Goal: Task Accomplishment & Management: Manage account settings

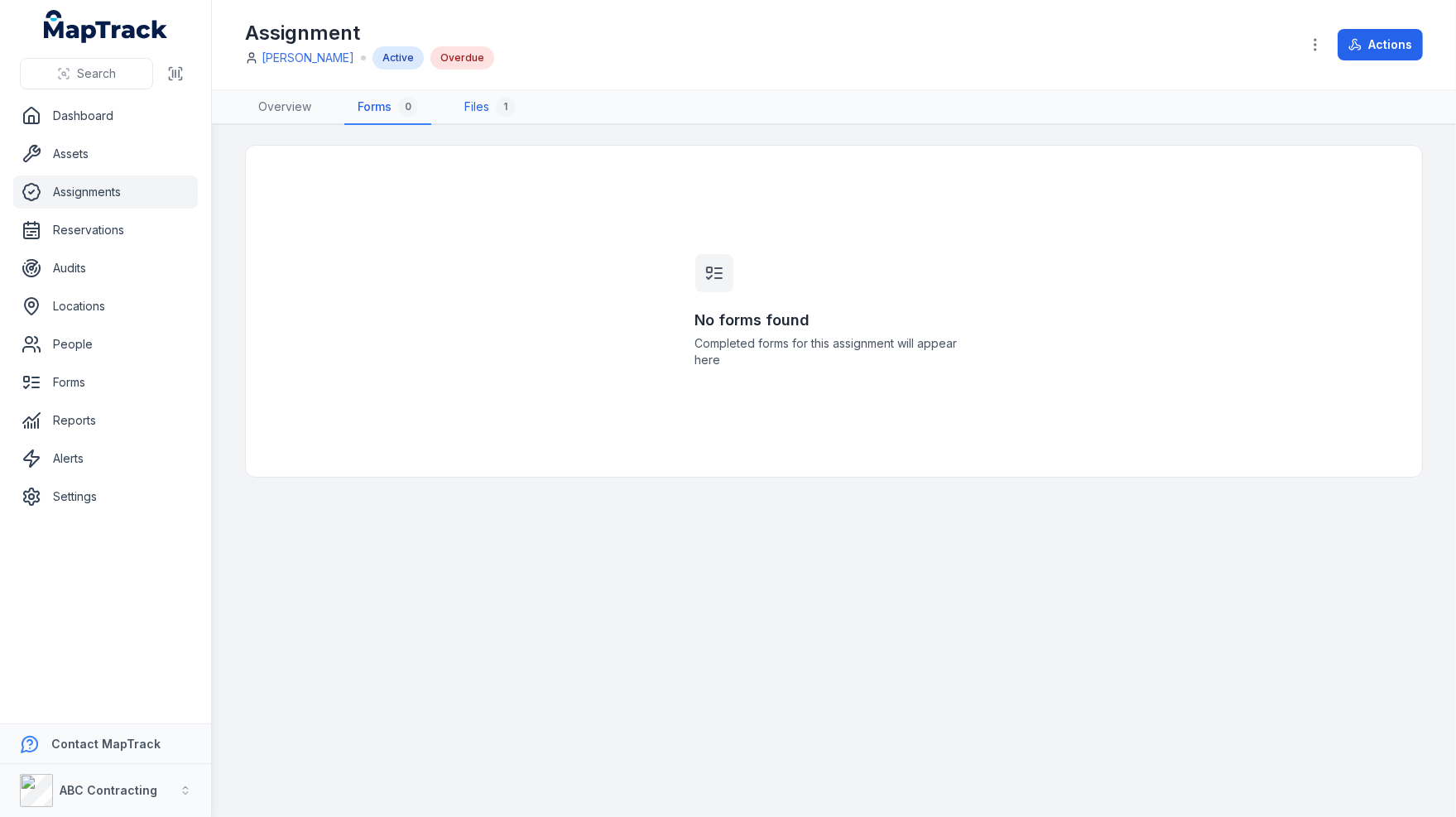
click at [490, 105] on link "Files 1" at bounding box center [490, 107] width 78 height 35
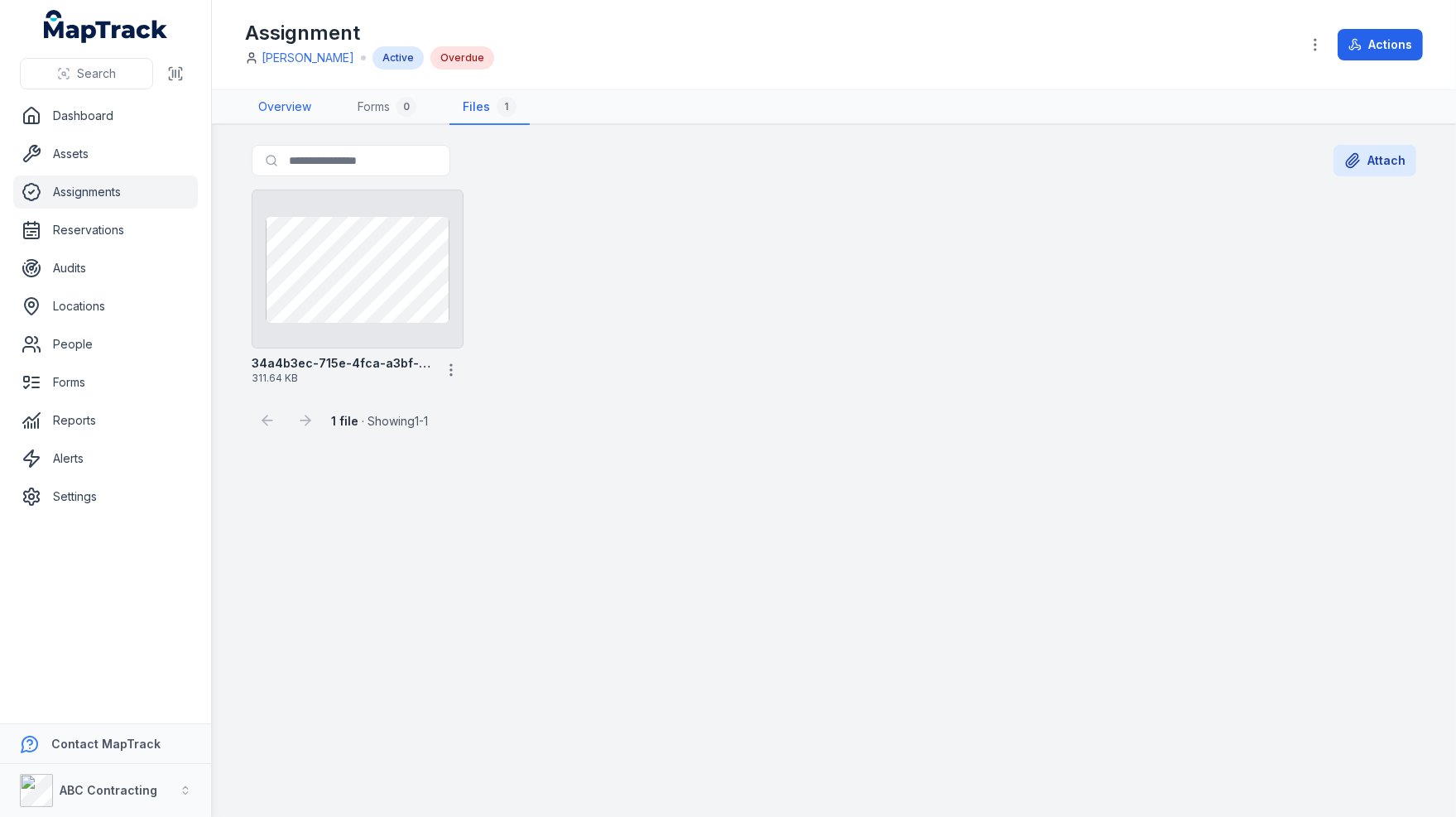
click at [292, 114] on link "Overview" at bounding box center [284, 107] width 79 height 35
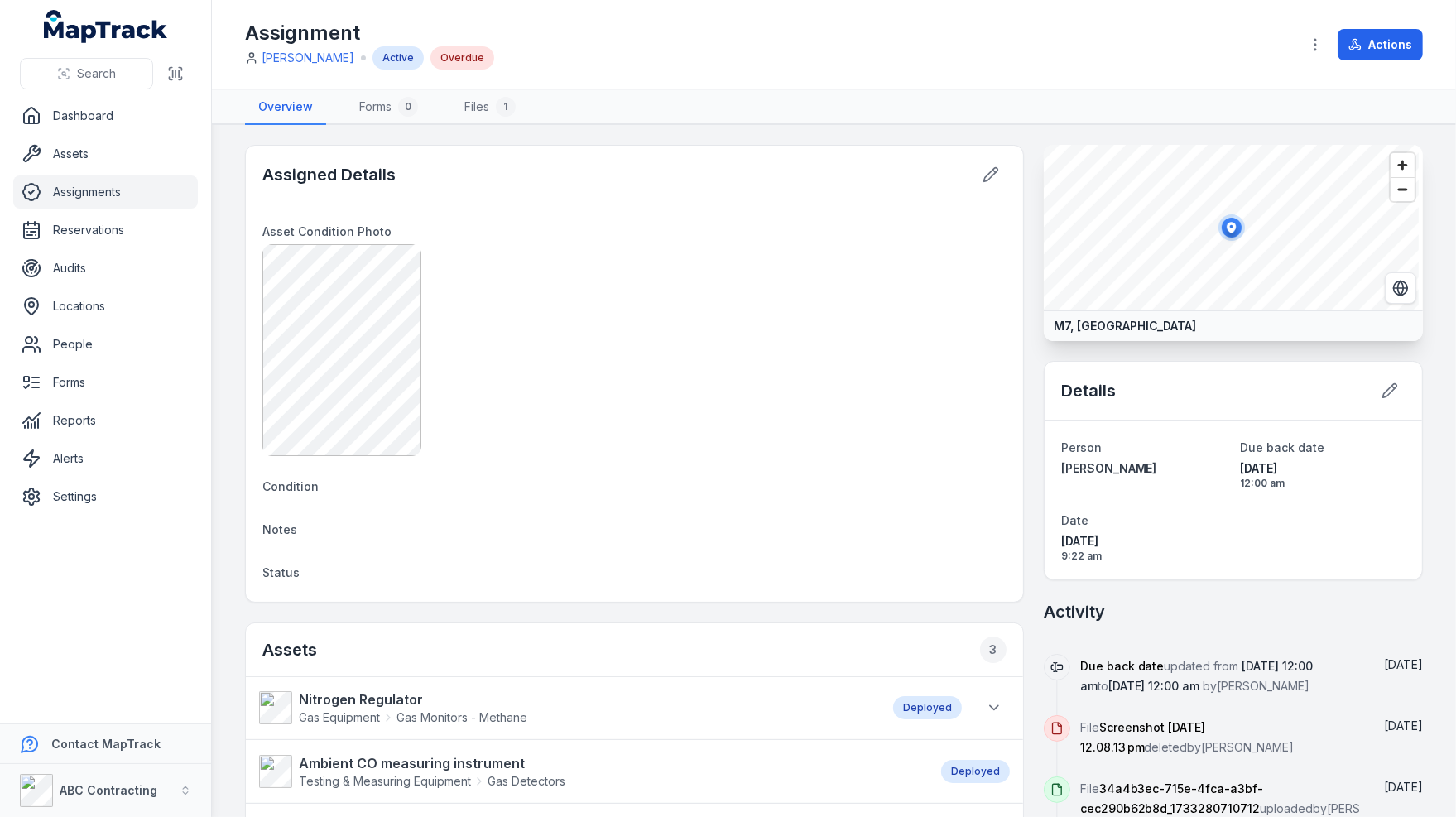
click at [109, 191] on link "Assignments" at bounding box center [106, 191] width 185 height 33
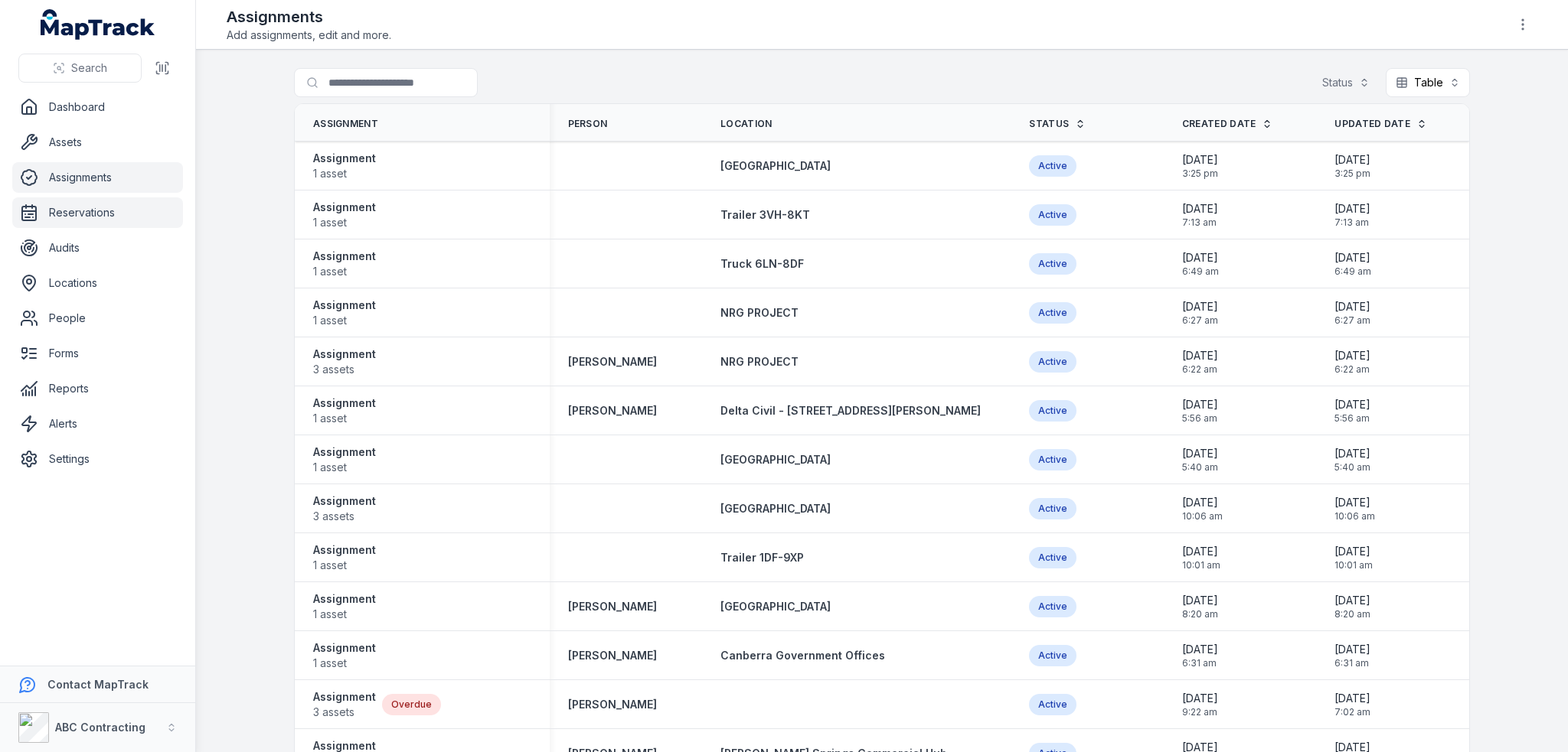
click at [89, 207] on link "Reservations" at bounding box center [98, 212] width 171 height 30
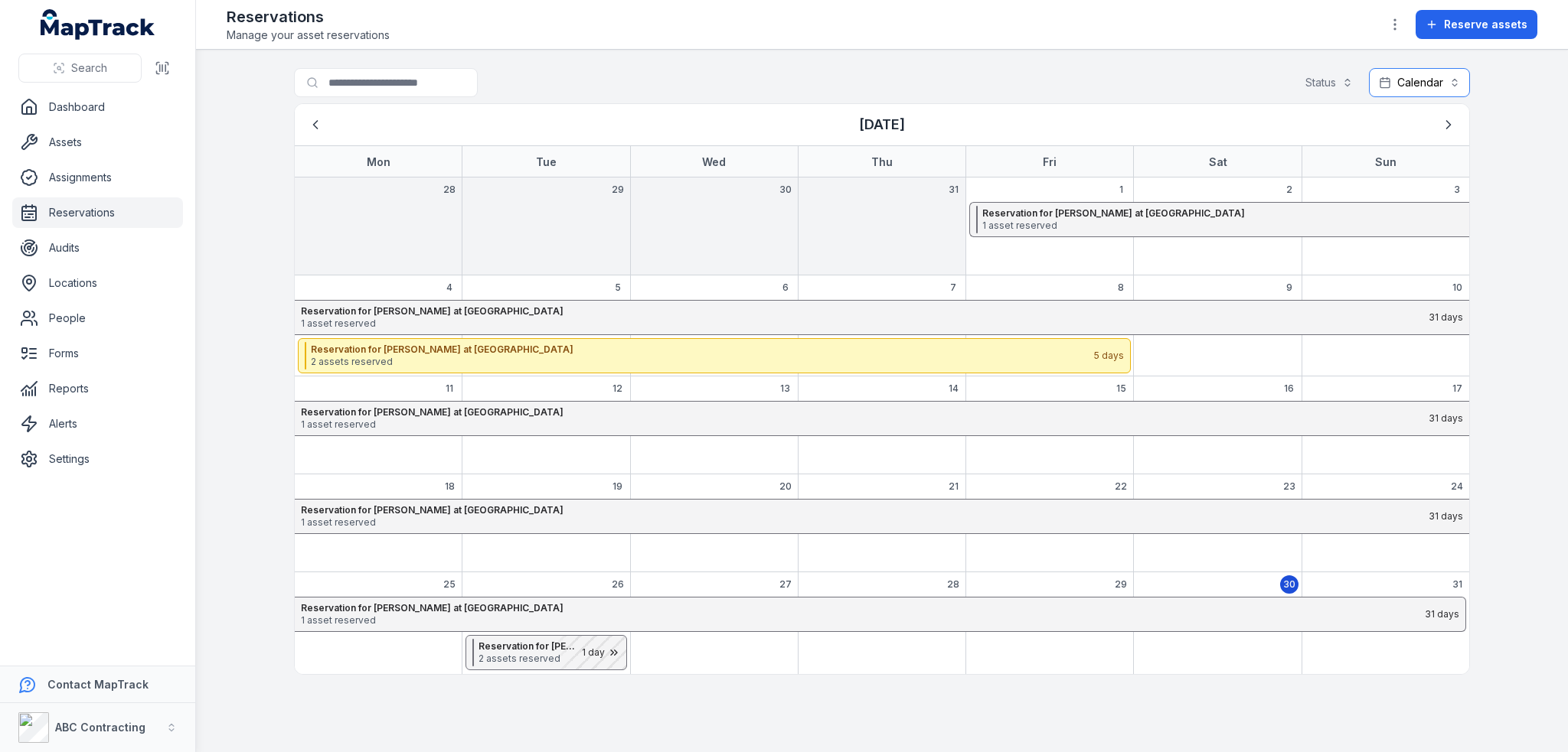
click at [1346, 79] on button "Calendar ********" at bounding box center [1419, 82] width 101 height 29
click at [1346, 29] on div "Toggle Navigation Reservations Manage your asset reservations Reserve assets Se…" at bounding box center [881, 376] width 1371 height 752
click at [1346, 29] on button "Reserve assets" at bounding box center [1476, 24] width 122 height 29
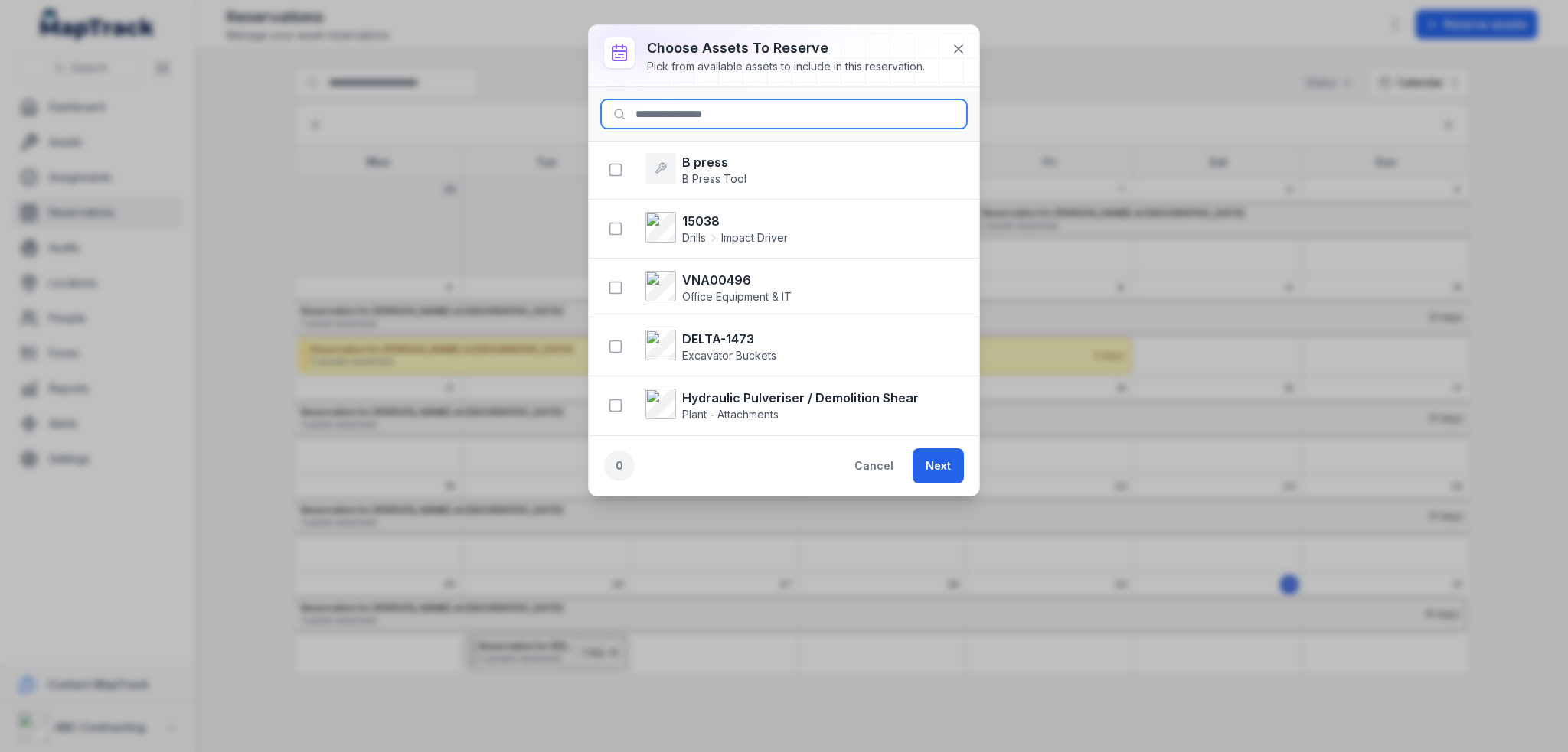
click at [818, 109] on input at bounding box center [784, 113] width 366 height 29
click at [697, 107] on input at bounding box center [784, 113] width 366 height 29
click at [927, 81] on div at bounding box center [784, 56] width 391 height 61
click at [886, 118] on input at bounding box center [784, 113] width 366 height 29
type input "********"
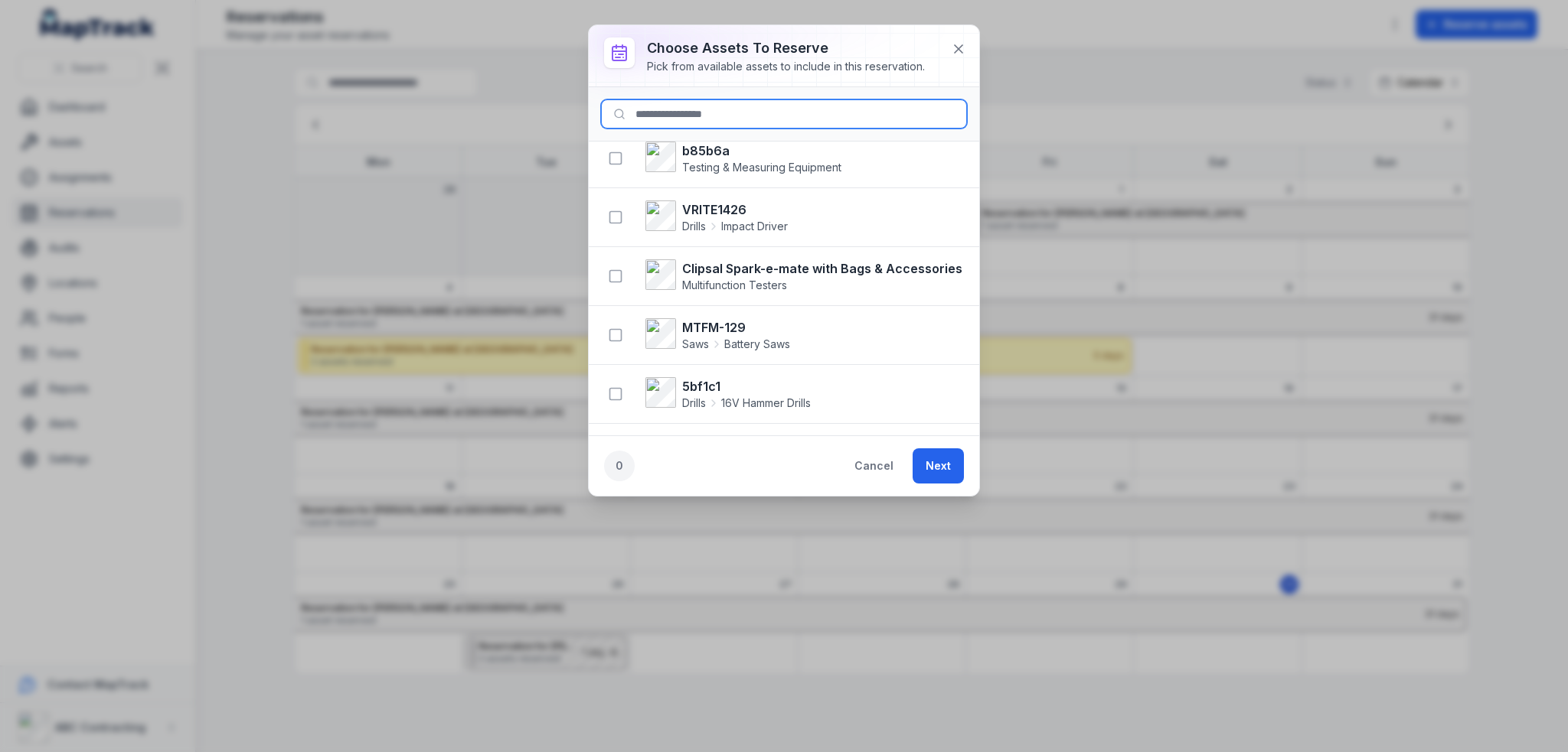
scroll to position [842, 0]
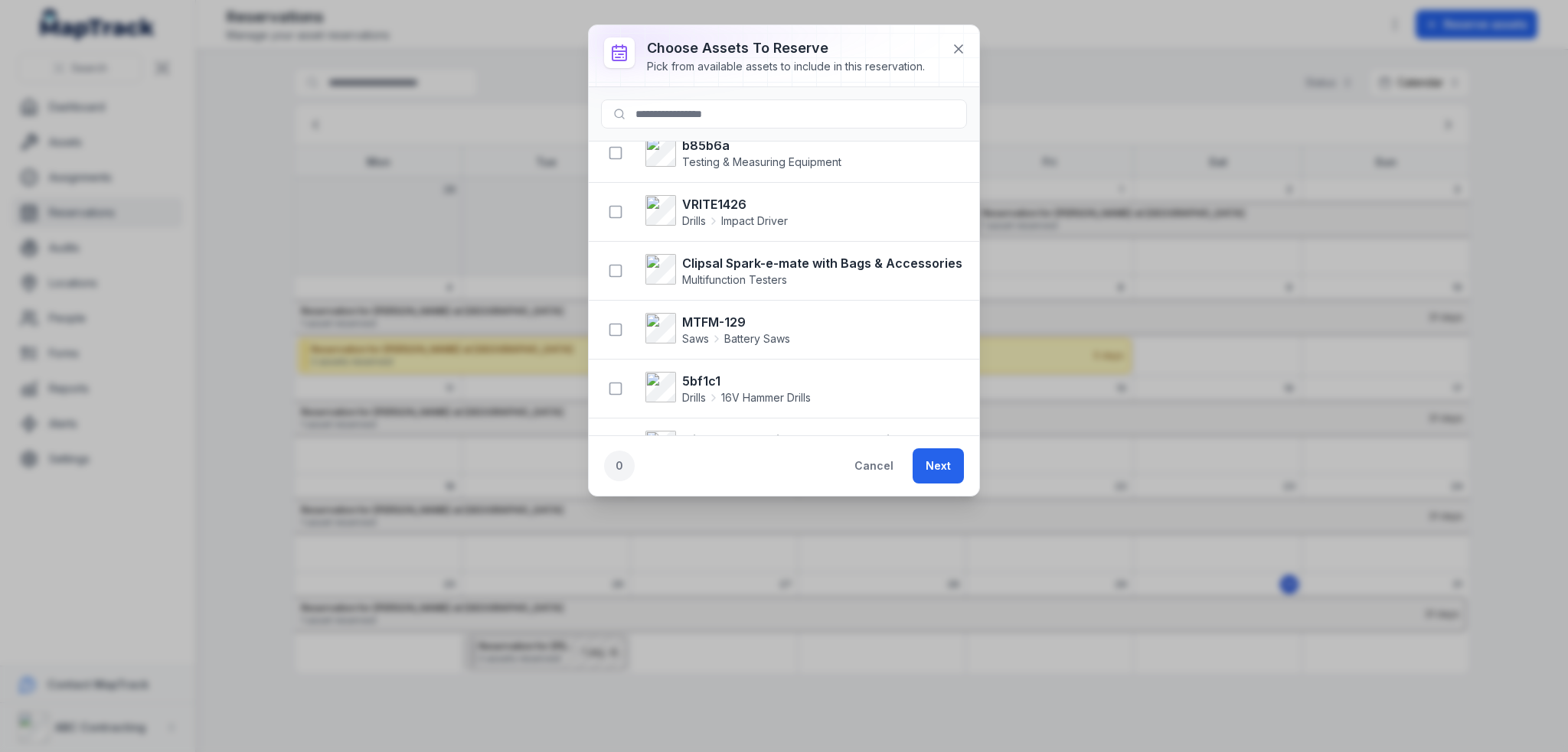
click at [719, 315] on strong "MTFM-129" at bounding box center [735, 322] width 108 height 18
click at [619, 323] on icon "button" at bounding box center [615, 330] width 16 height 16
click at [943, 467] on button "Next" at bounding box center [938, 466] width 51 height 35
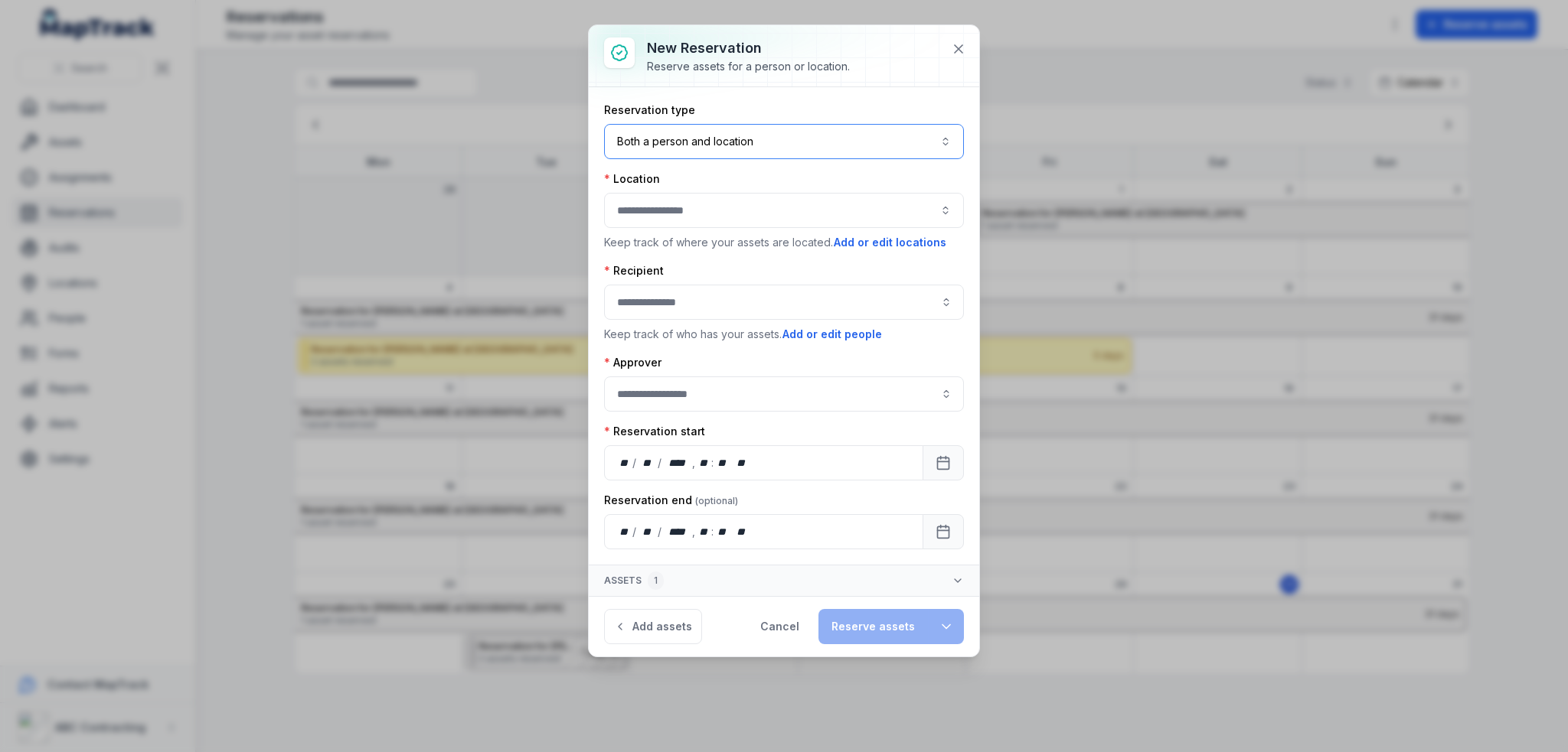
click at [772, 141] on button "Both a person and location ****" at bounding box center [784, 141] width 360 height 35
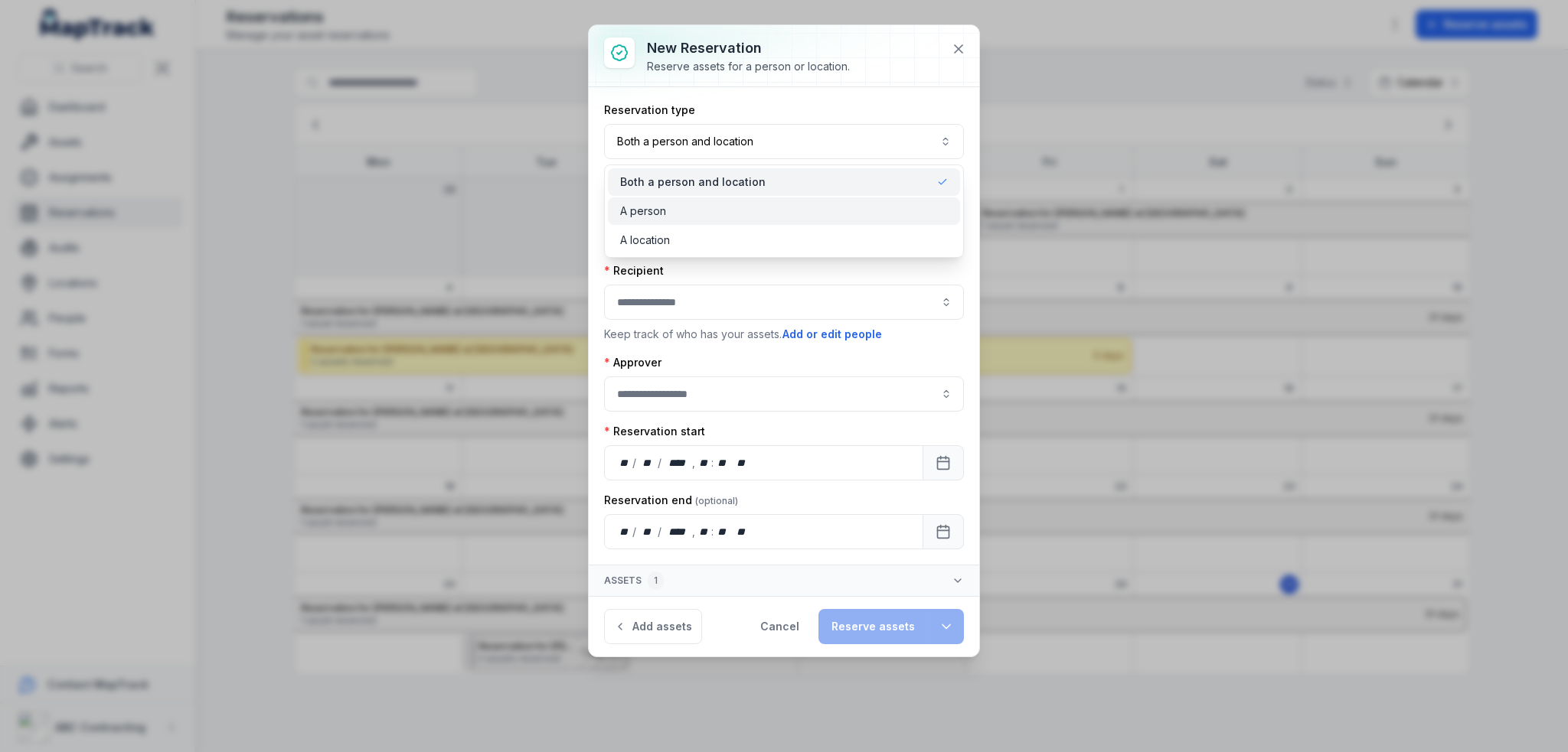
click at [737, 216] on div "A person" at bounding box center [784, 211] width 327 height 16
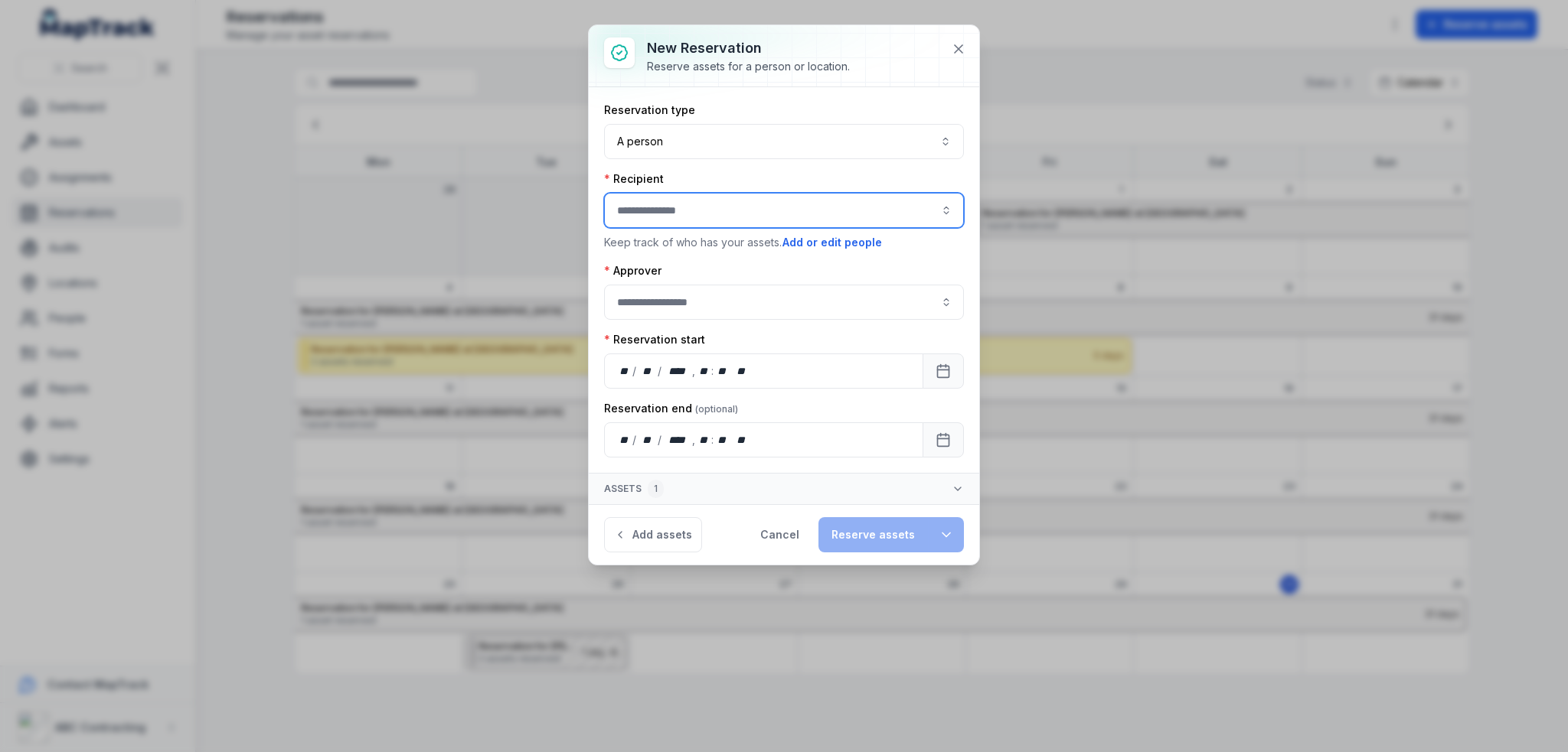
click at [723, 210] on input ":r12p:-form-item-label" at bounding box center [784, 210] width 360 height 35
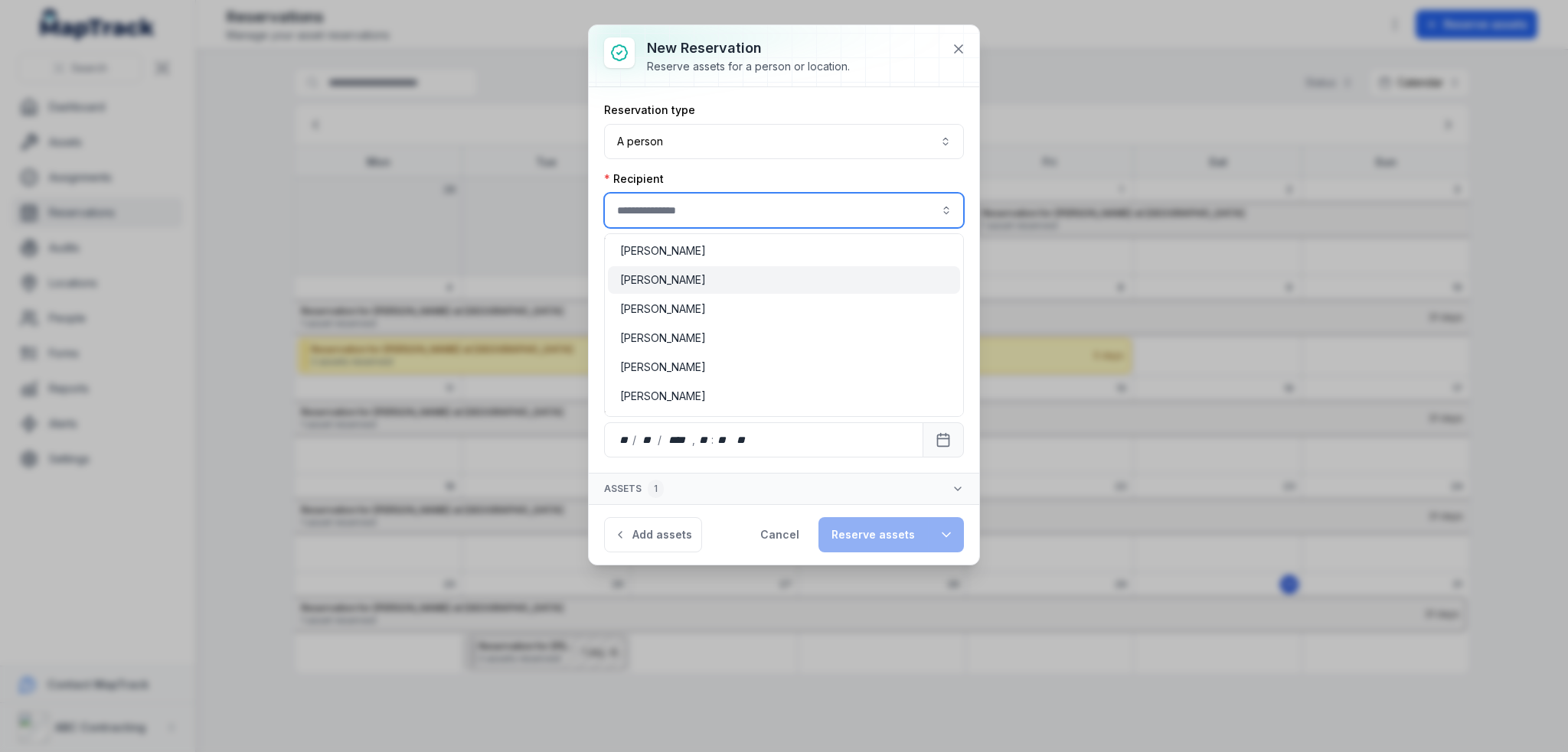
click at [695, 279] on div "Bruce Banner" at bounding box center [784, 279] width 327 height 16
type input "**********"
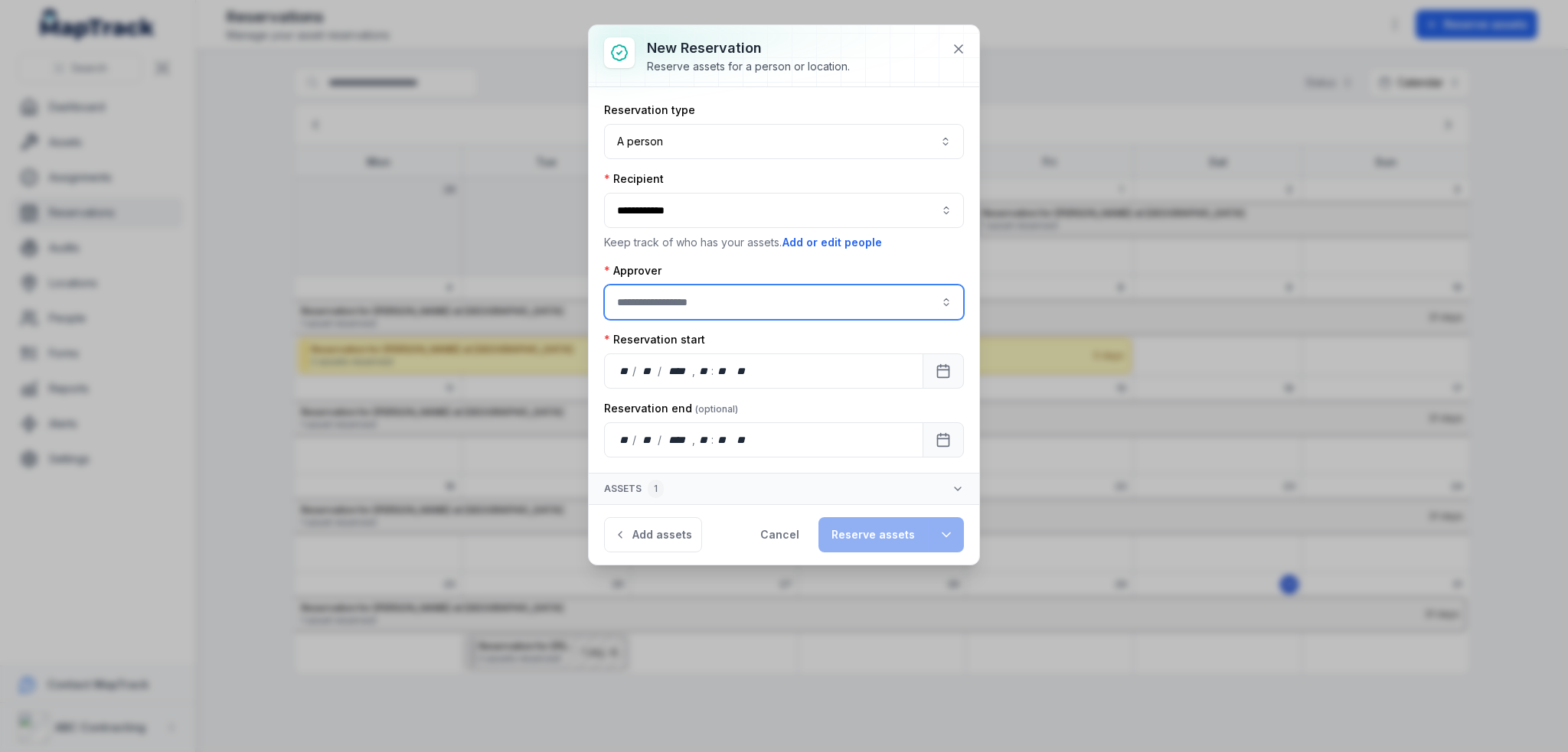
click at [727, 294] on input ":r12t:-form-item-label" at bounding box center [784, 302] width 360 height 35
type input "**********"
click at [682, 376] on span "Bruce Banner" at bounding box center [663, 371] width 86 height 16
click at [673, 535] on button "Add assets" at bounding box center [653, 534] width 98 height 35
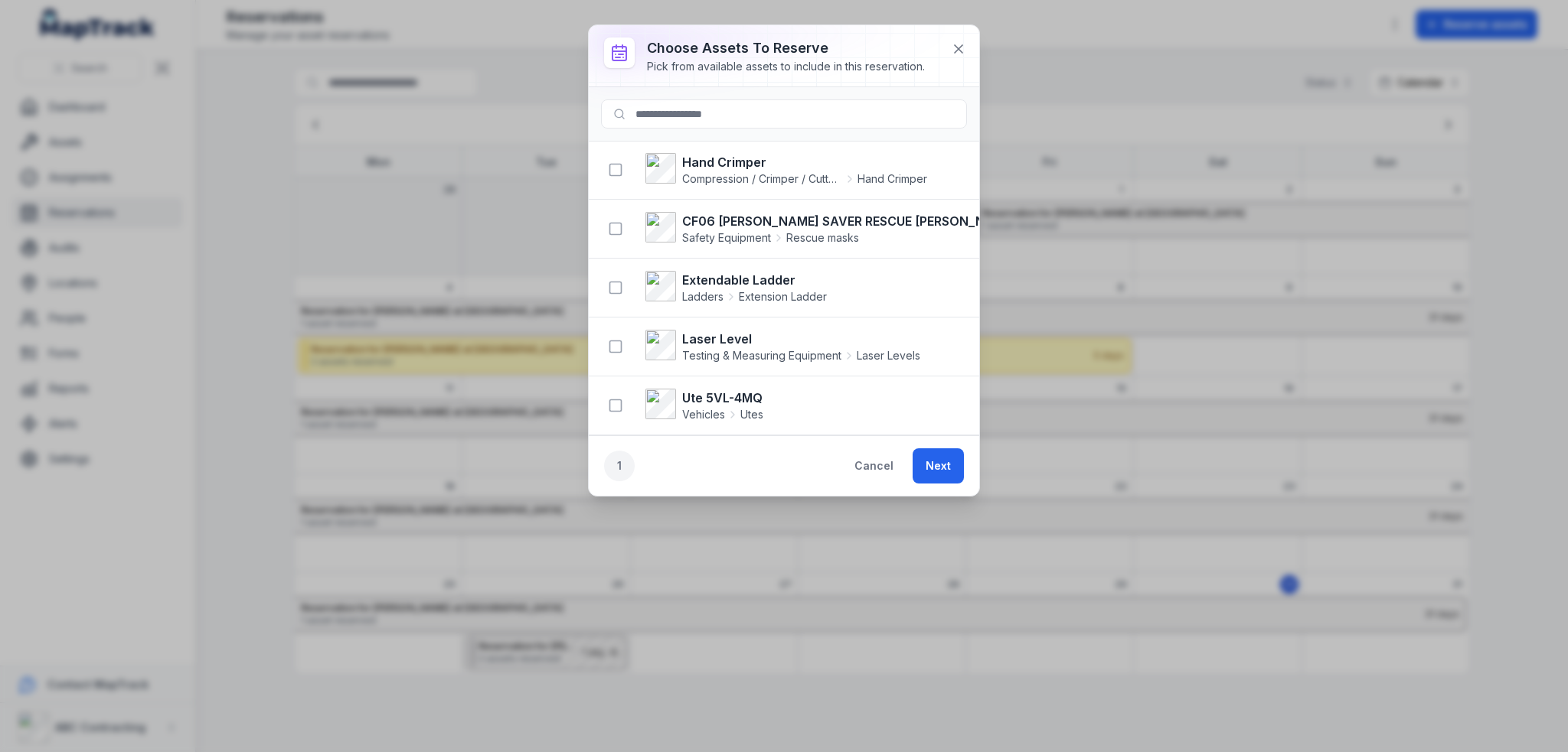
scroll to position [4284, 0]
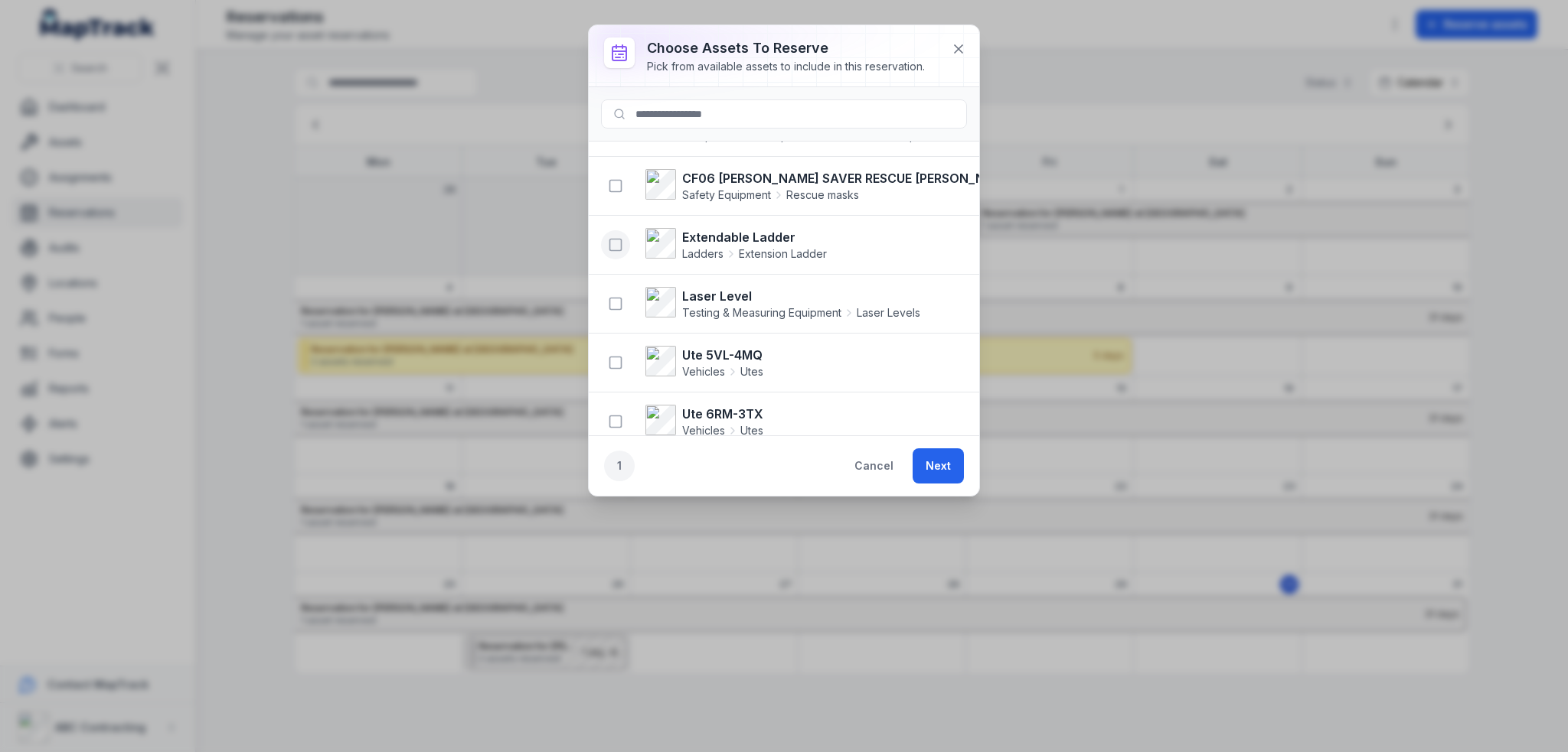
click at [617, 238] on icon "button" at bounding box center [615, 245] width 16 height 16
click at [622, 296] on icon "button" at bounding box center [615, 303] width 16 height 16
click at [619, 355] on icon "button" at bounding box center [615, 362] width 16 height 16
click at [948, 462] on button "Next" at bounding box center [938, 466] width 51 height 35
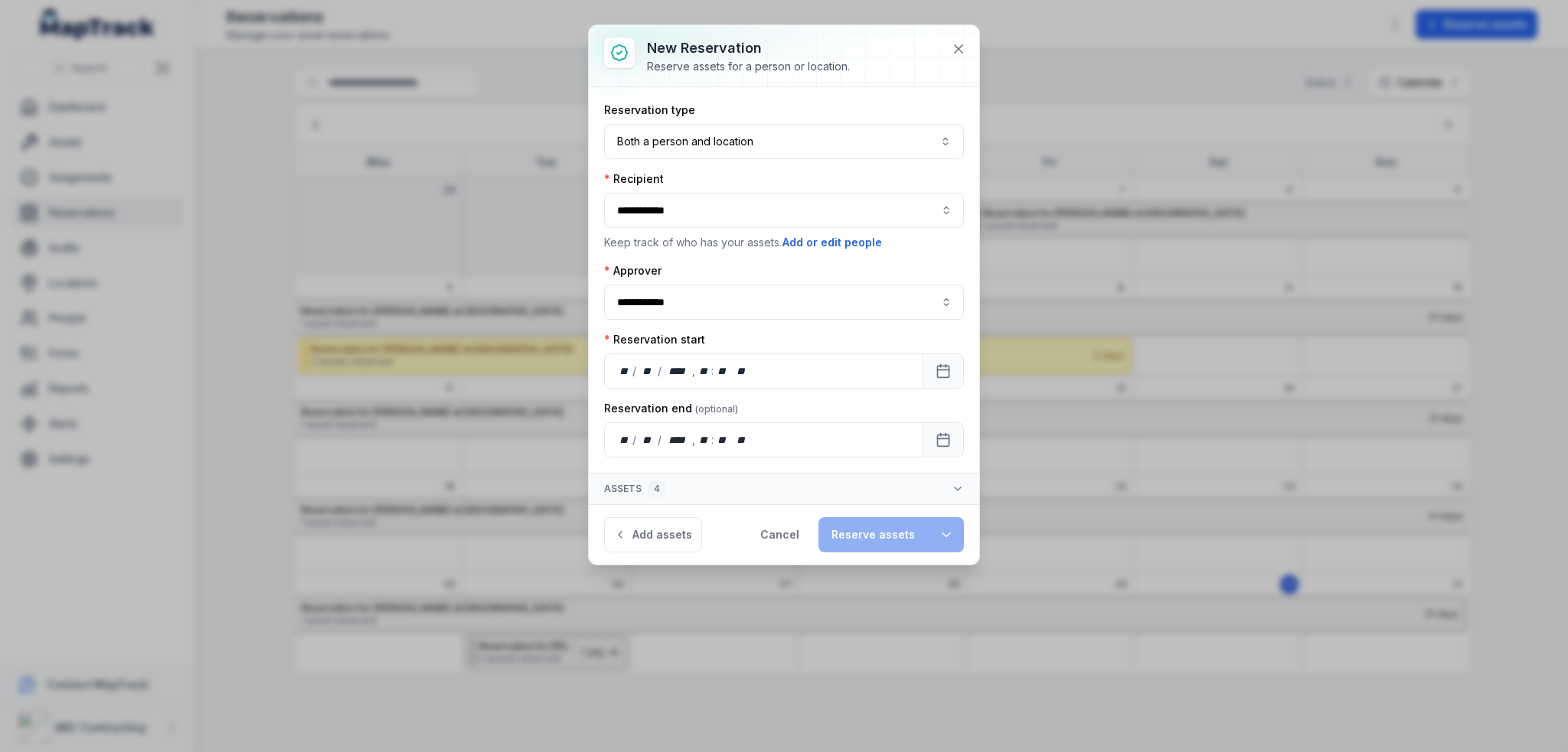
click at [659, 483] on div "4" at bounding box center [657, 489] width 18 height 18
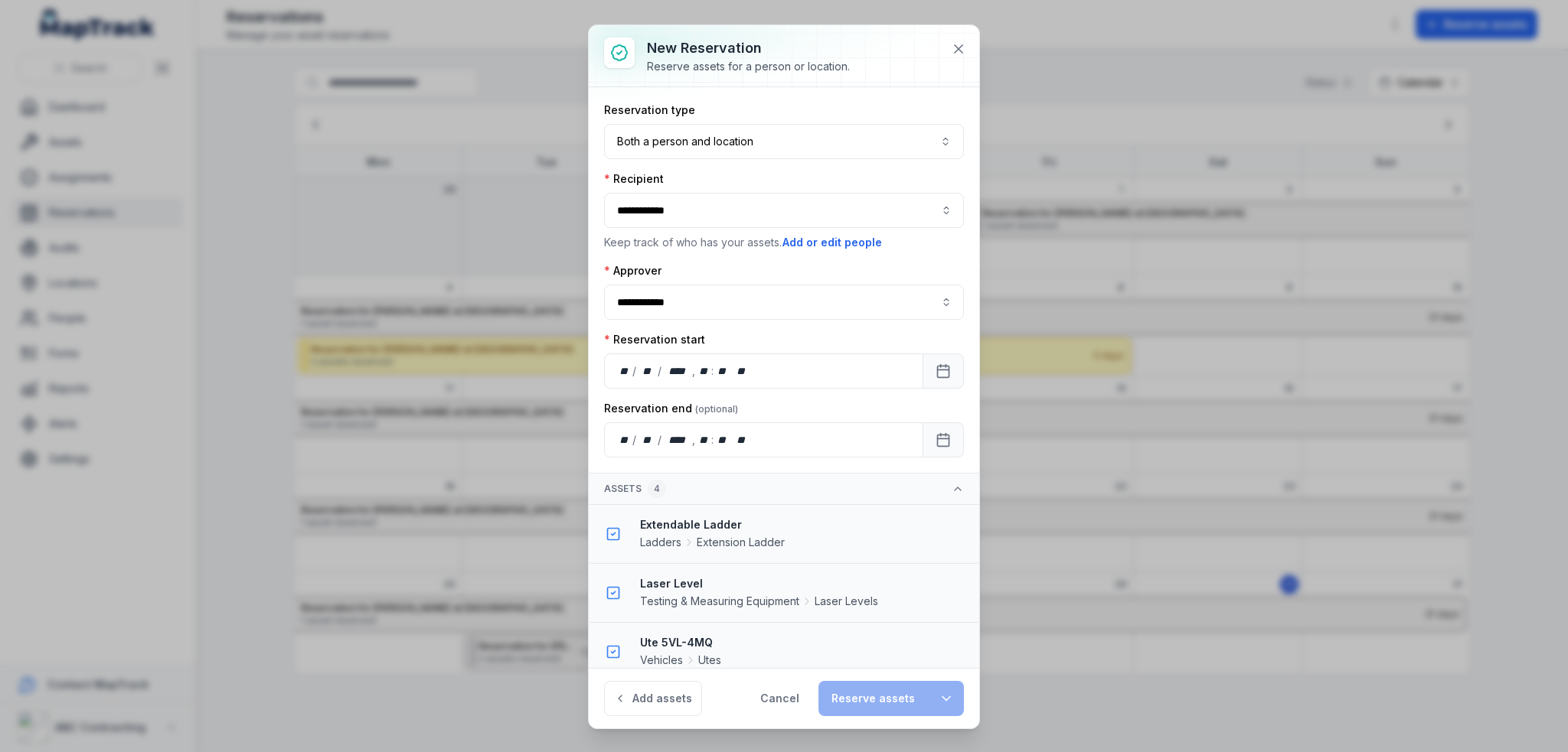
scroll to position [69, 0]
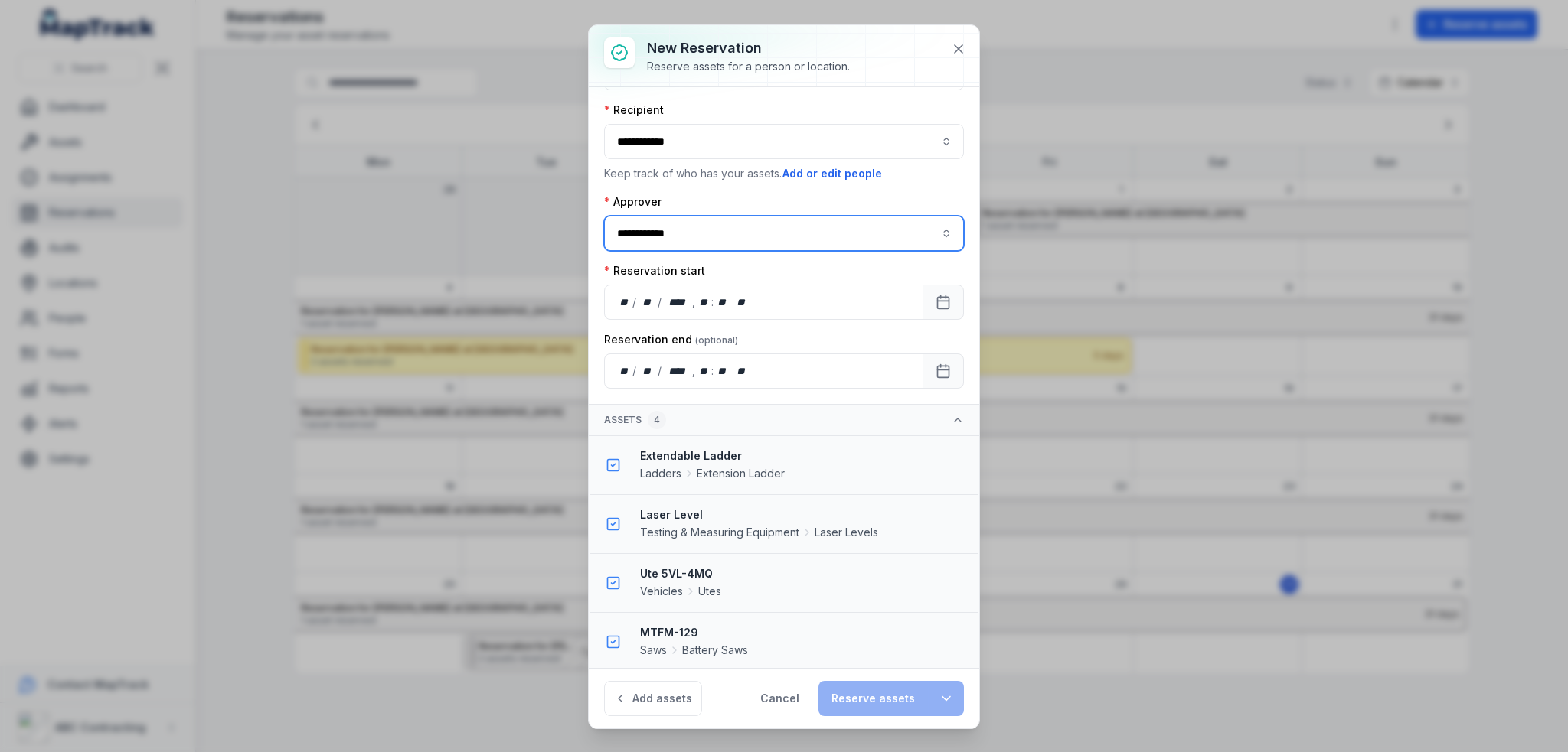
type input "**********"
click at [763, 225] on input "**********" at bounding box center [784, 233] width 360 height 35
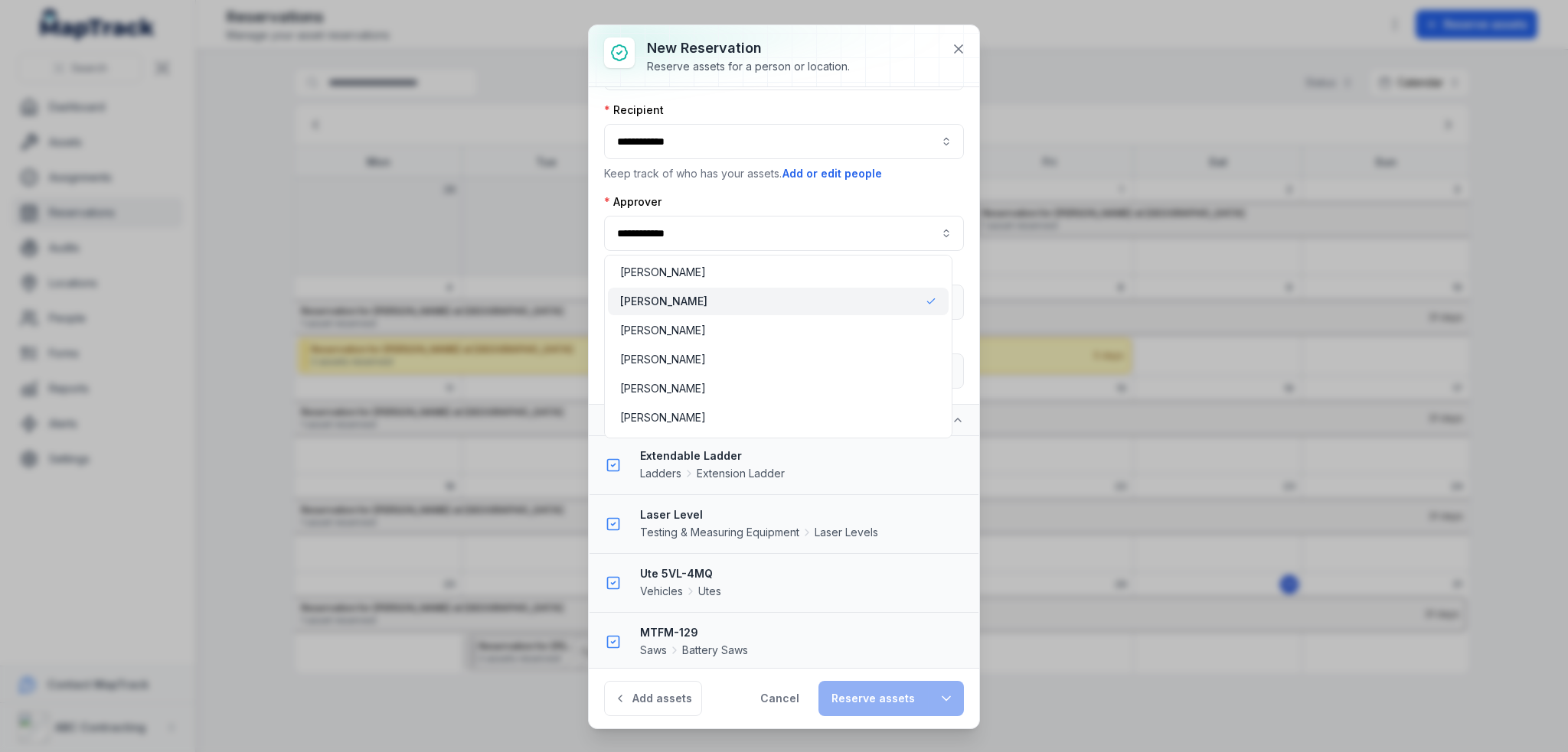
click at [804, 195] on div "**********" at bounding box center [784, 222] width 360 height 57
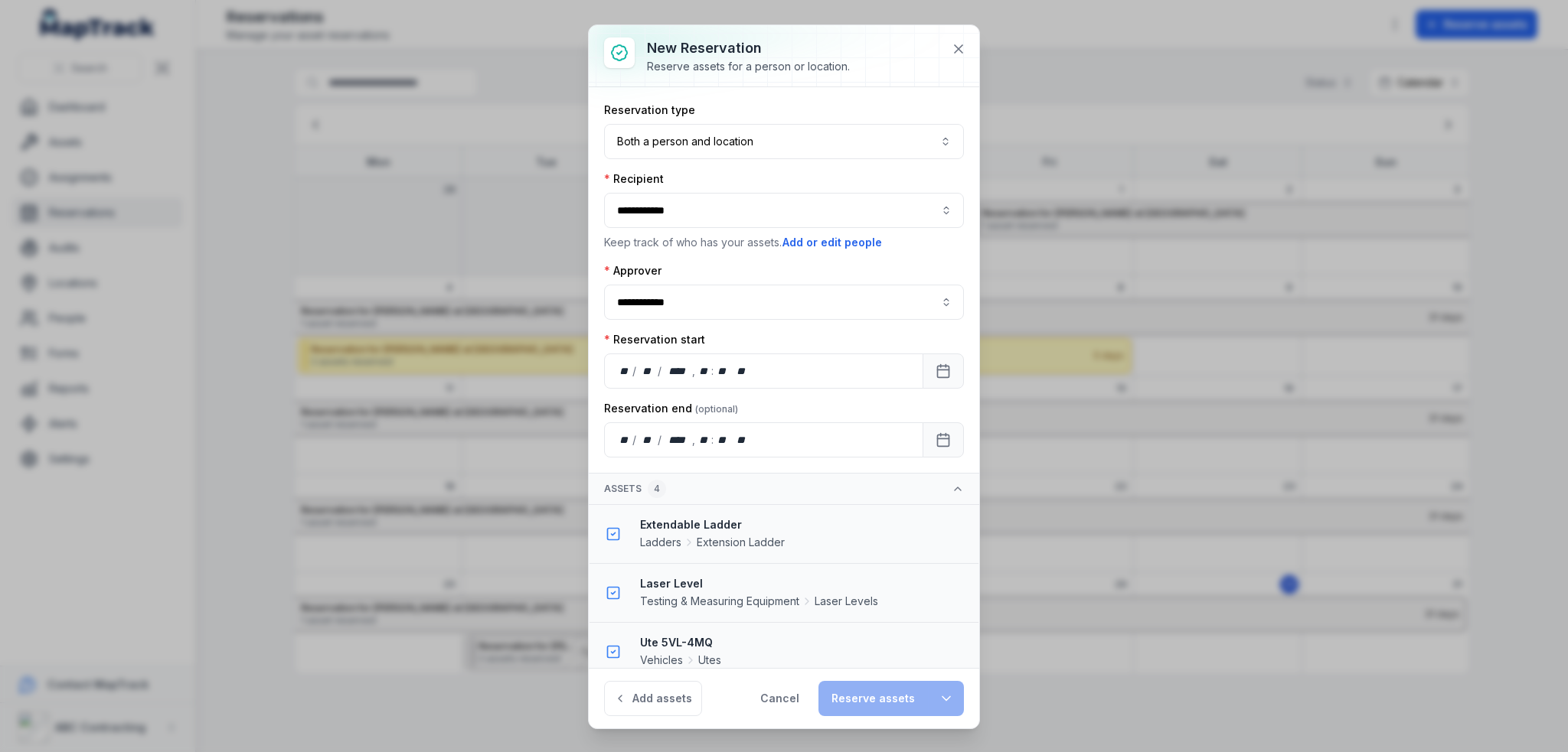
scroll to position [0, 0]
type input "**********"
click at [812, 213] on input "**********" at bounding box center [784, 210] width 360 height 35
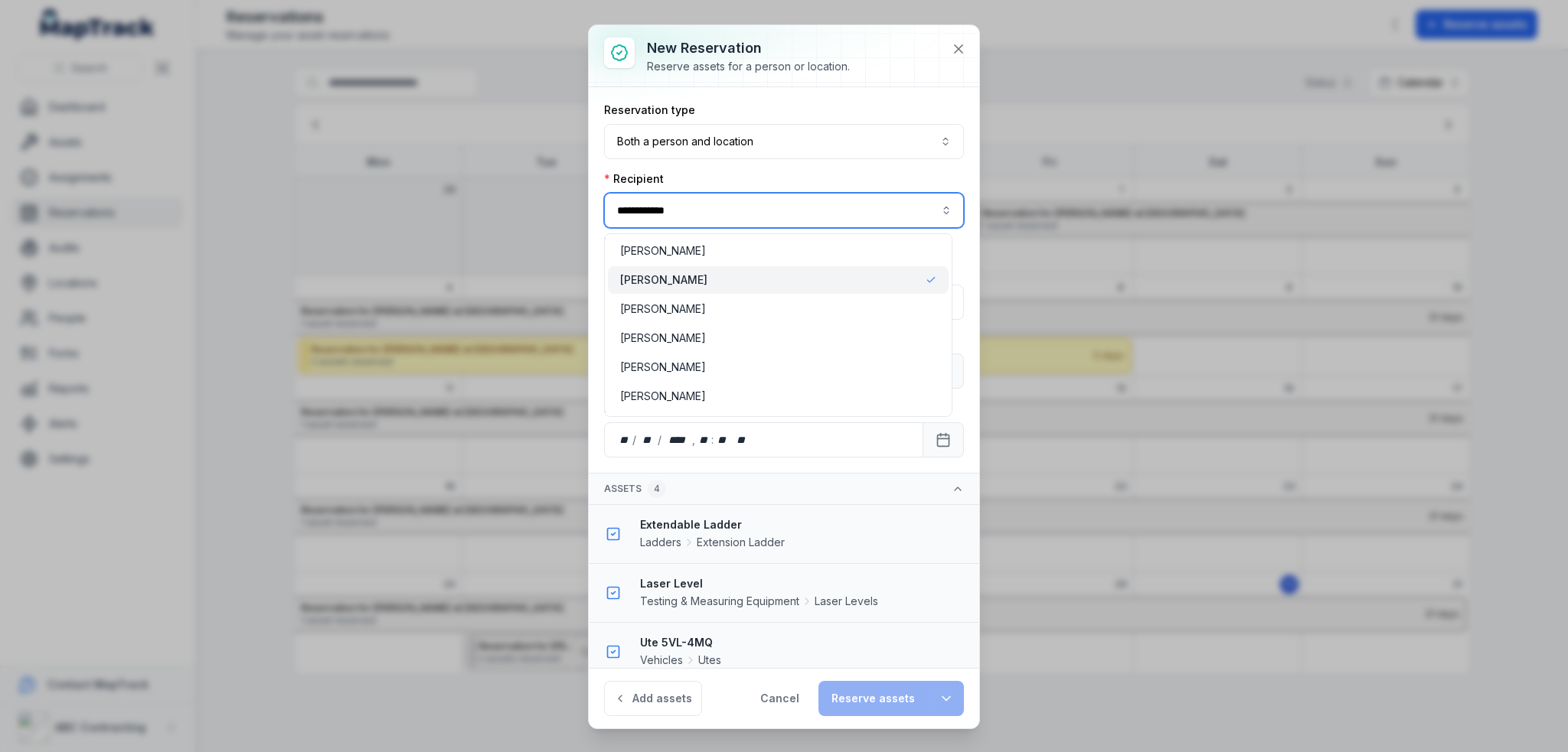
click at [812, 214] on input "**********" at bounding box center [784, 210] width 360 height 35
click at [848, 168] on div "**********" at bounding box center [784, 280] width 360 height 355
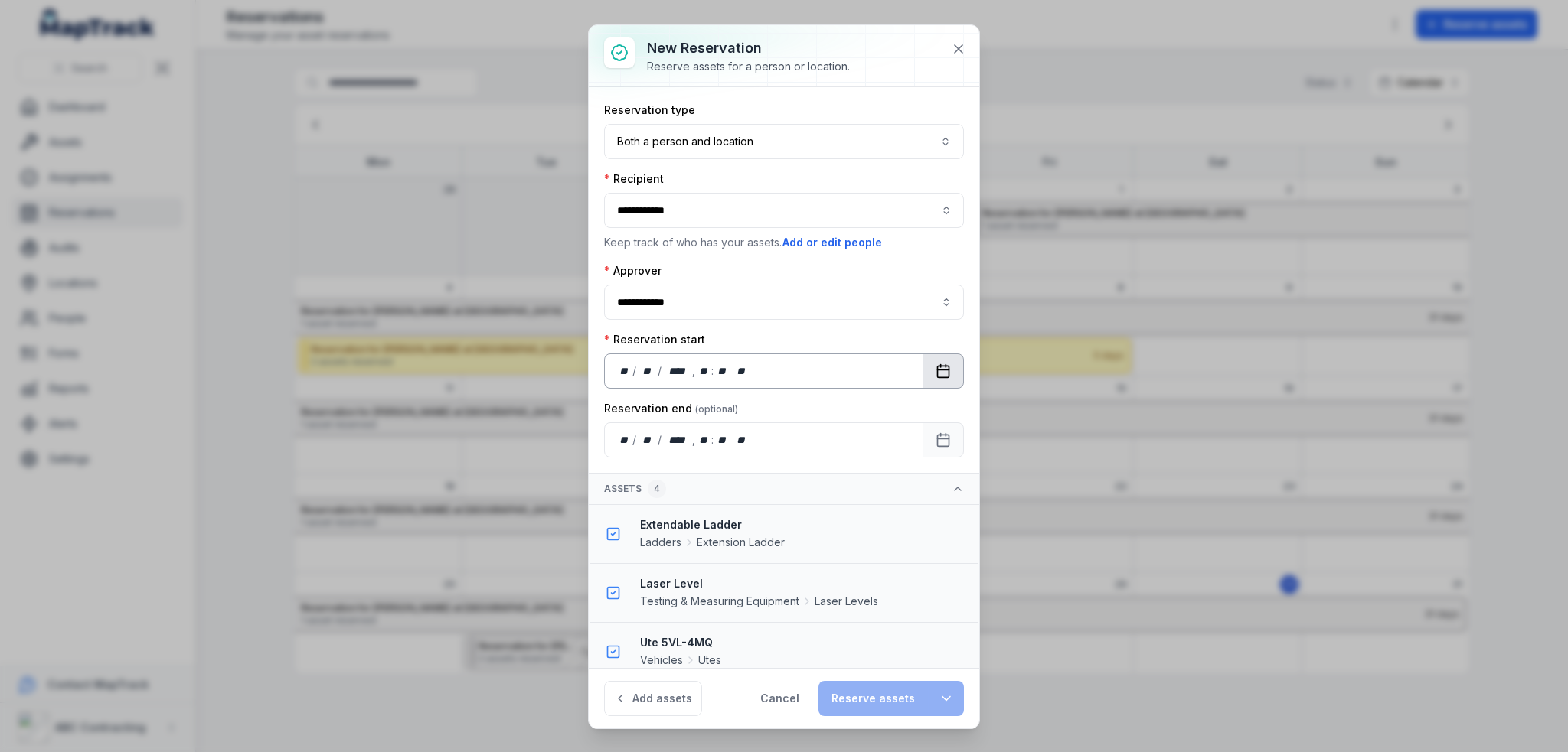
click at [936, 372] on icon "Calendar" at bounding box center [943, 371] width 16 height 16
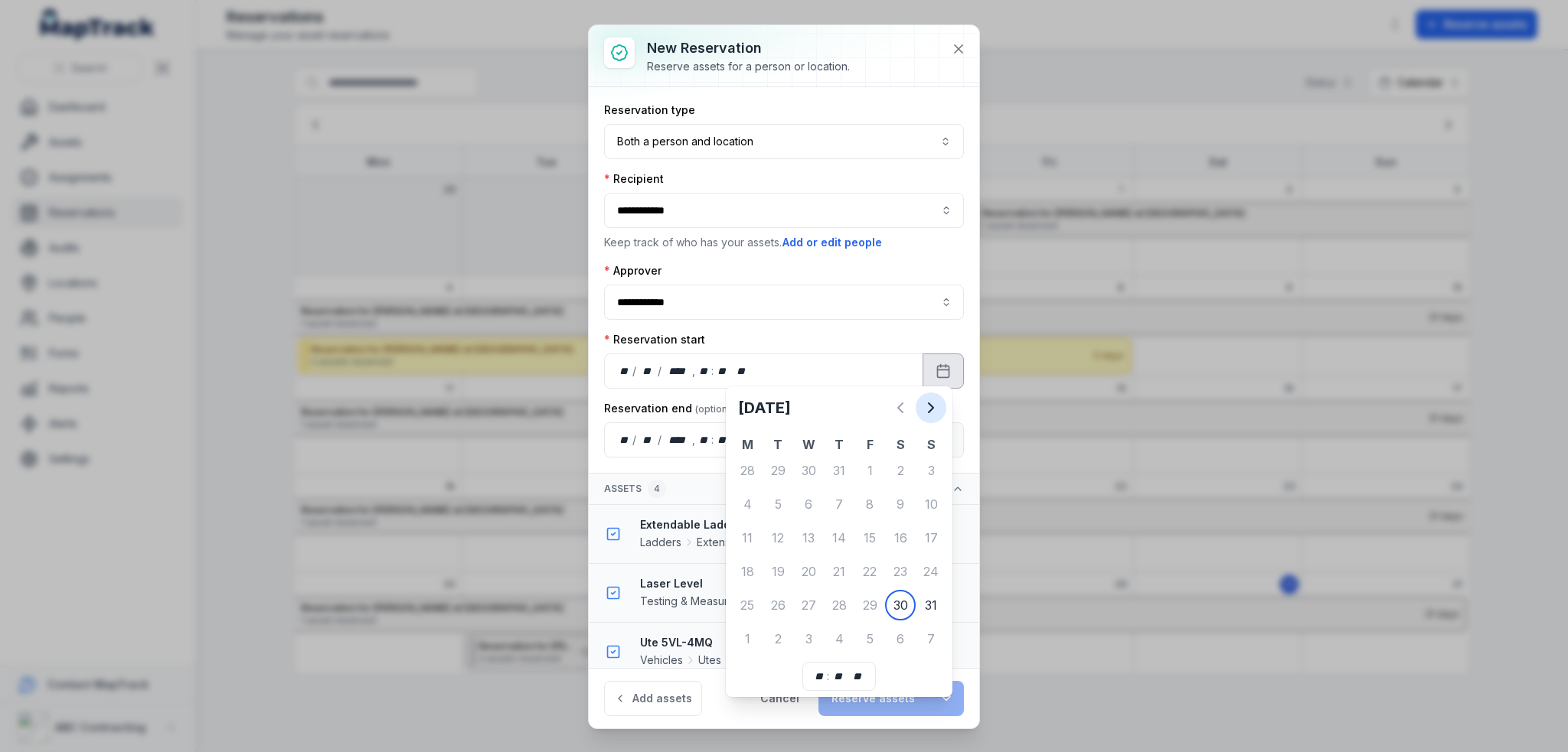
click at [928, 404] on icon "Next" at bounding box center [931, 408] width 5 height 9
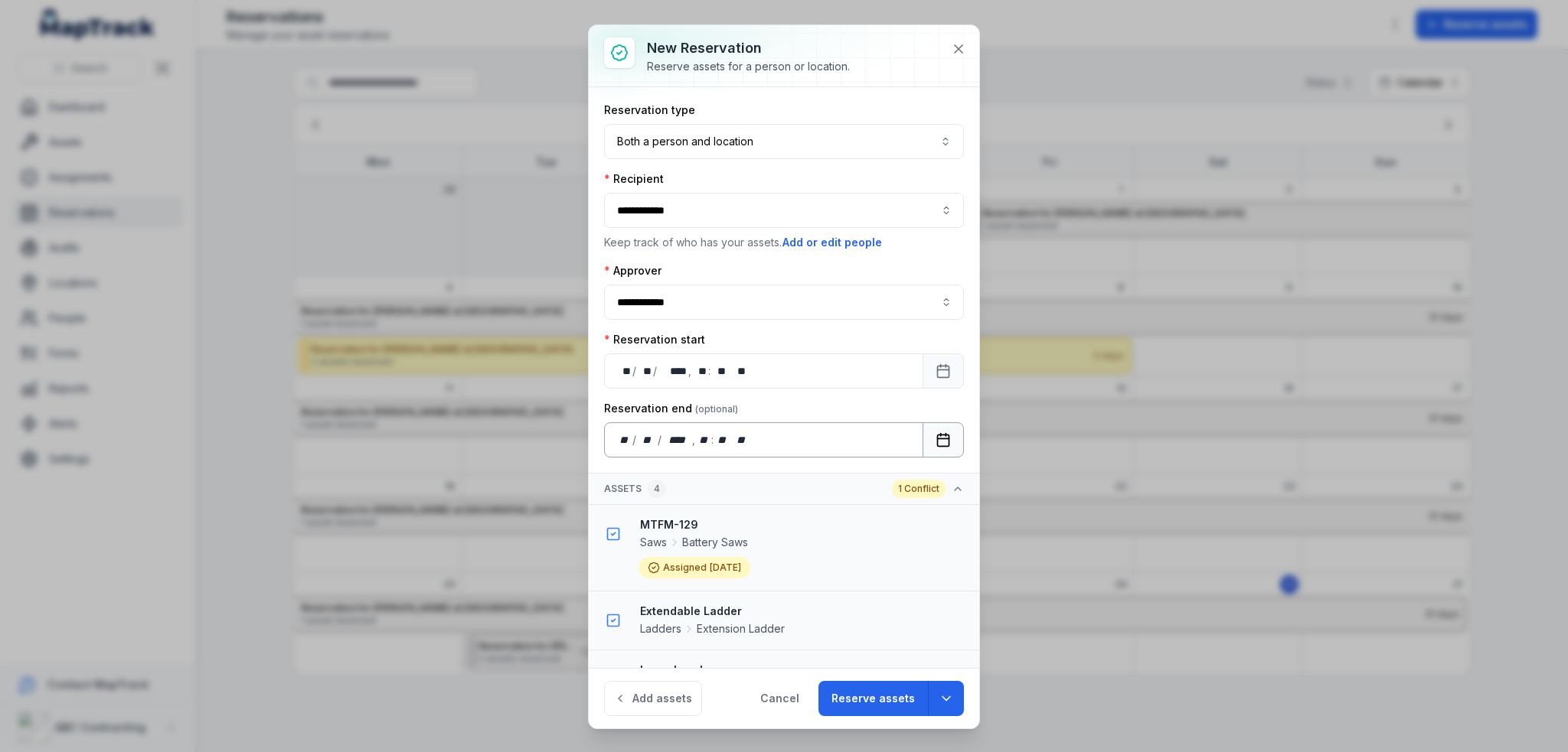
click at [936, 441] on icon "Calendar" at bounding box center [943, 440] width 16 height 16
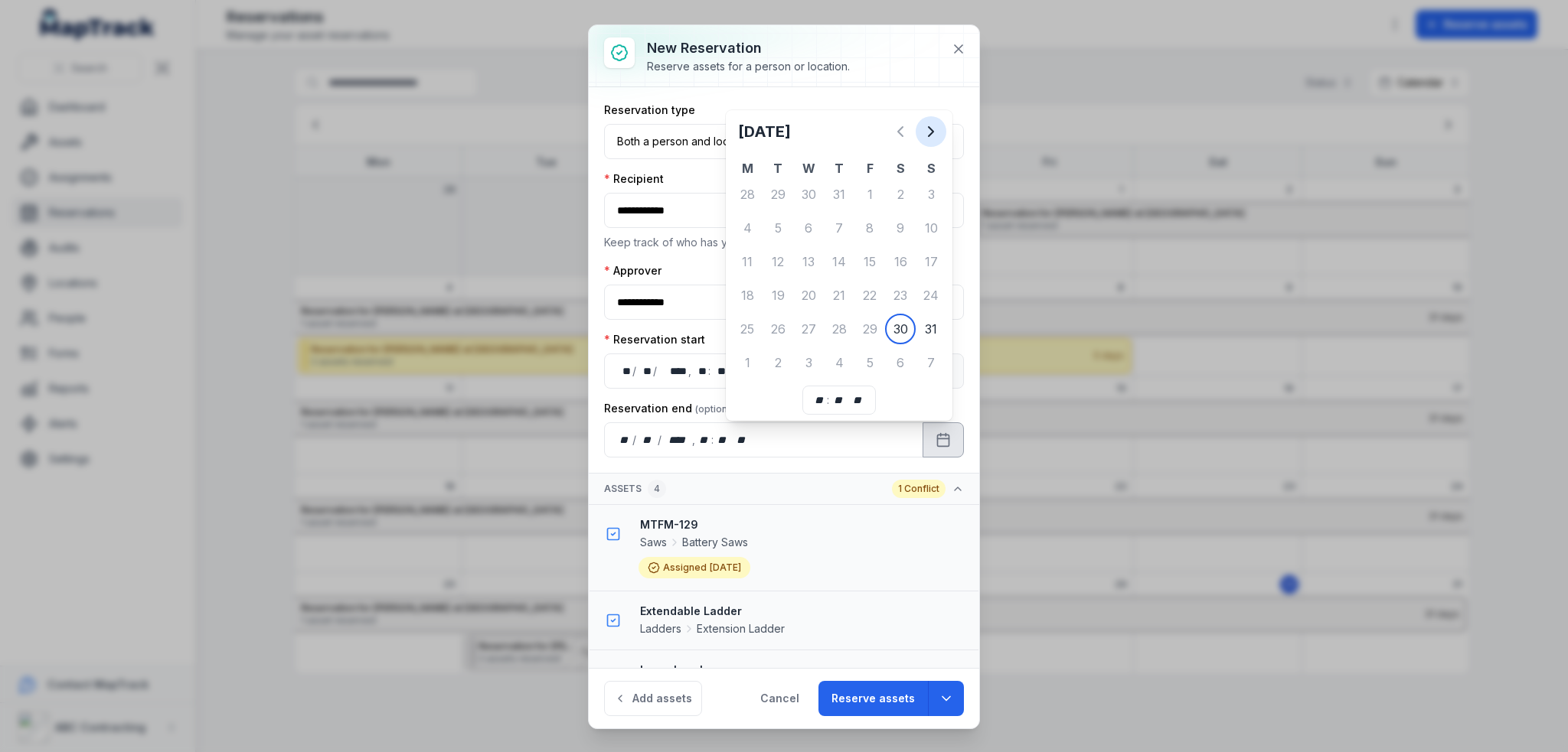
click at [931, 128] on icon "Next" at bounding box center [931, 131] width 5 height 9
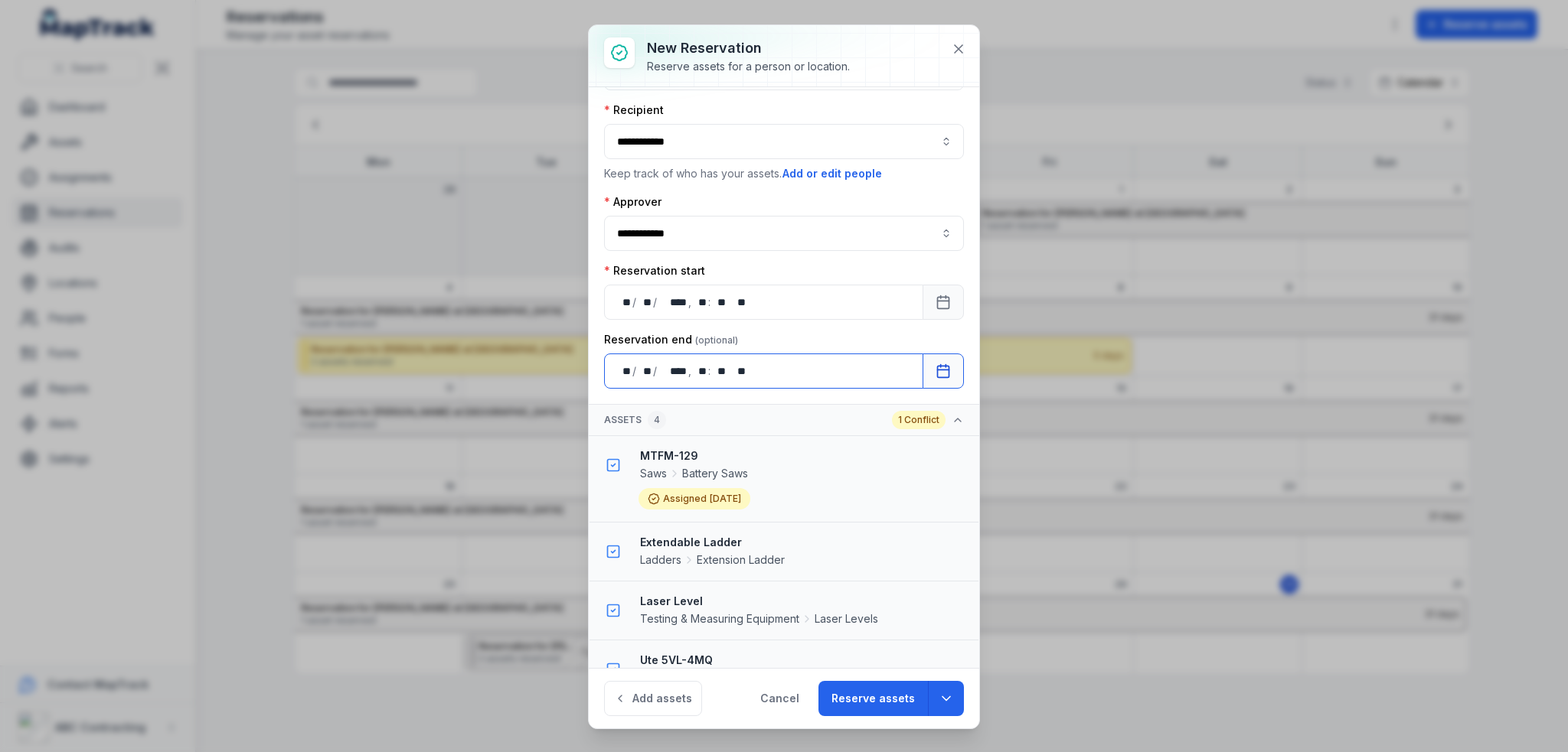
scroll to position [96, 0]
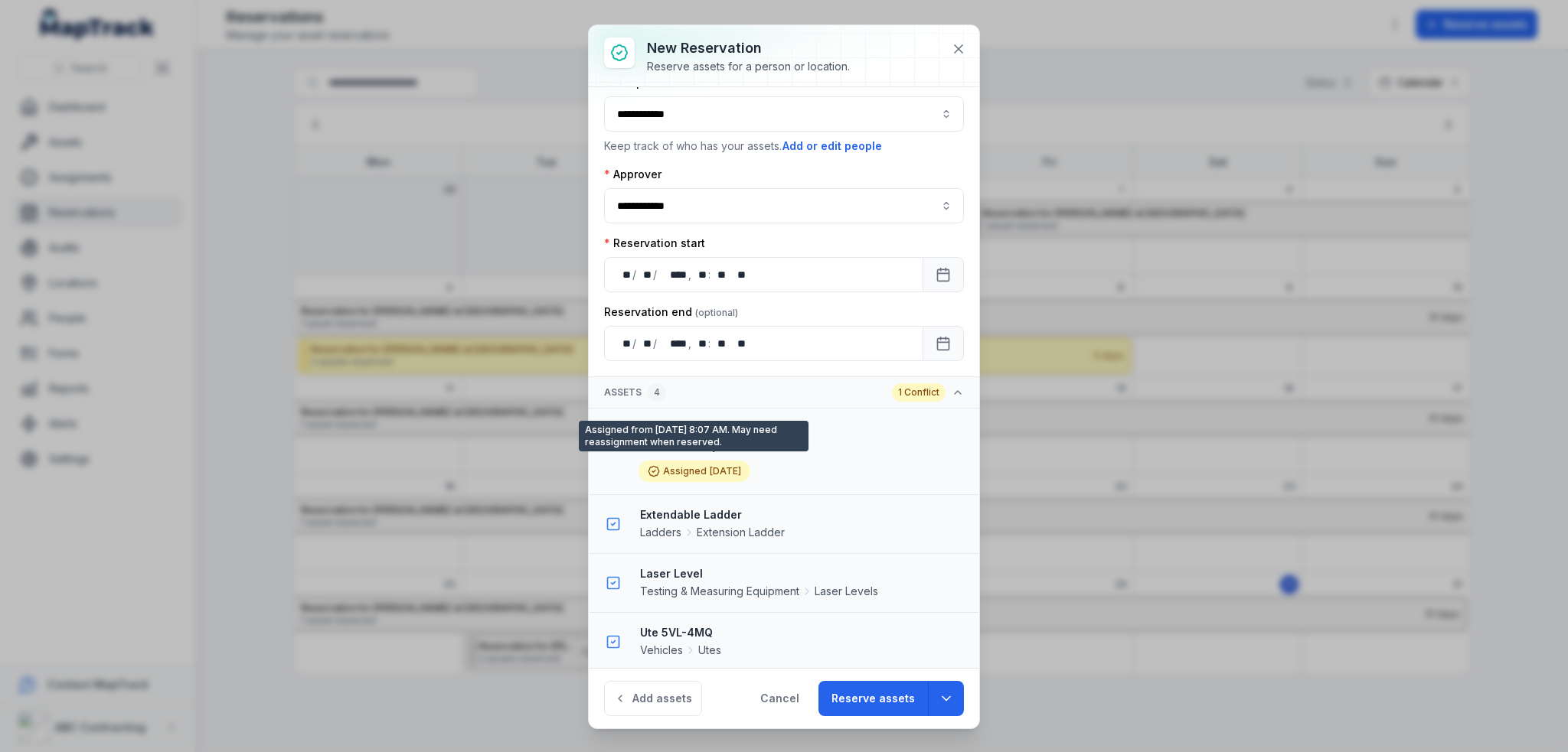
click at [703, 476] on div "Assigned May 23" at bounding box center [694, 471] width 112 height 21
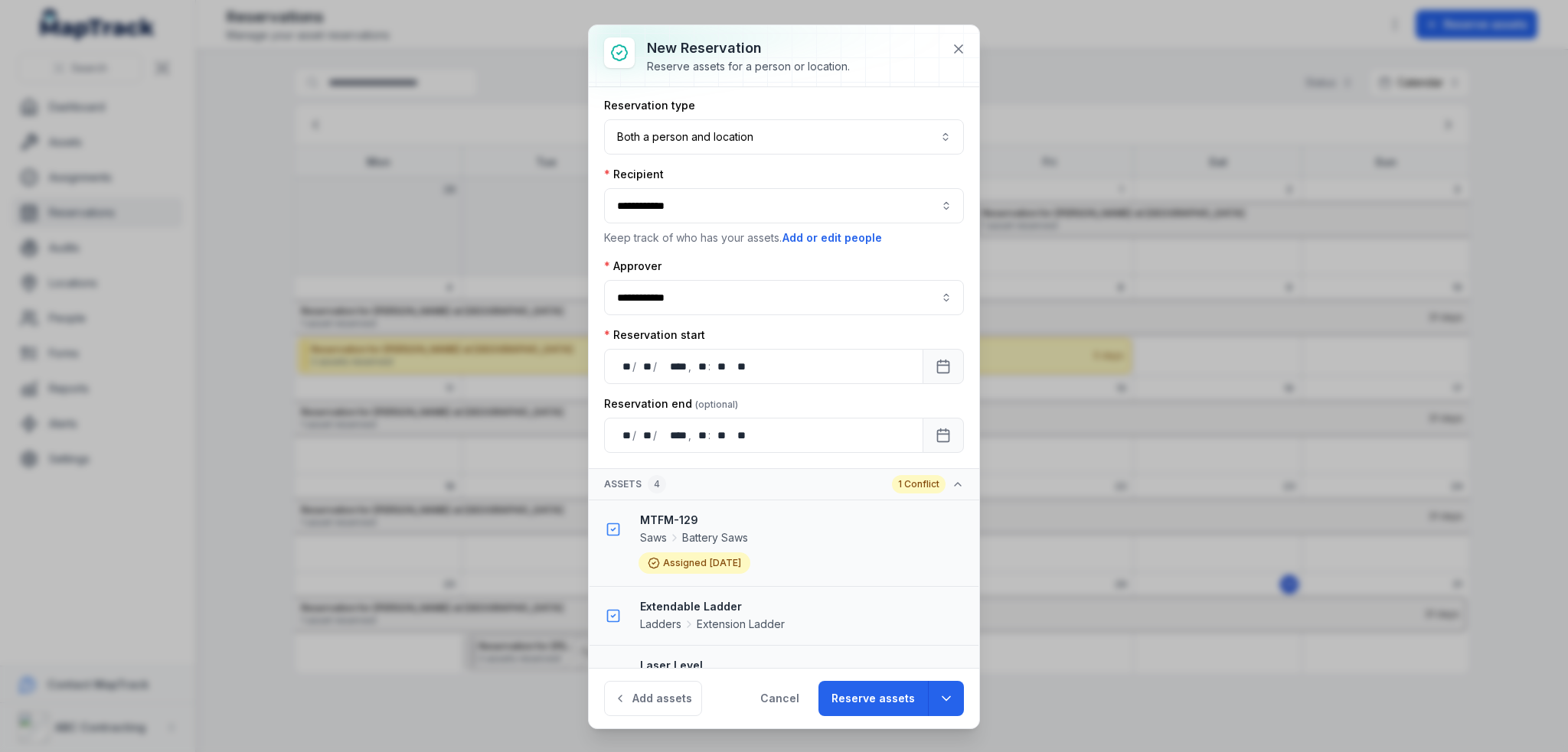
scroll to position [0, 0]
click at [673, 699] on button "Add assets" at bounding box center [653, 699] width 98 height 35
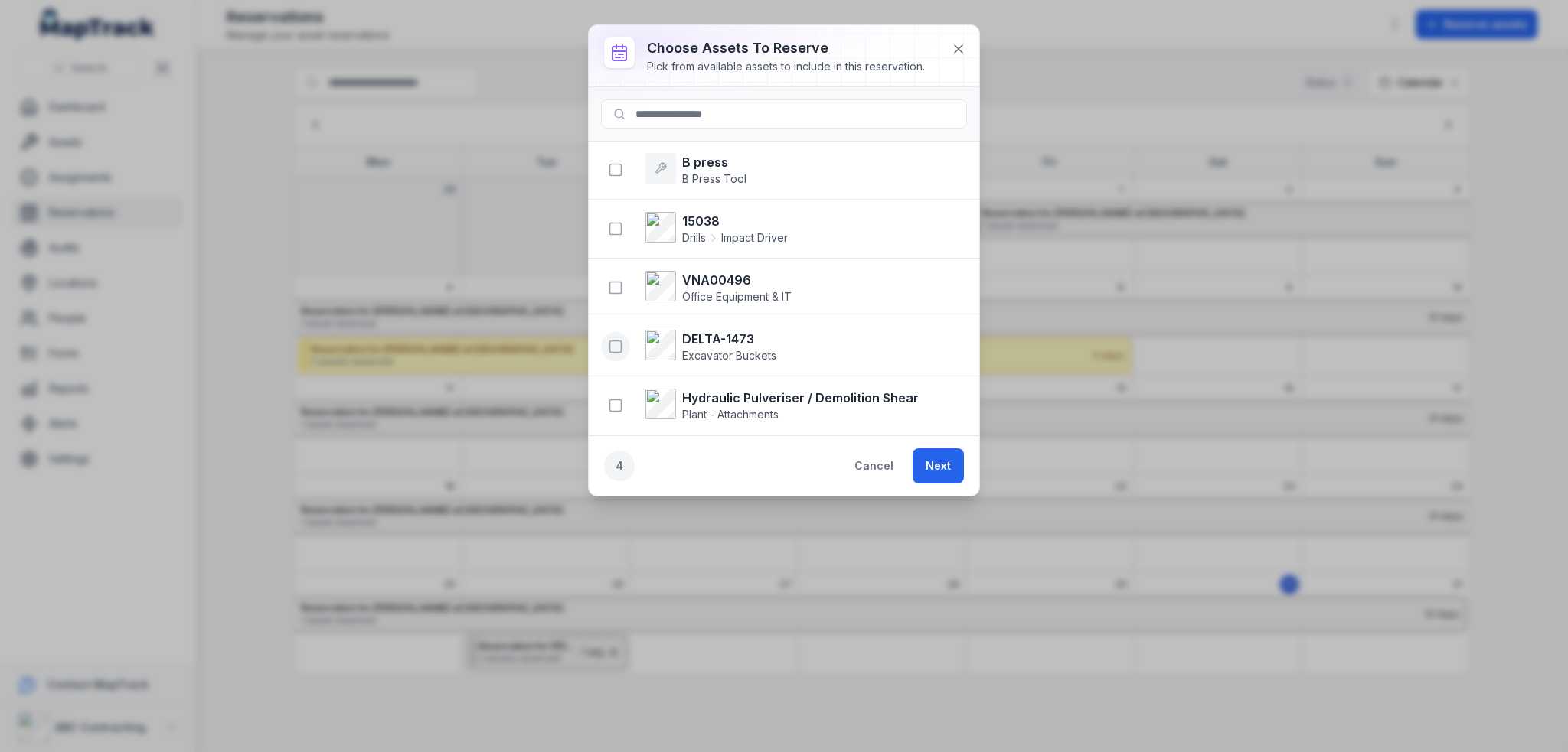
click at [615, 345] on icon "button" at bounding box center [615, 346] width 16 height 16
click at [927, 461] on button "Next" at bounding box center [938, 466] width 51 height 35
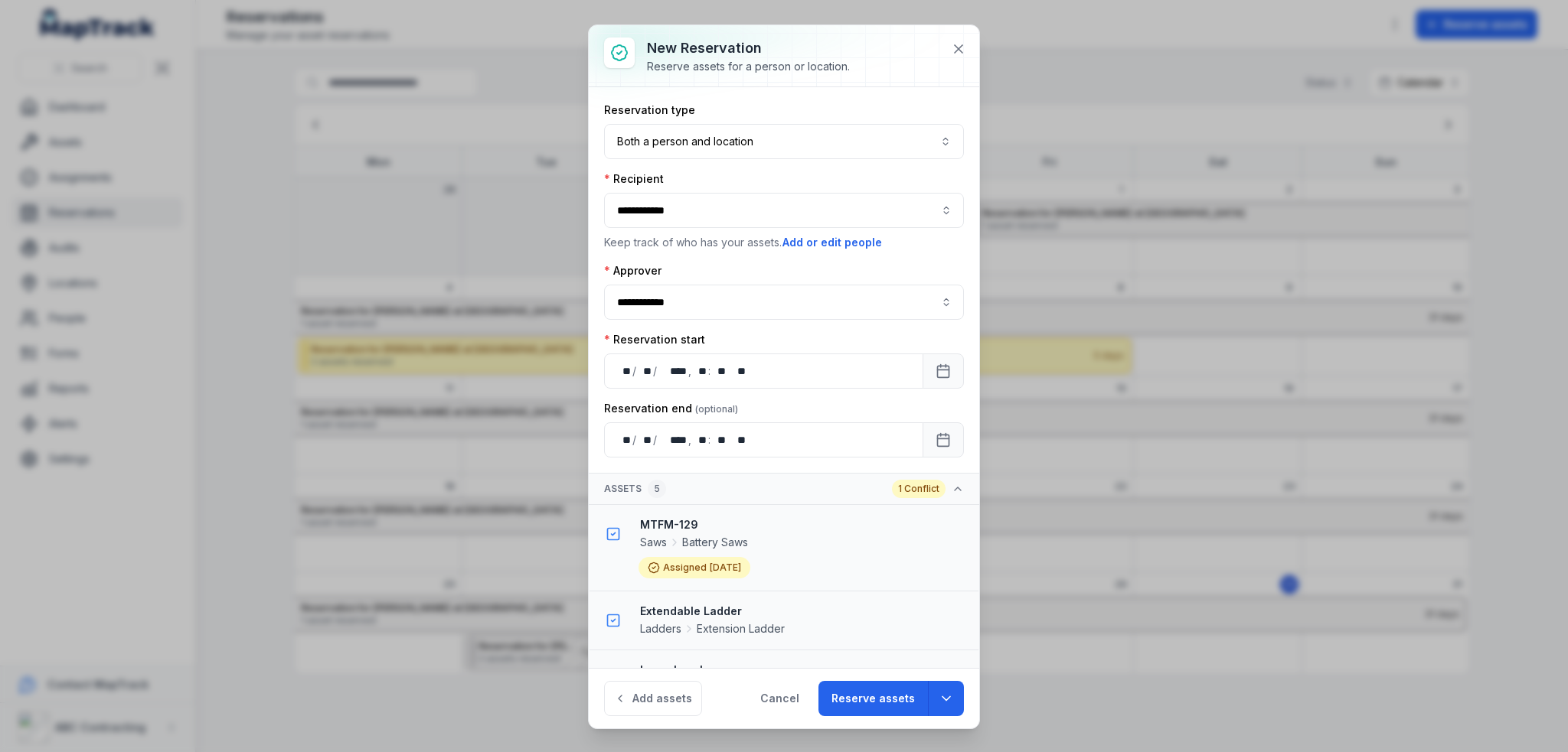
scroll to position [155, 0]
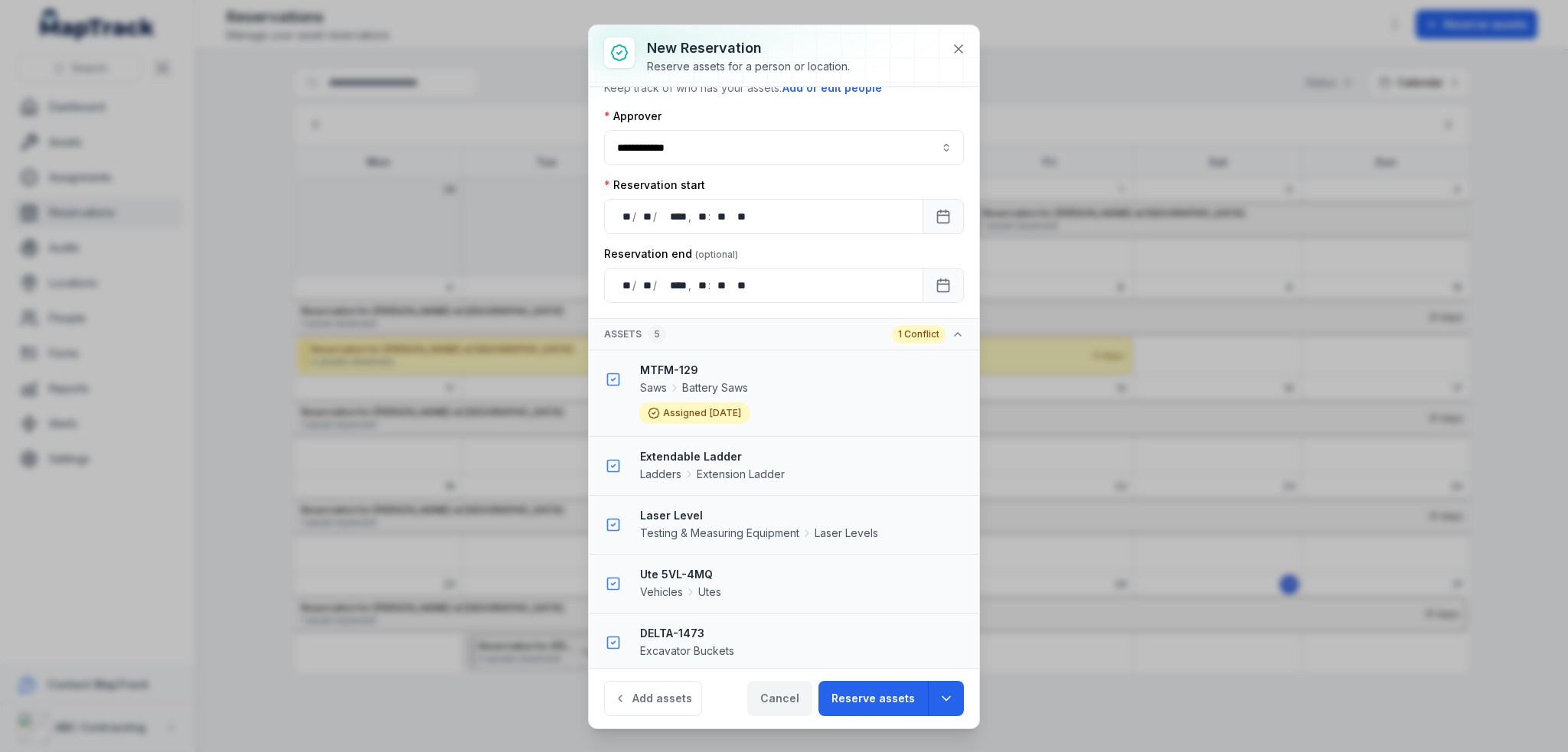
click at [784, 692] on button "Cancel" at bounding box center [779, 699] width 65 height 35
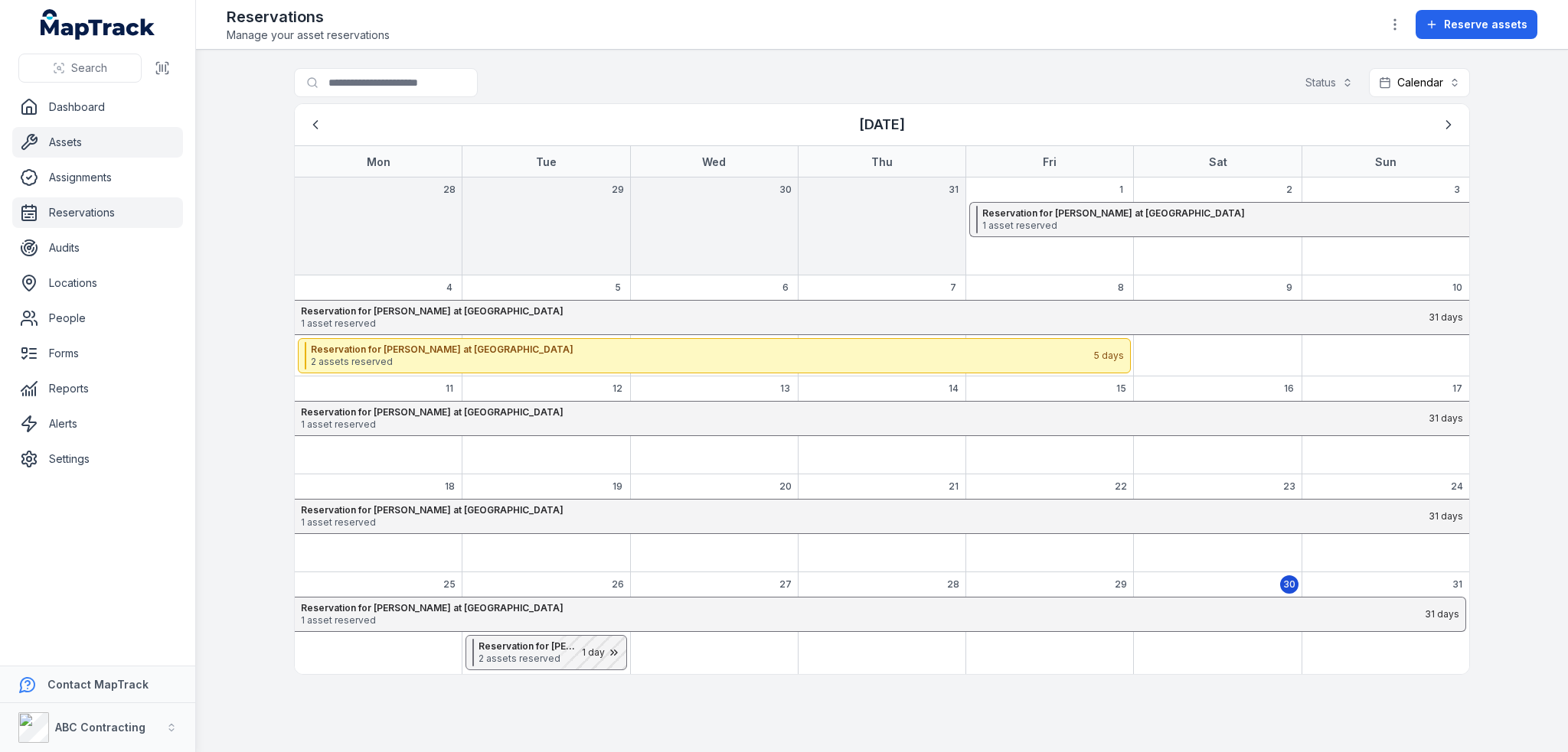
click at [65, 137] on link "Assets" at bounding box center [98, 142] width 171 height 30
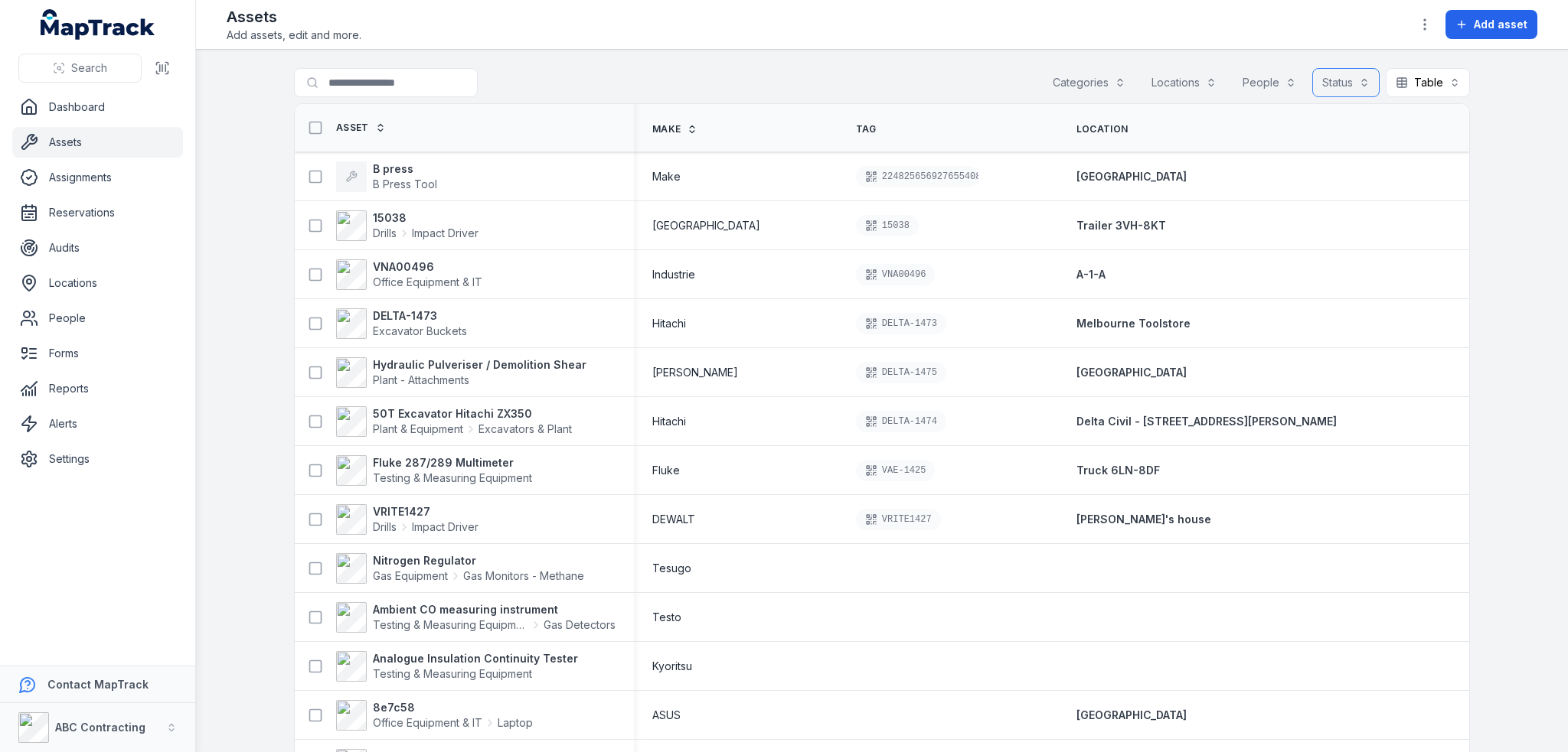
click at [1346, 83] on button "Status" at bounding box center [1346, 82] width 67 height 29
click at [1274, 155] on span "Deployed" at bounding box center [1257, 149] width 50 height 16
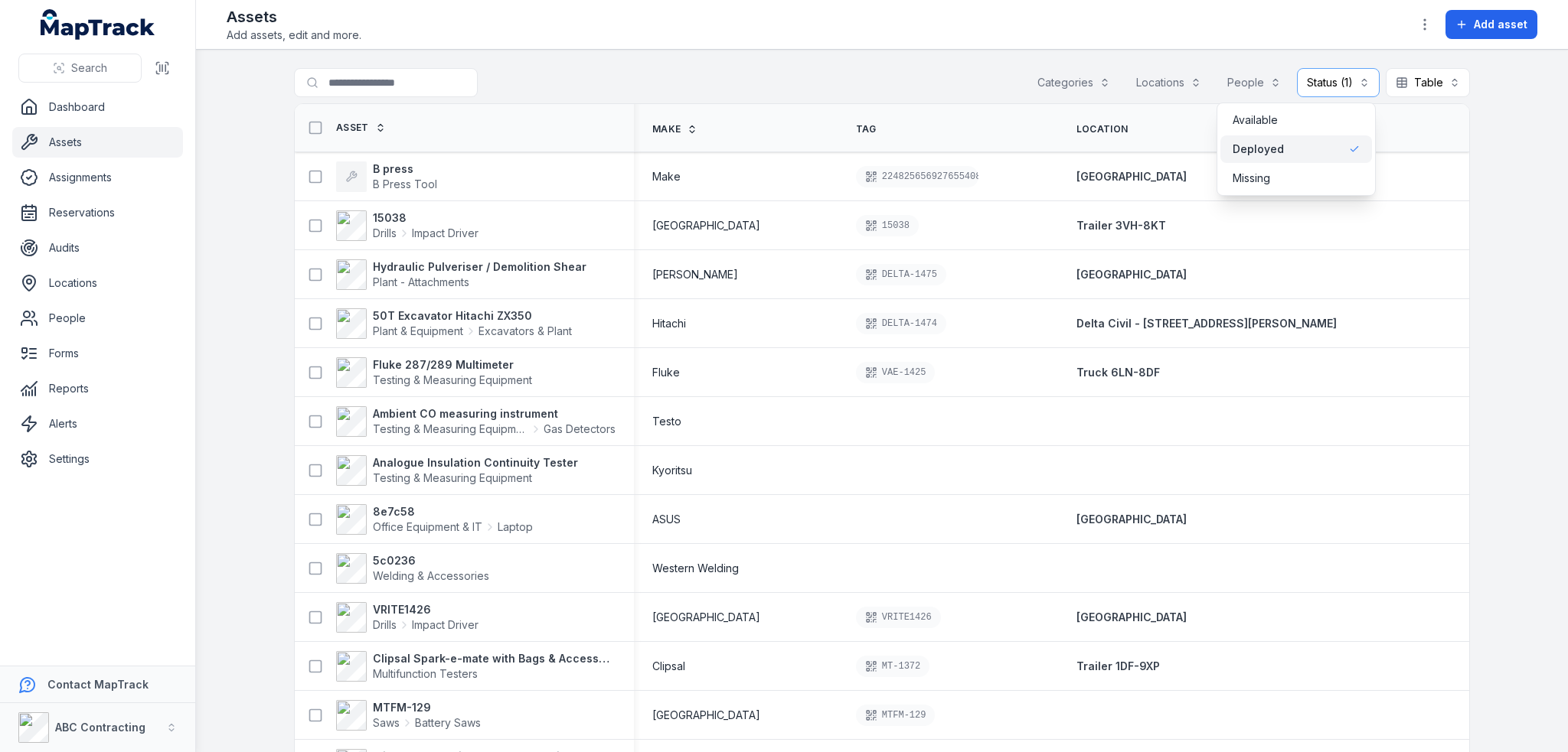
click at [758, 63] on main "Search for assets Categories Locations People Status (1) ******** Table ***** A…" at bounding box center [881, 401] width 1371 height 703
click at [1346, 81] on button "Status (1) ********" at bounding box center [1338, 82] width 83 height 29
click at [950, 78] on div "Search for assets Categories Locations People Status (1) ******** Table *****" at bounding box center [881, 85] width 1176 height 35
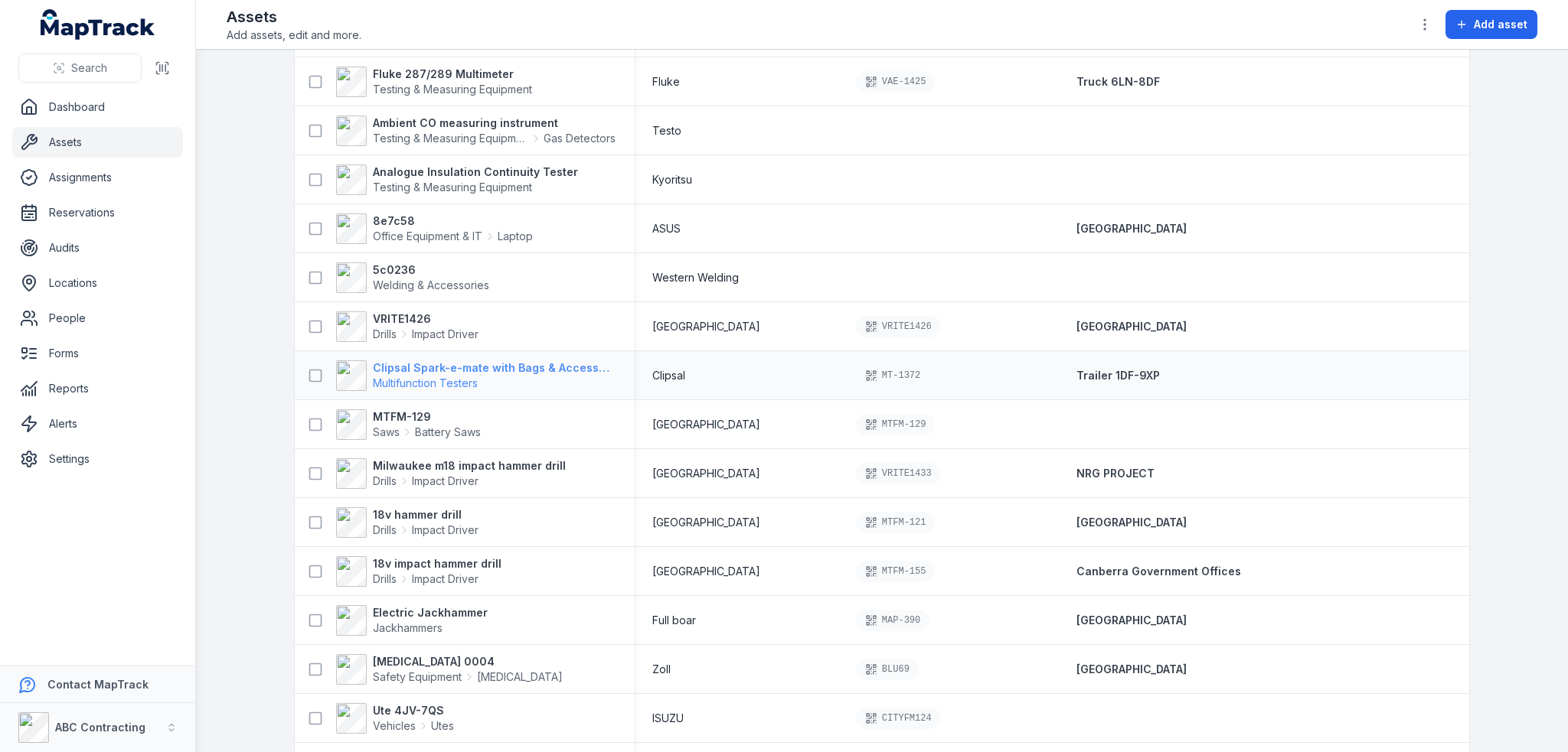
scroll to position [306, 0]
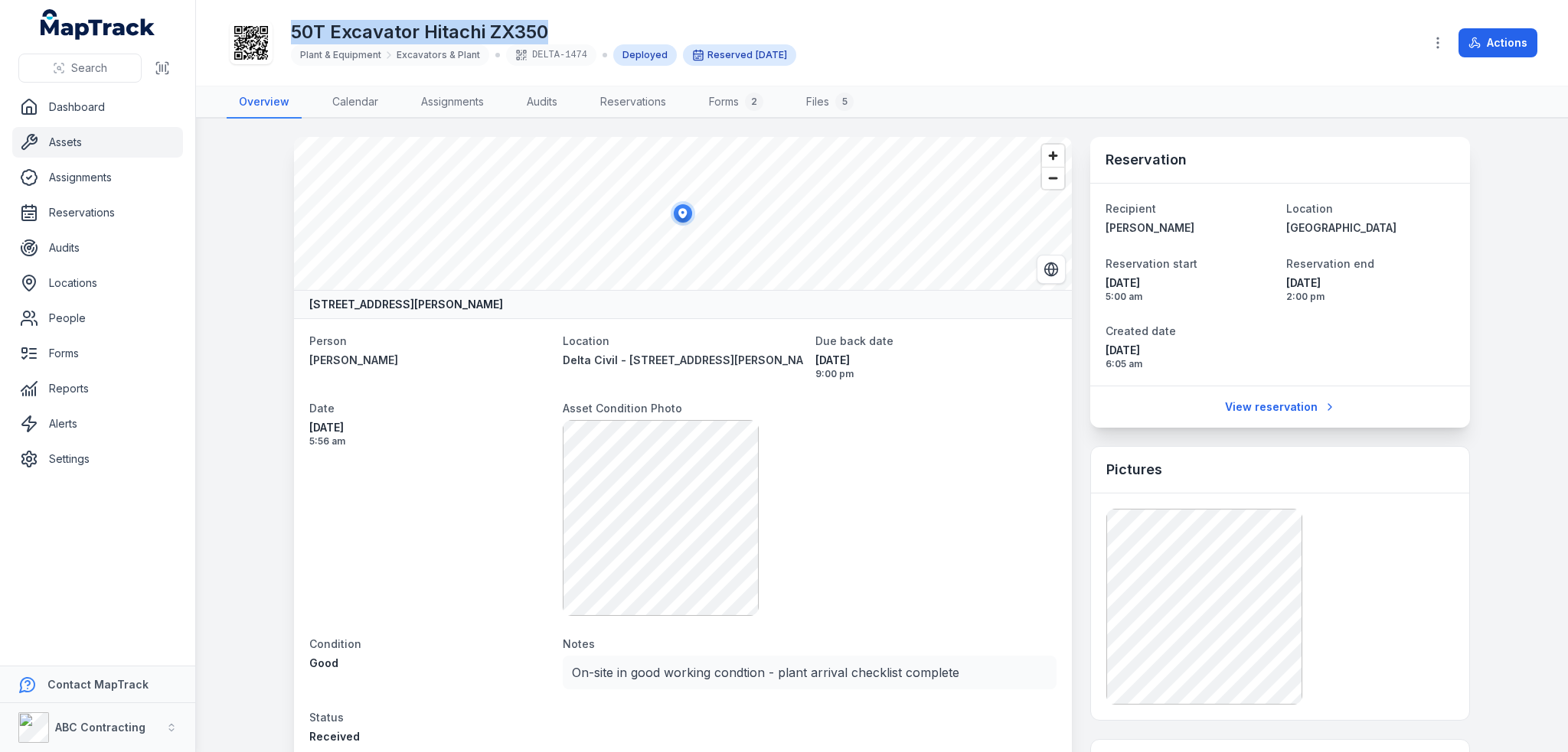
drag, startPoint x: 292, startPoint y: 27, endPoint x: 568, endPoint y: 12, distance: 276.4
click at [568, 12] on div "50T Excavator Hitachi ZX350 Plant & Equipment Excavators & Plant DELTA-1474 Dep…" at bounding box center [882, 42] width 1311 height 73
copy h1 "50T Excavator Hitachi ZX350"
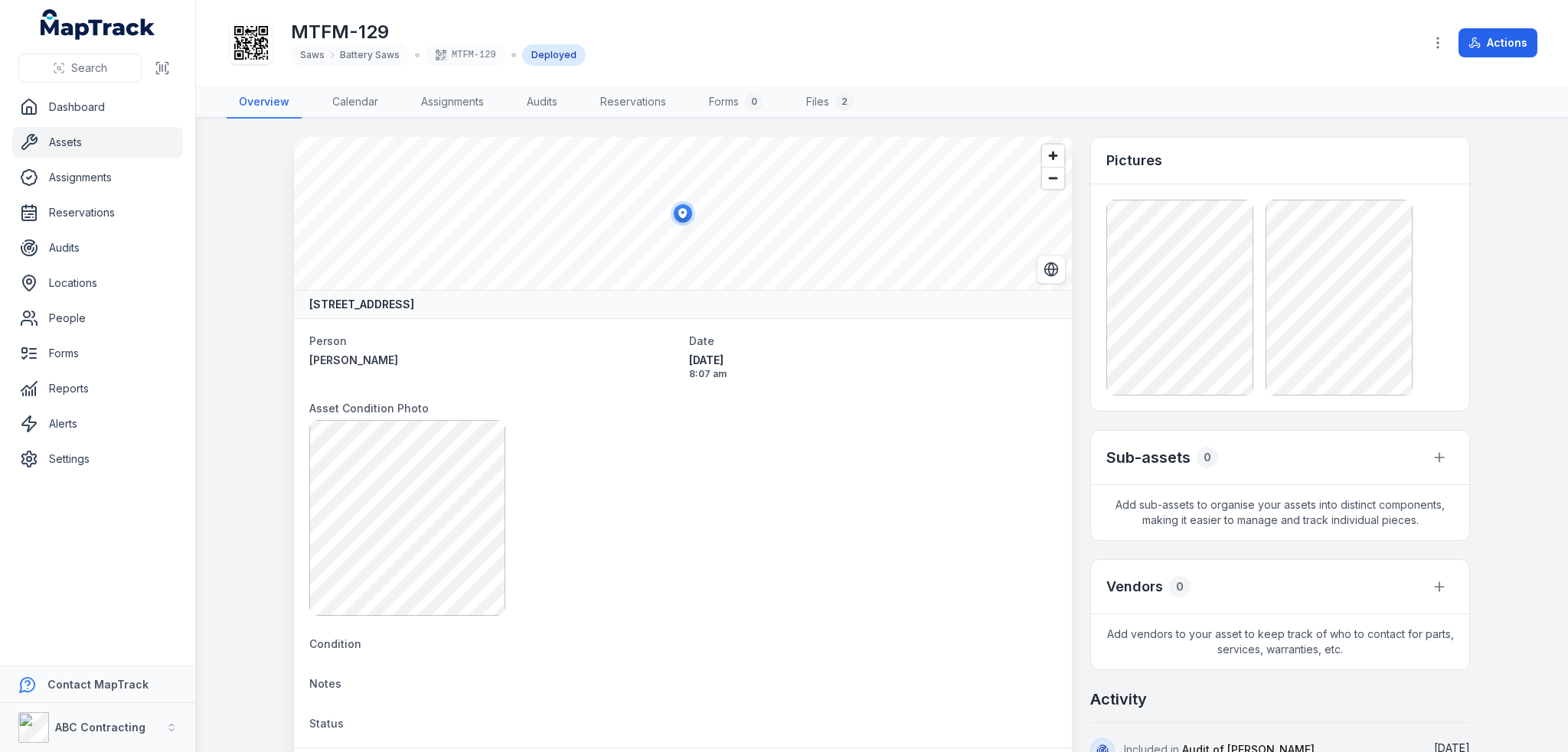
click at [423, 30] on h1 "MTFM-129" at bounding box center [438, 32] width 294 height 25
drag, startPoint x: 405, startPoint y: 28, endPoint x: 284, endPoint y: 21, distance: 121.2
click at [284, 21] on div "MTFM-129 Saws Battery Saws MTFM-129 Deployed" at bounding box center [819, 43] width 1184 height 49
copy h1 "MTFM-129"
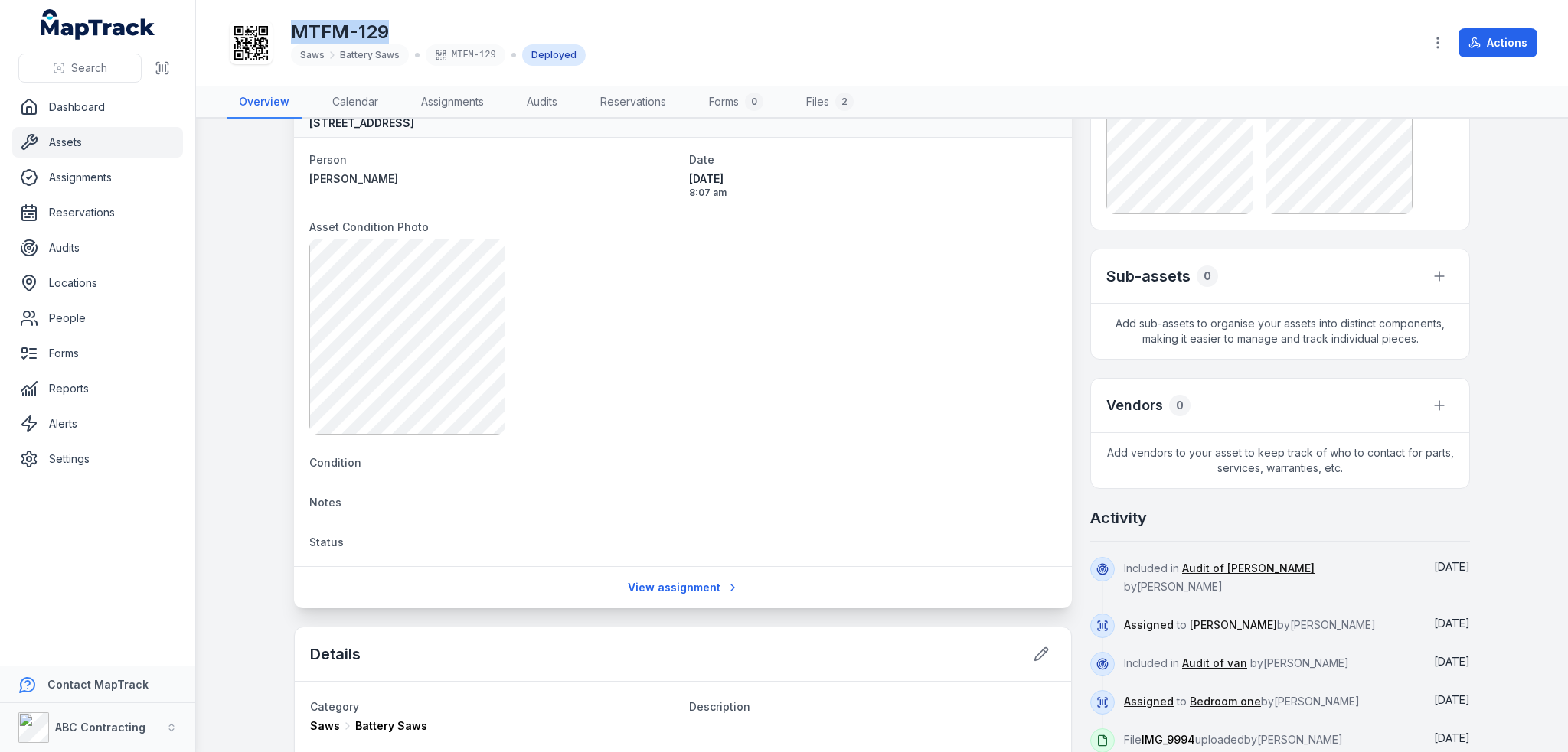
scroll to position [382, 0]
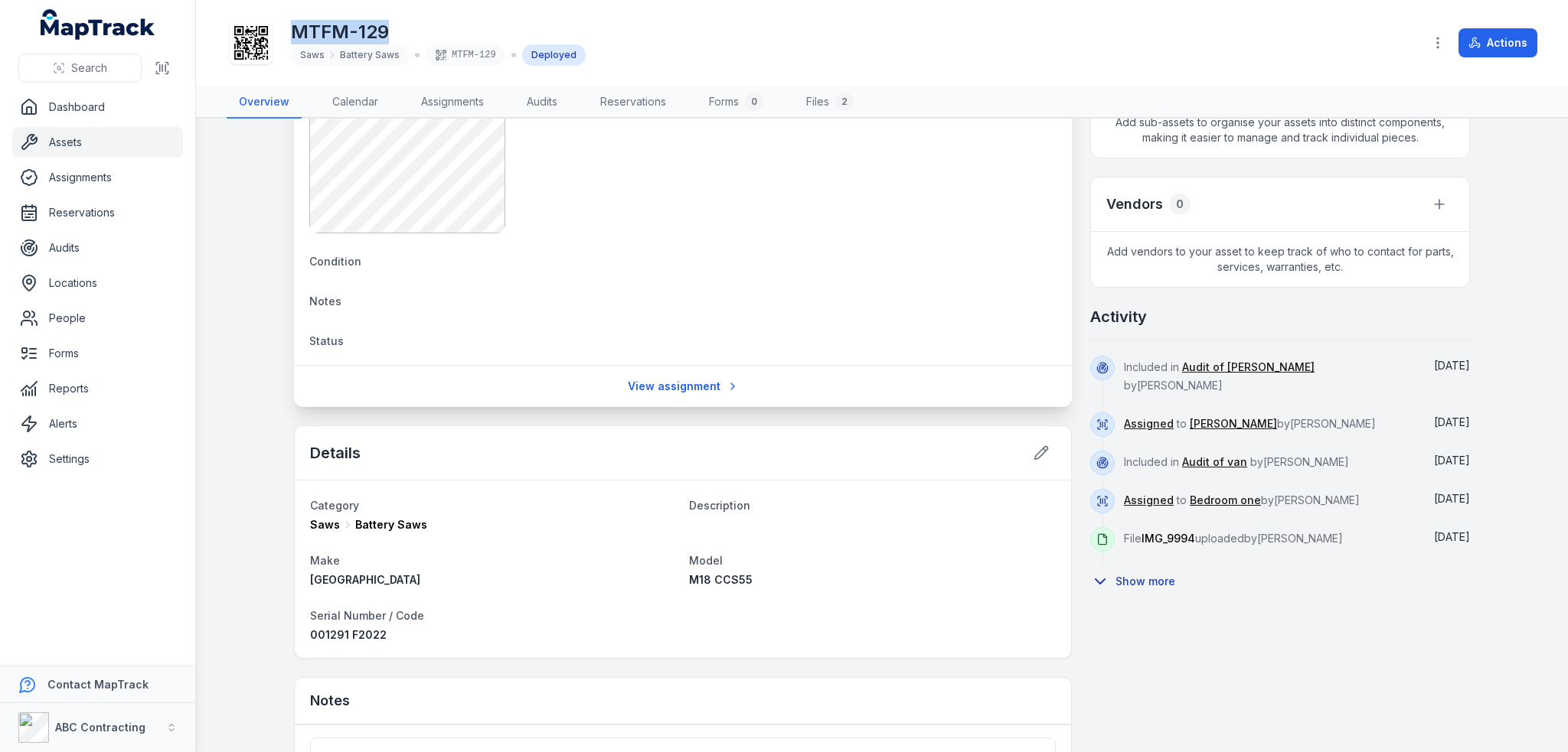
click at [1121, 565] on button "Show more" at bounding box center [1137, 581] width 95 height 32
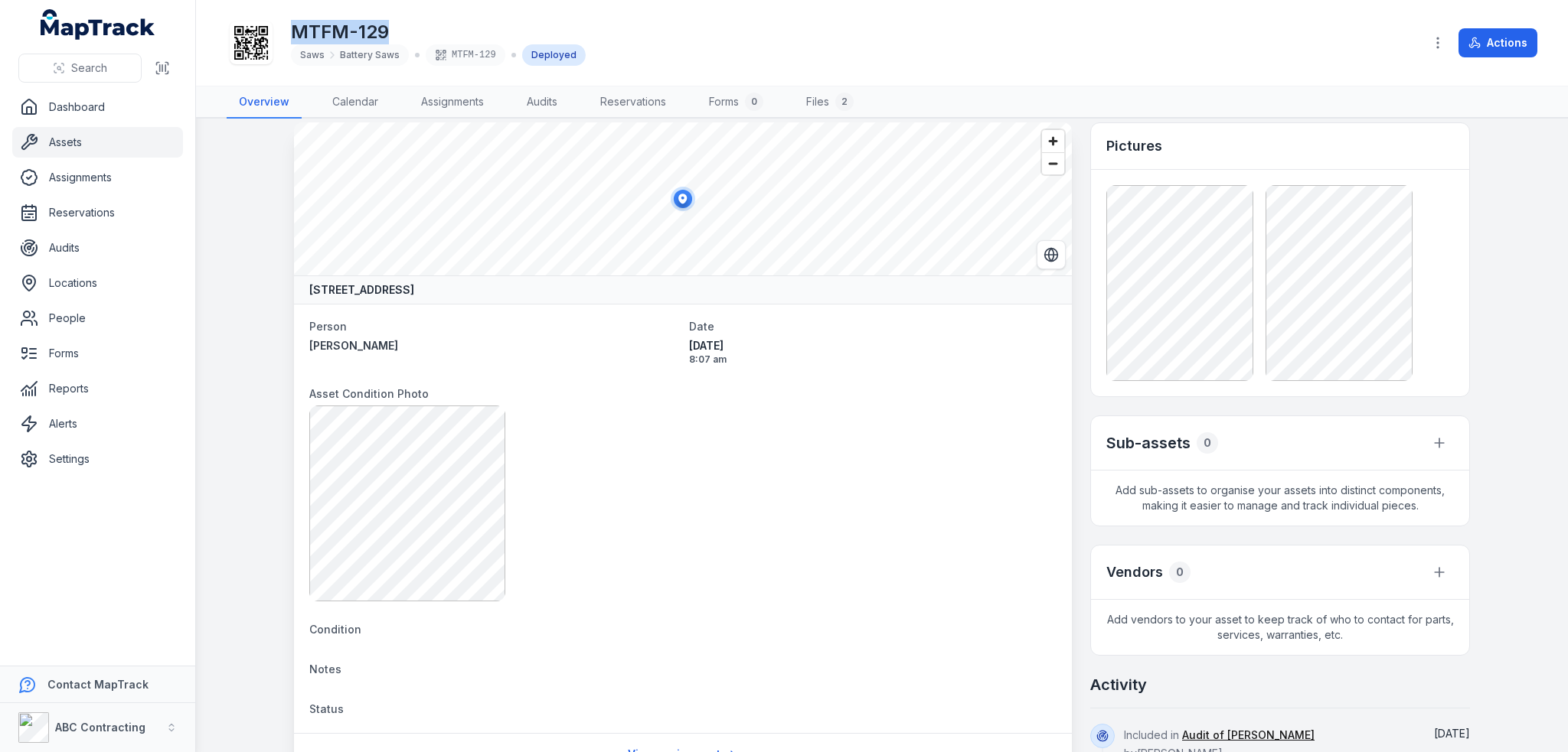
scroll to position [12, 0]
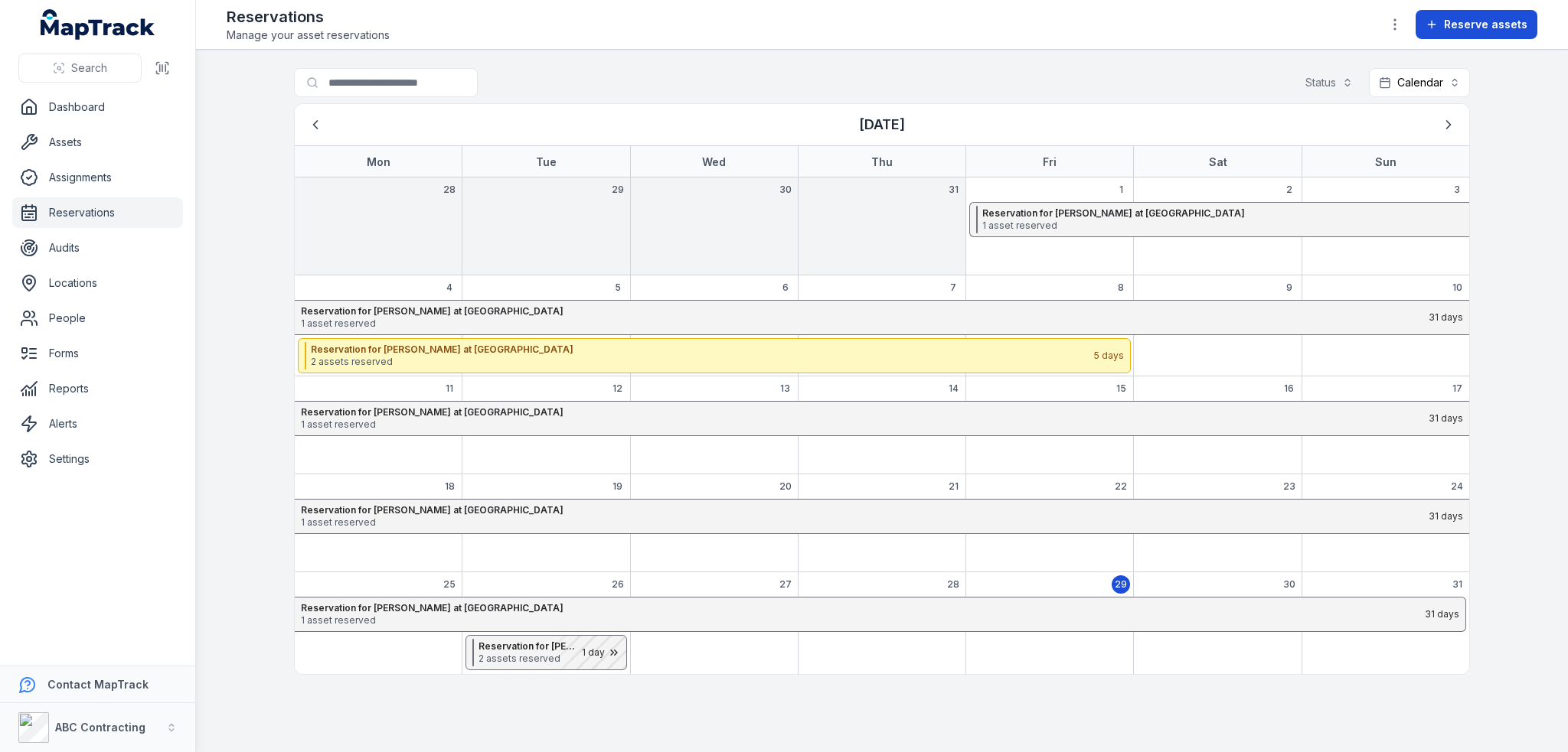
click at [1492, 33] on button "Reserve assets" at bounding box center [1476, 24] width 122 height 29
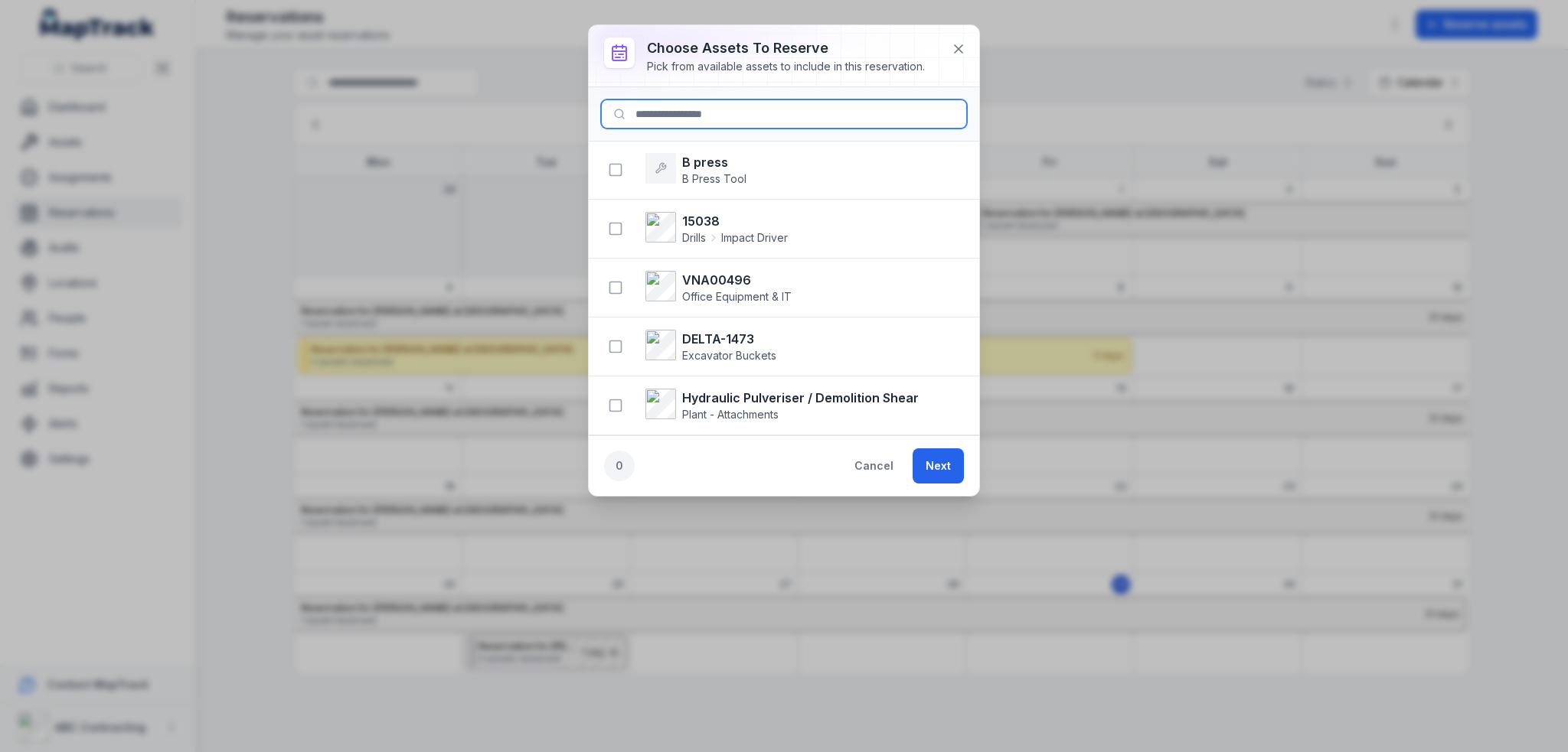
click at [687, 116] on input at bounding box center [784, 113] width 366 height 29
paste input "**********"
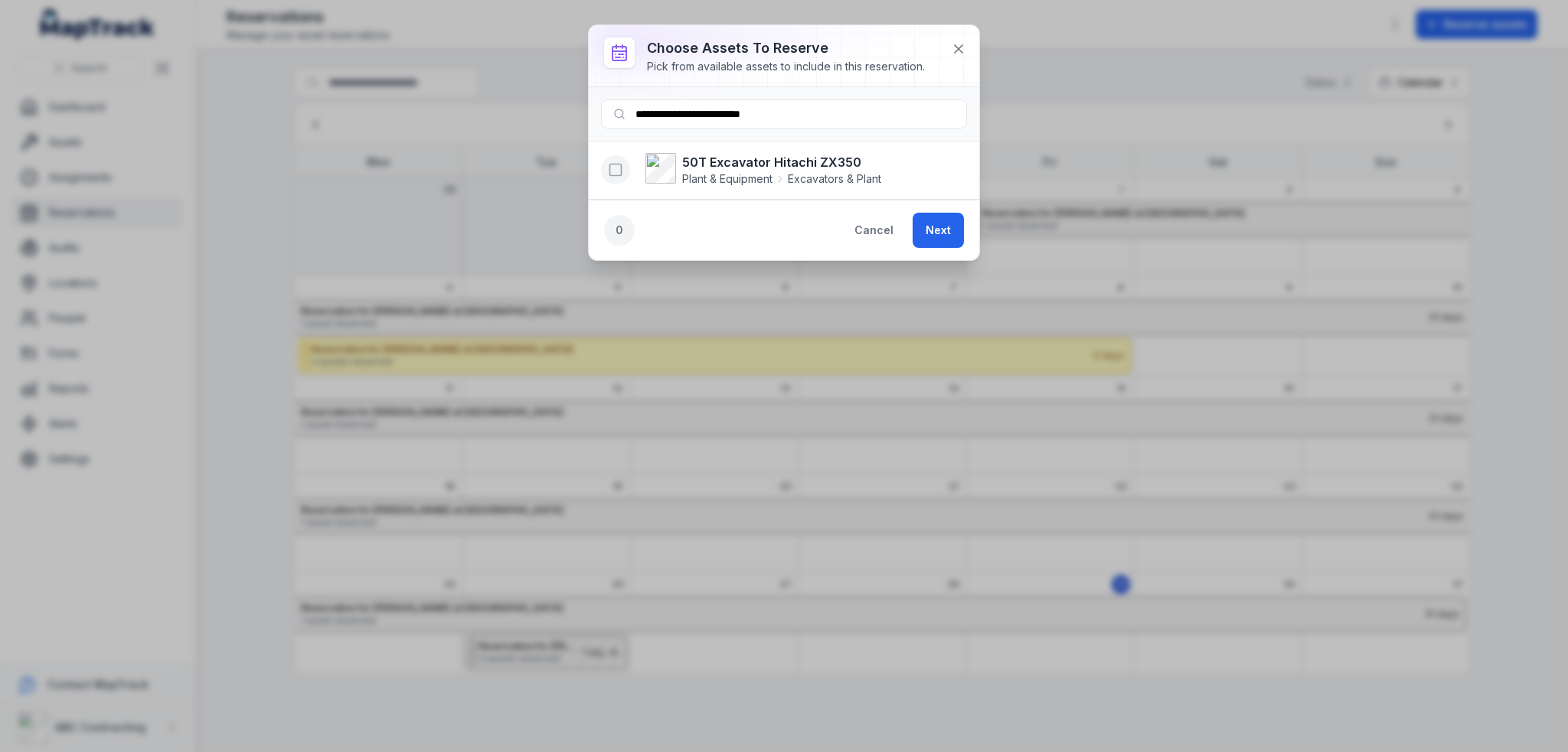
click at [619, 171] on icon "button" at bounding box center [615, 169] width 16 height 16
click at [828, 113] on input "**********" at bounding box center [784, 113] width 366 height 29
paste input
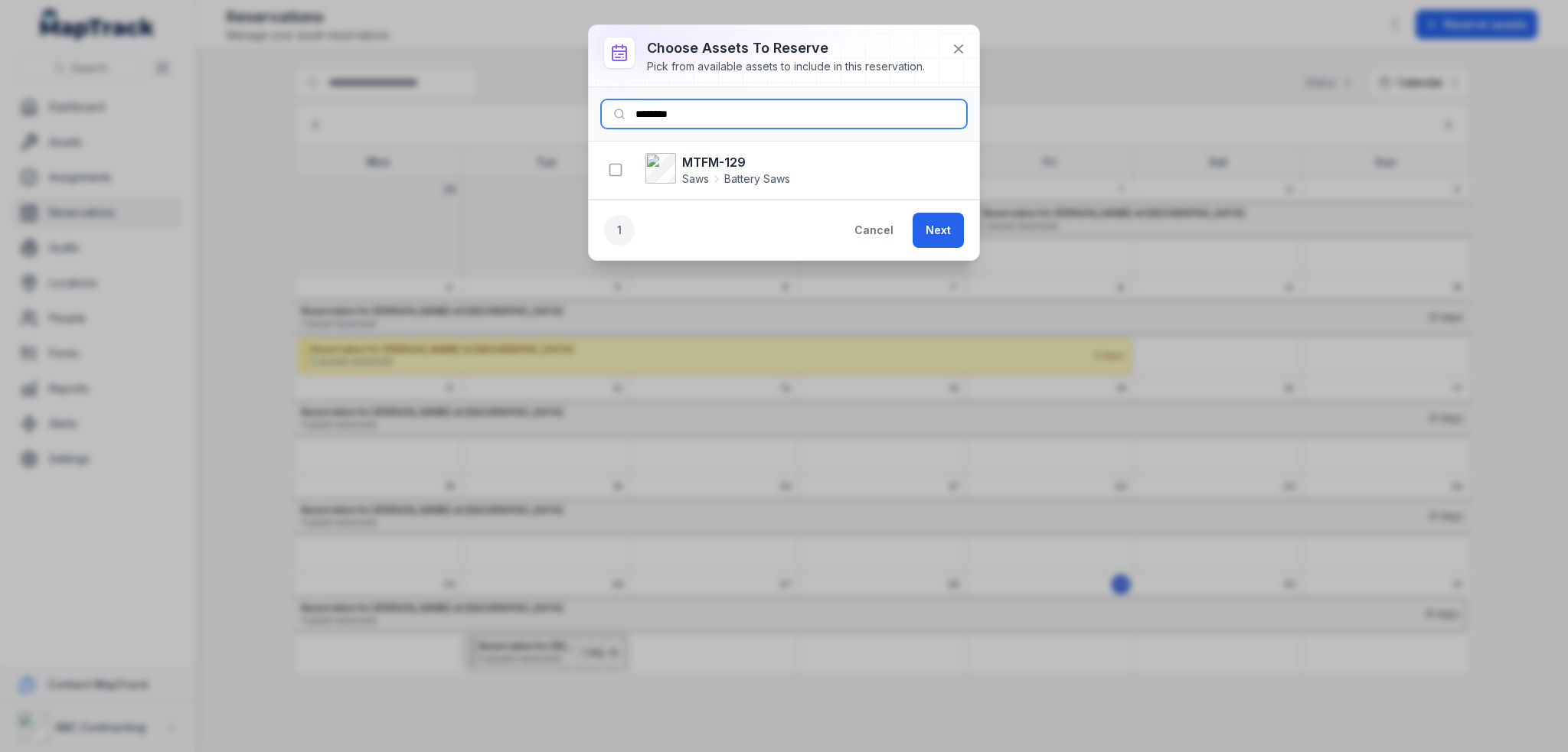
type input "********"
click at [698, 172] on span "Saws" at bounding box center [695, 179] width 27 height 16
click at [616, 171] on icon "button" at bounding box center [615, 169] width 16 height 16
click at [941, 235] on button "Next" at bounding box center [938, 230] width 51 height 35
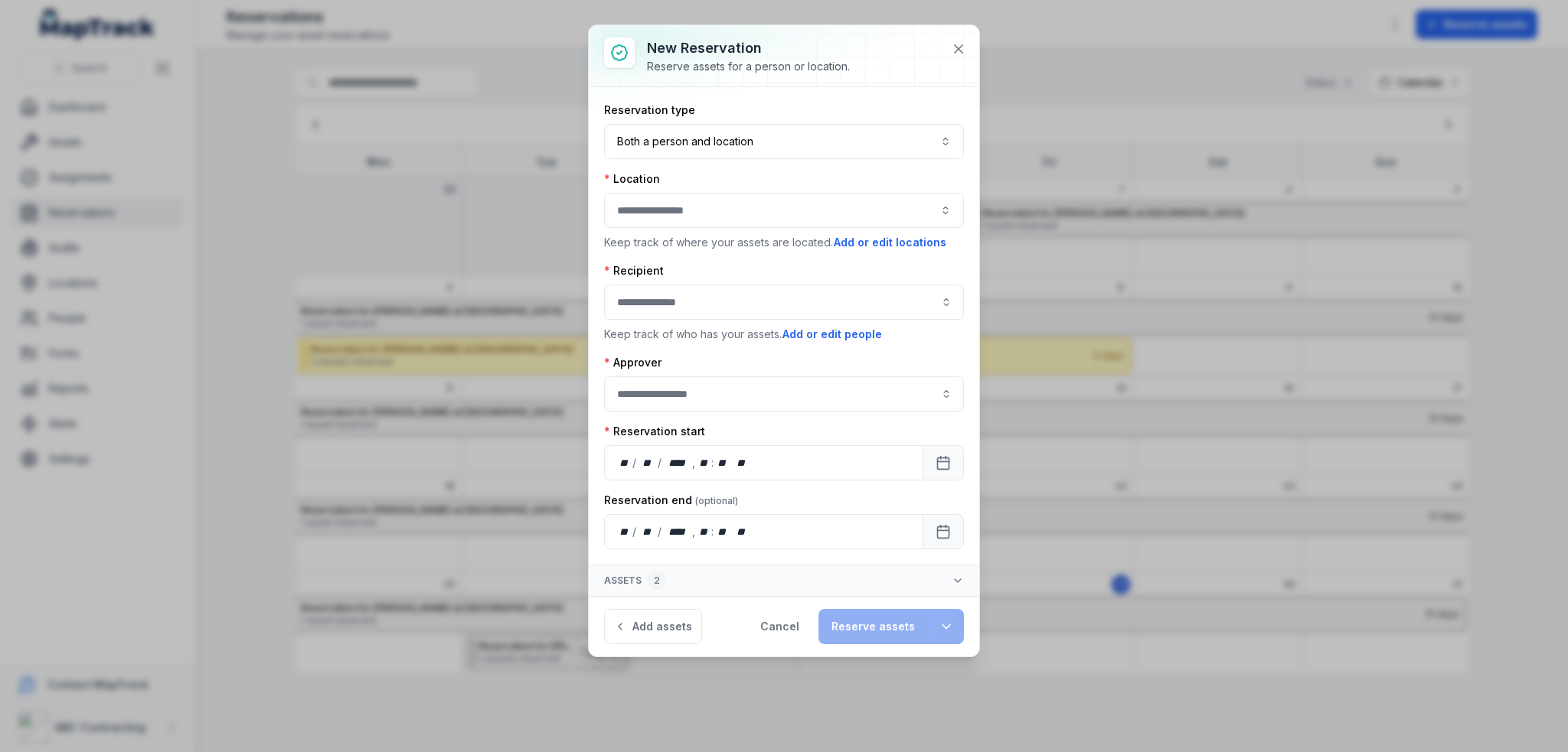
click at [677, 574] on button "Assets 2" at bounding box center [784, 580] width 391 height 30
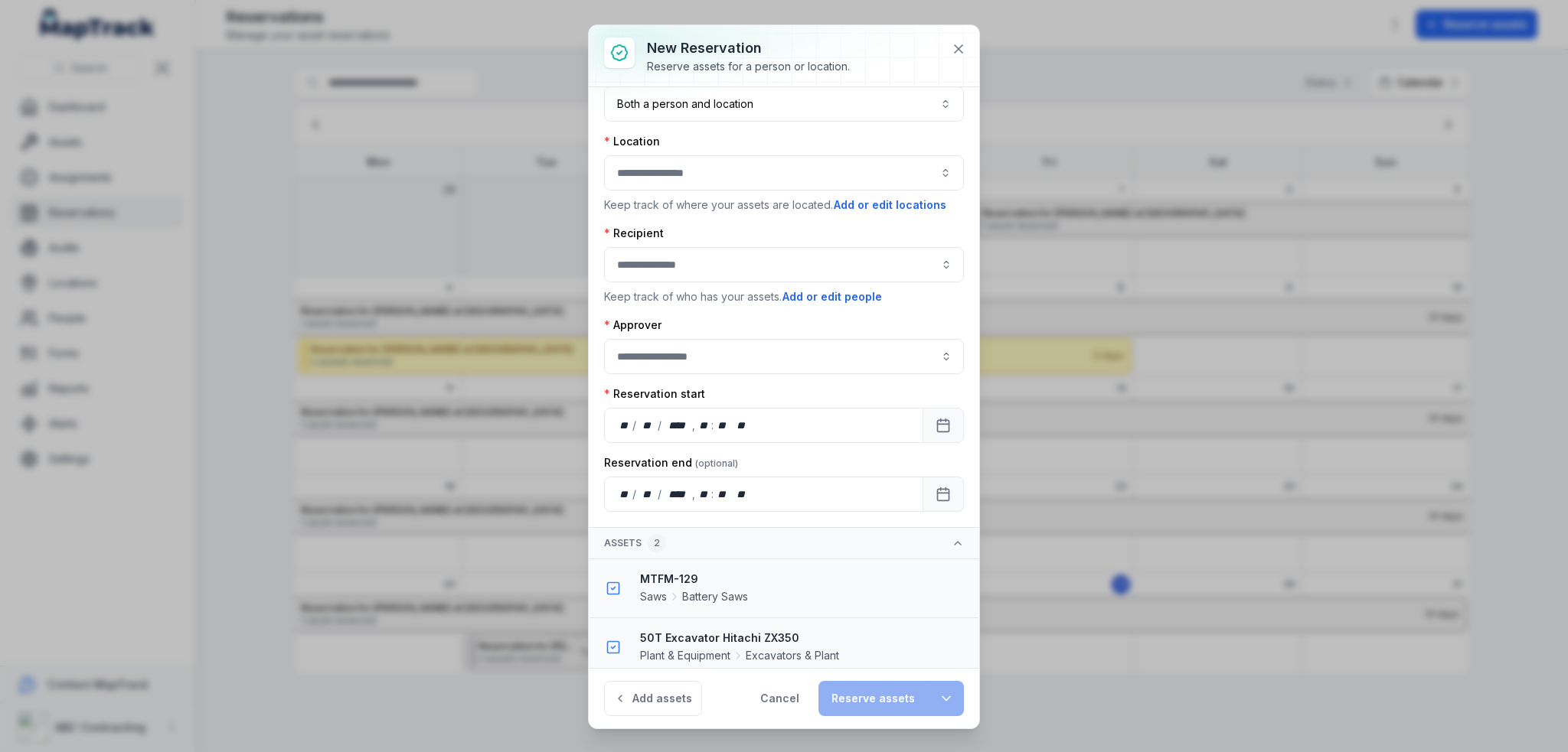
scroll to position [43, 0]
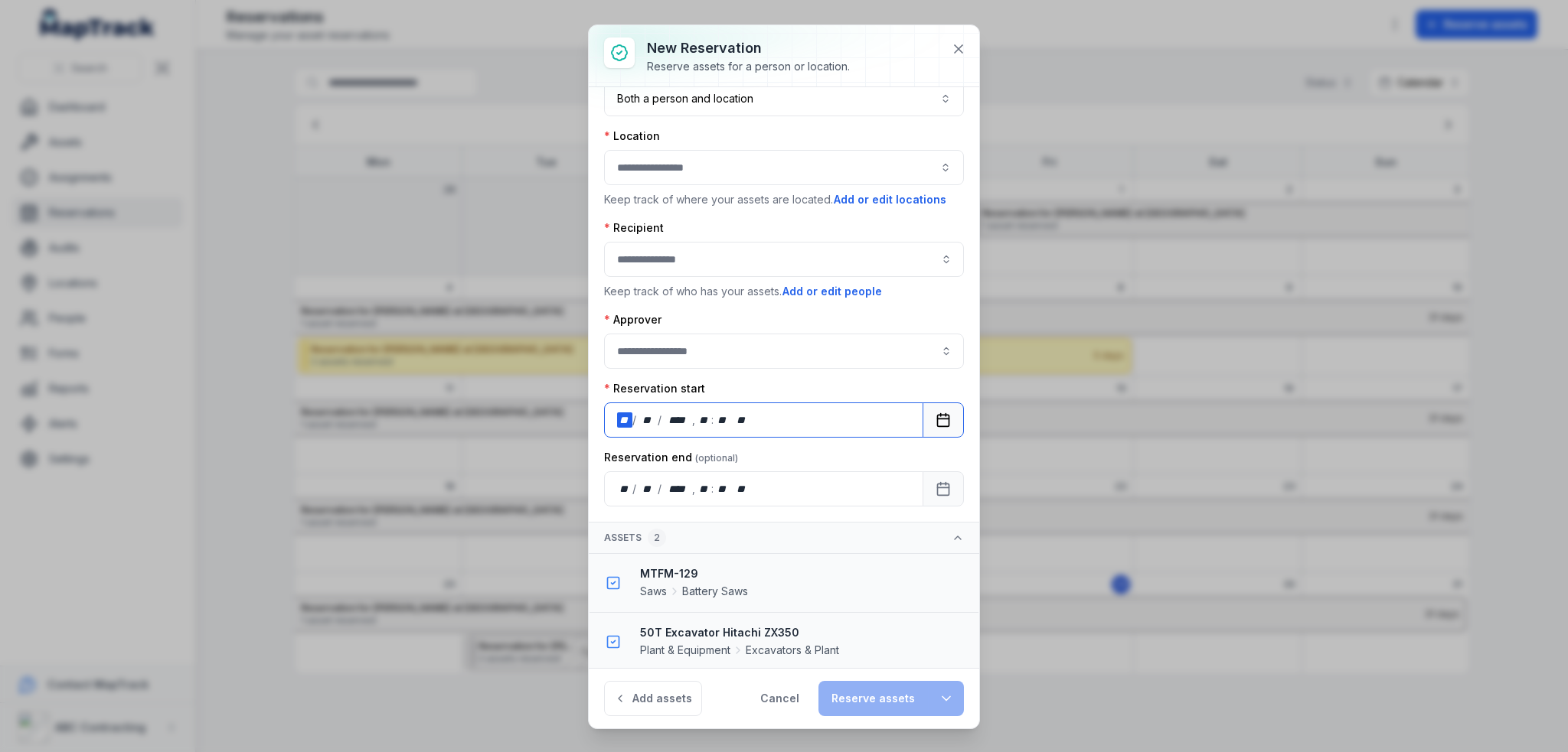
click at [830, 423] on div "** / ** / **** , ** : **   **" at bounding box center [764, 420] width 319 height 35
click at [923, 417] on button "Calendar" at bounding box center [943, 420] width 41 height 35
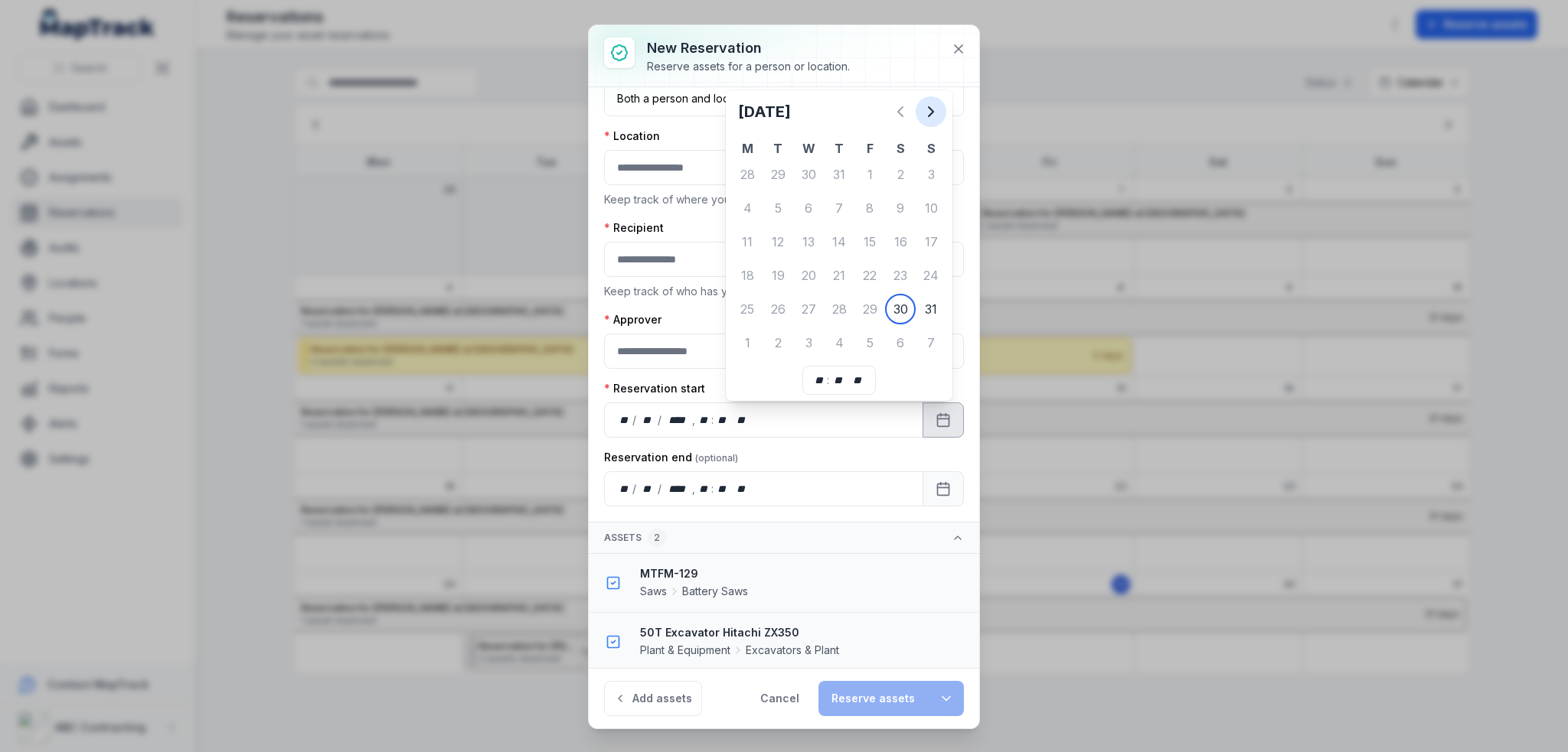
click at [927, 115] on icon "Next" at bounding box center [931, 112] width 18 height 18
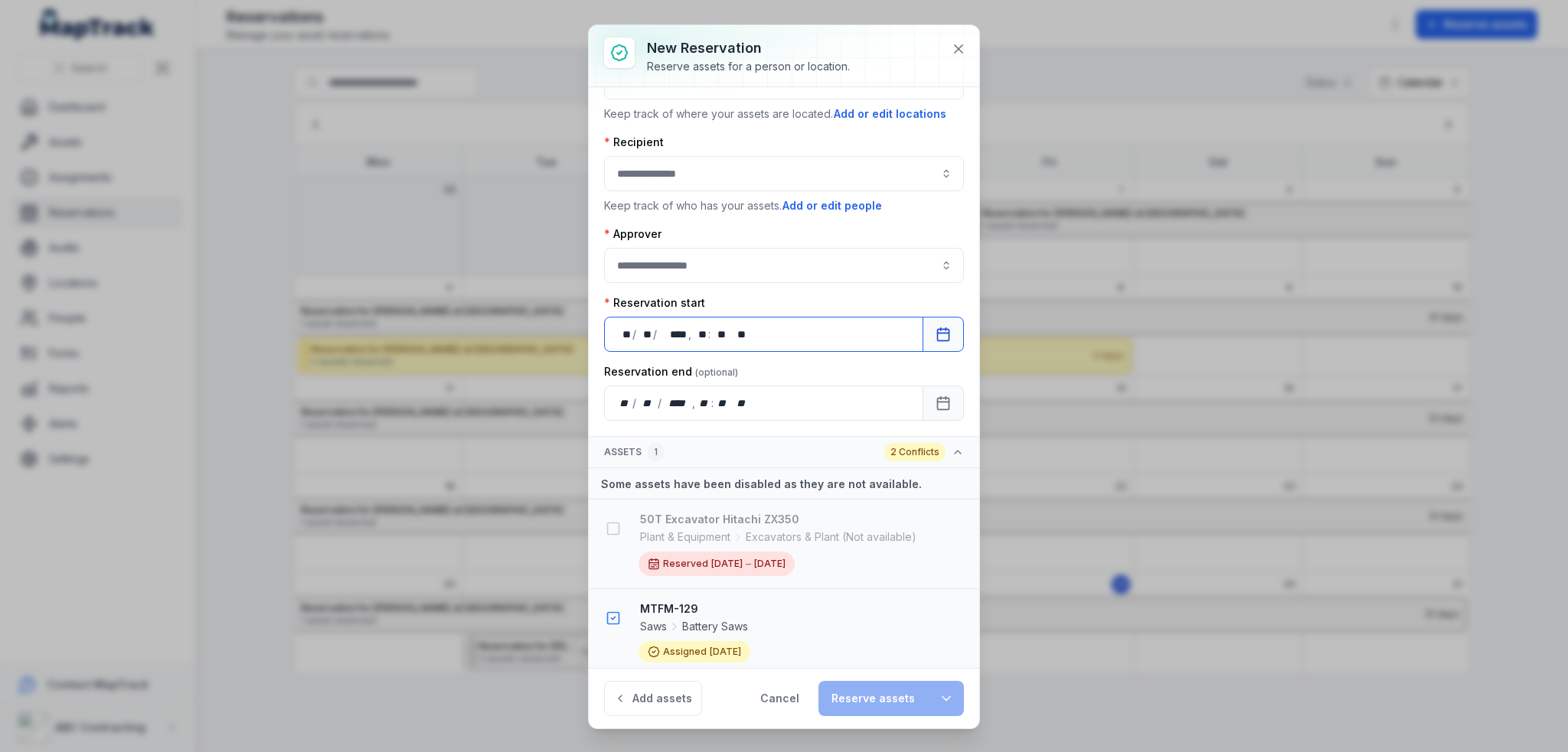
scroll to position [131, 0]
click at [937, 338] on button "Calendar" at bounding box center [943, 331] width 41 height 35
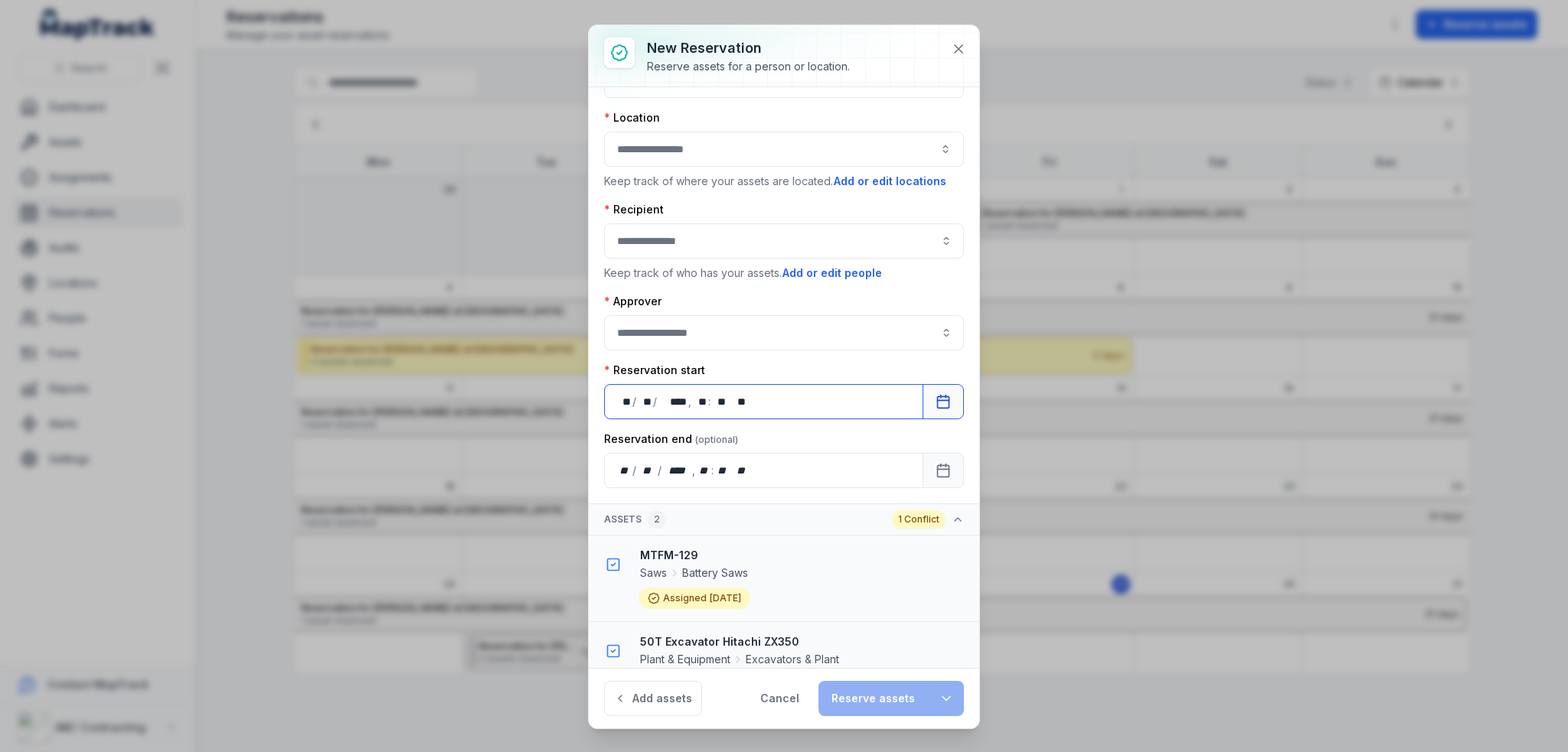
scroll to position [71, 0]
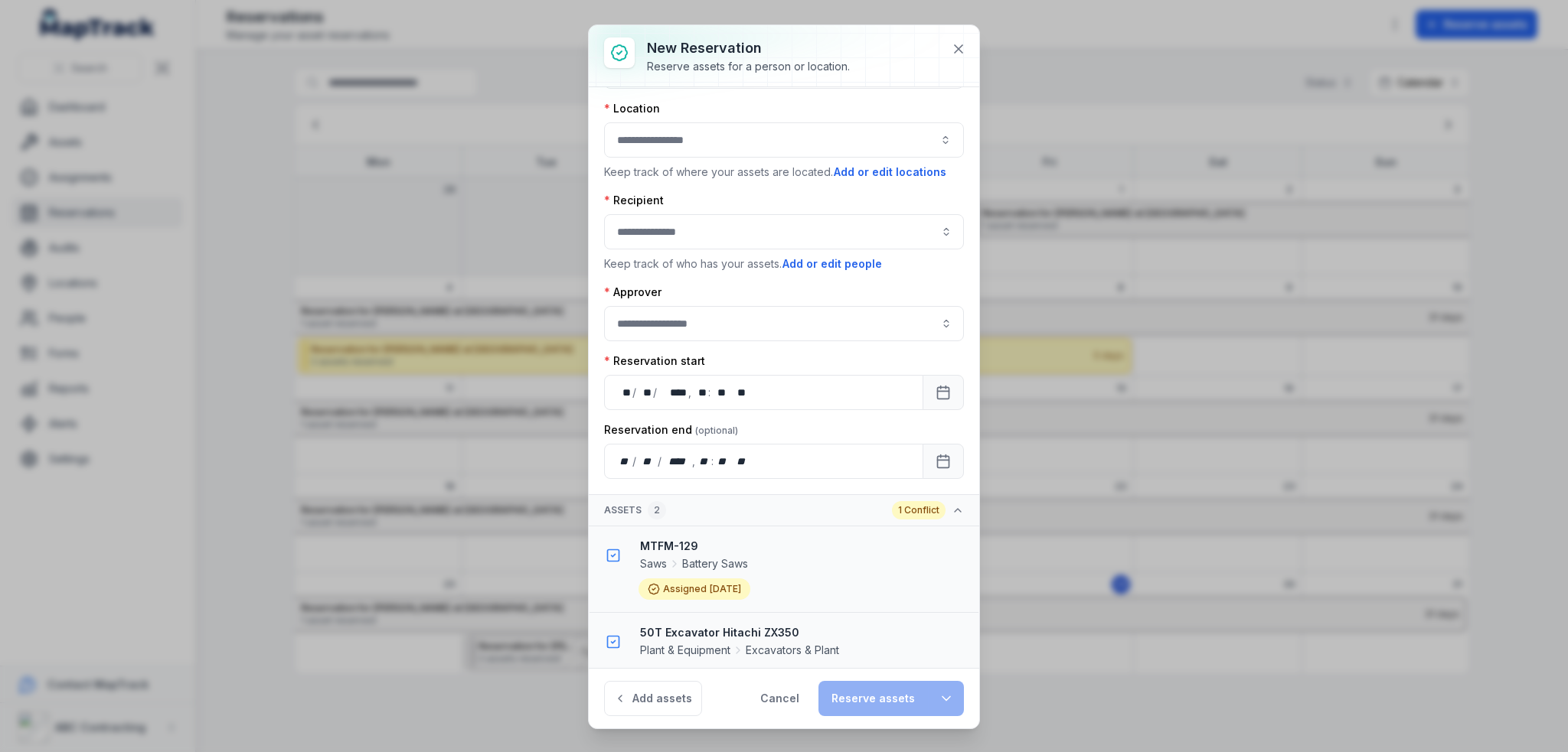
click at [677, 689] on button "Add assets" at bounding box center [653, 699] width 98 height 35
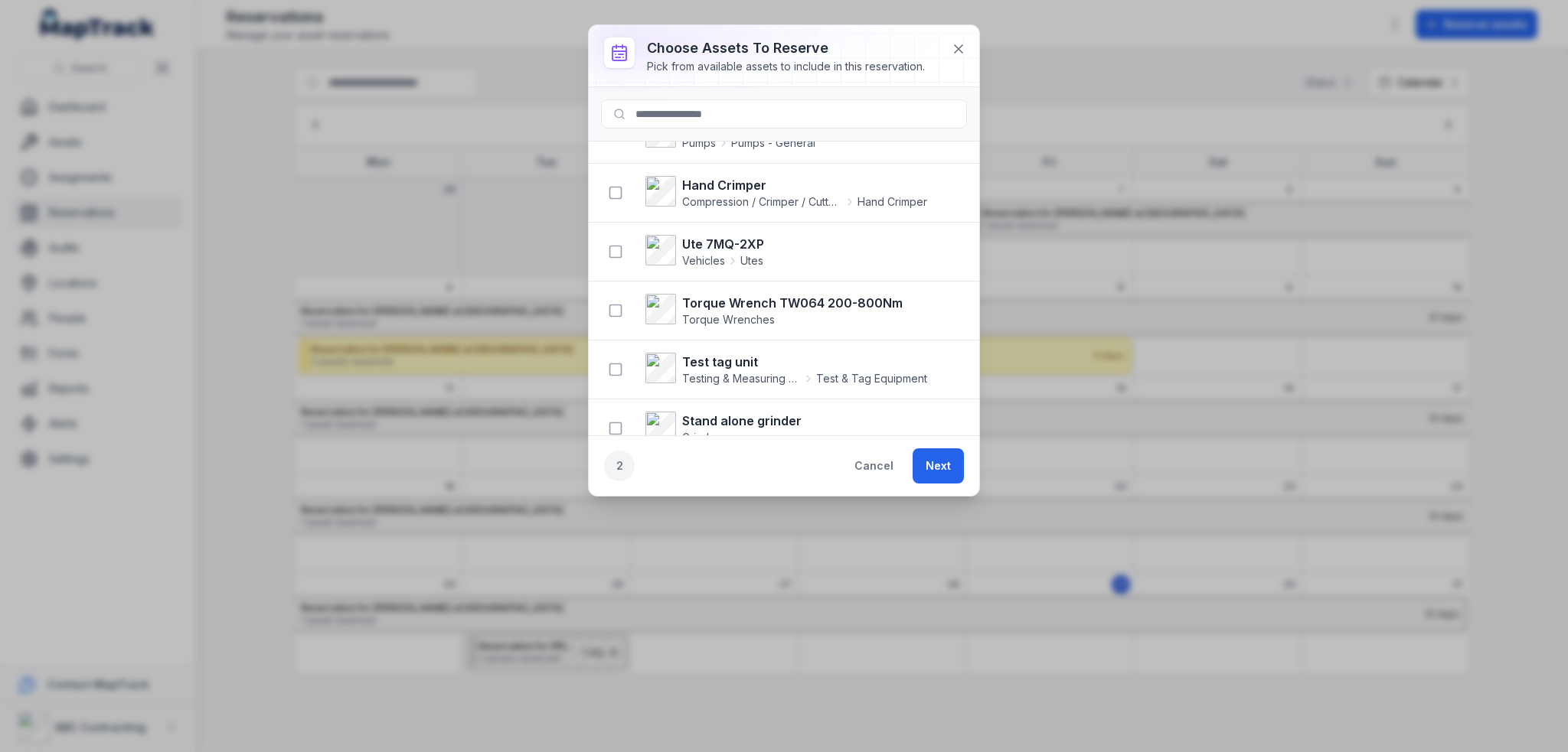
scroll to position [1760, 0]
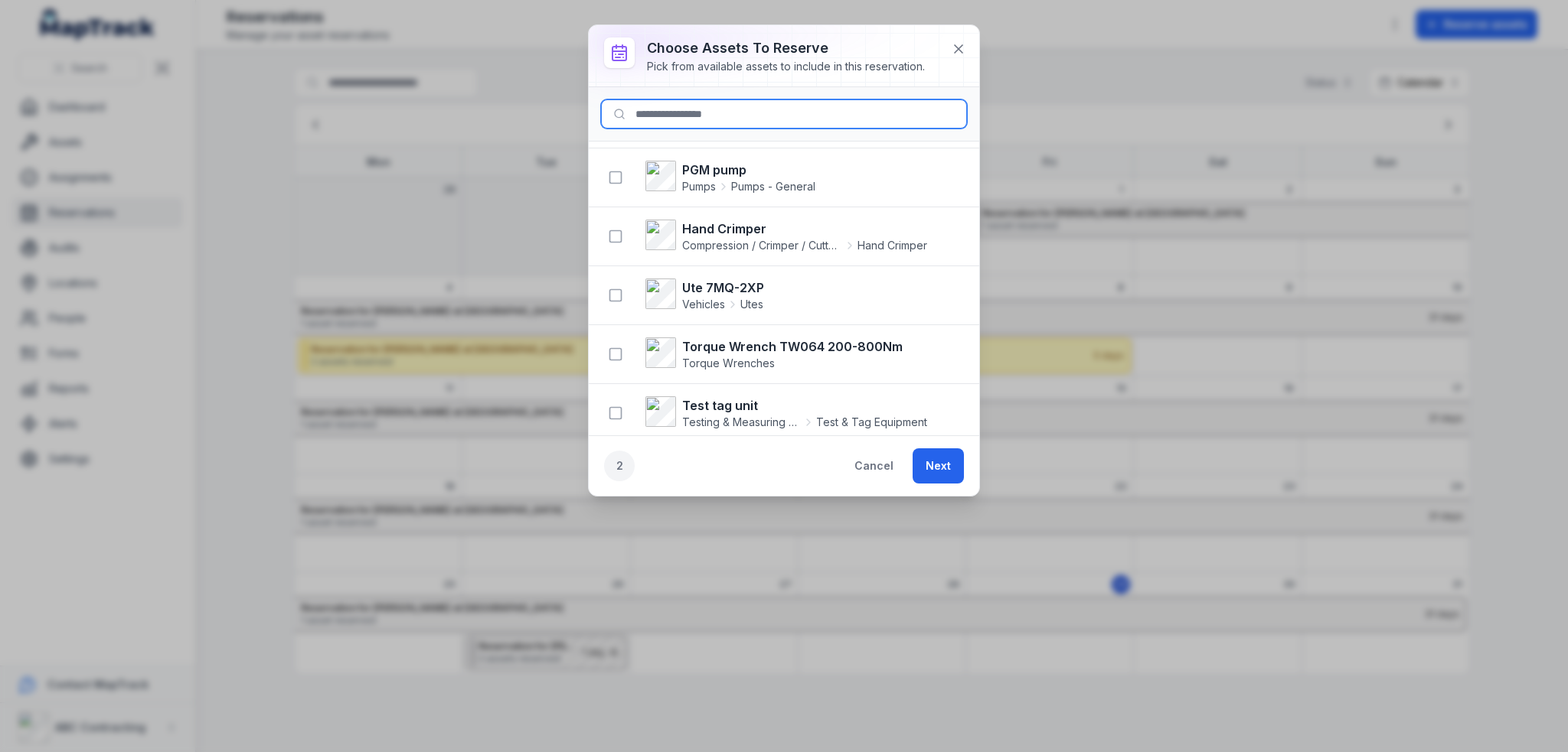
click at [784, 104] on input at bounding box center [784, 113] width 366 height 29
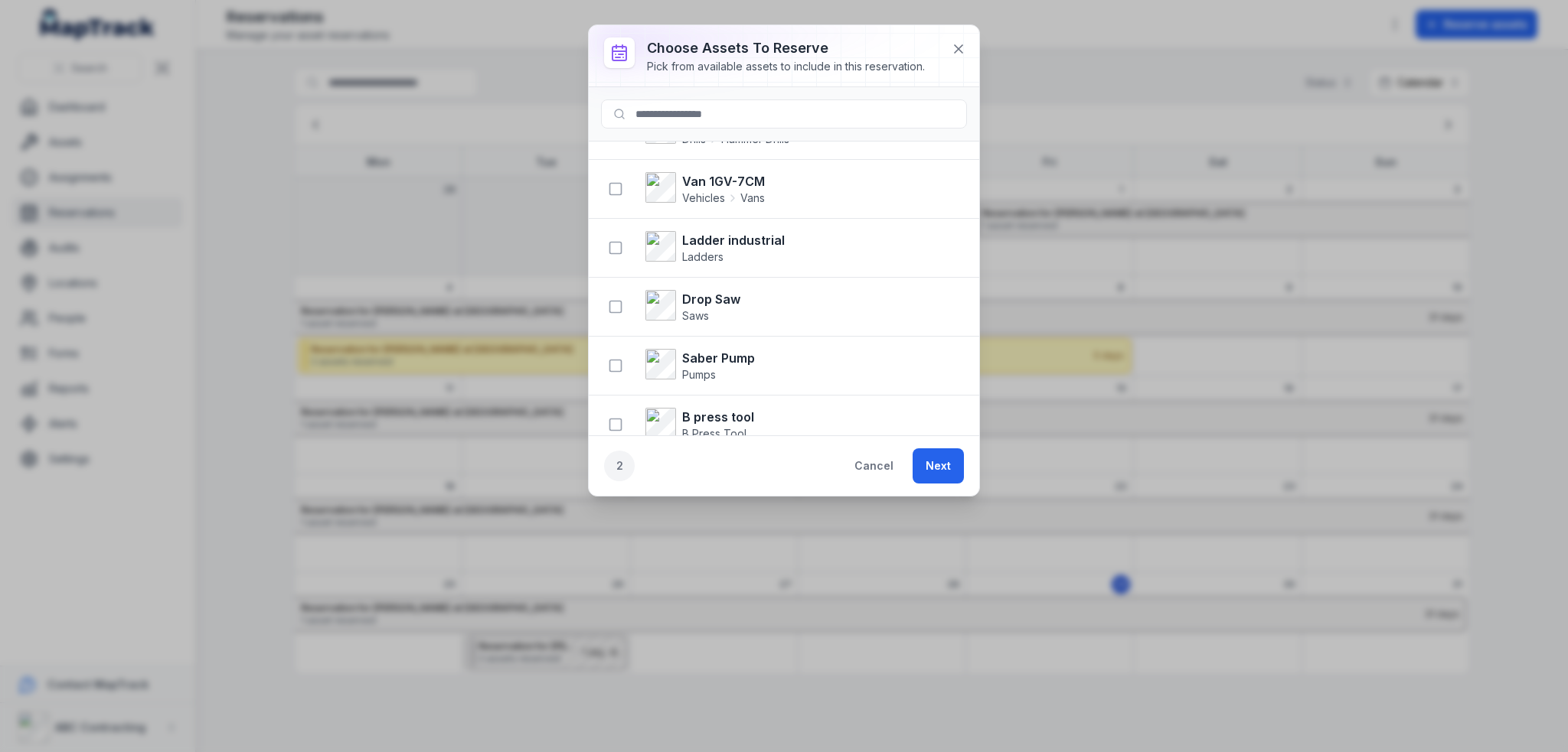
scroll to position [0, 0]
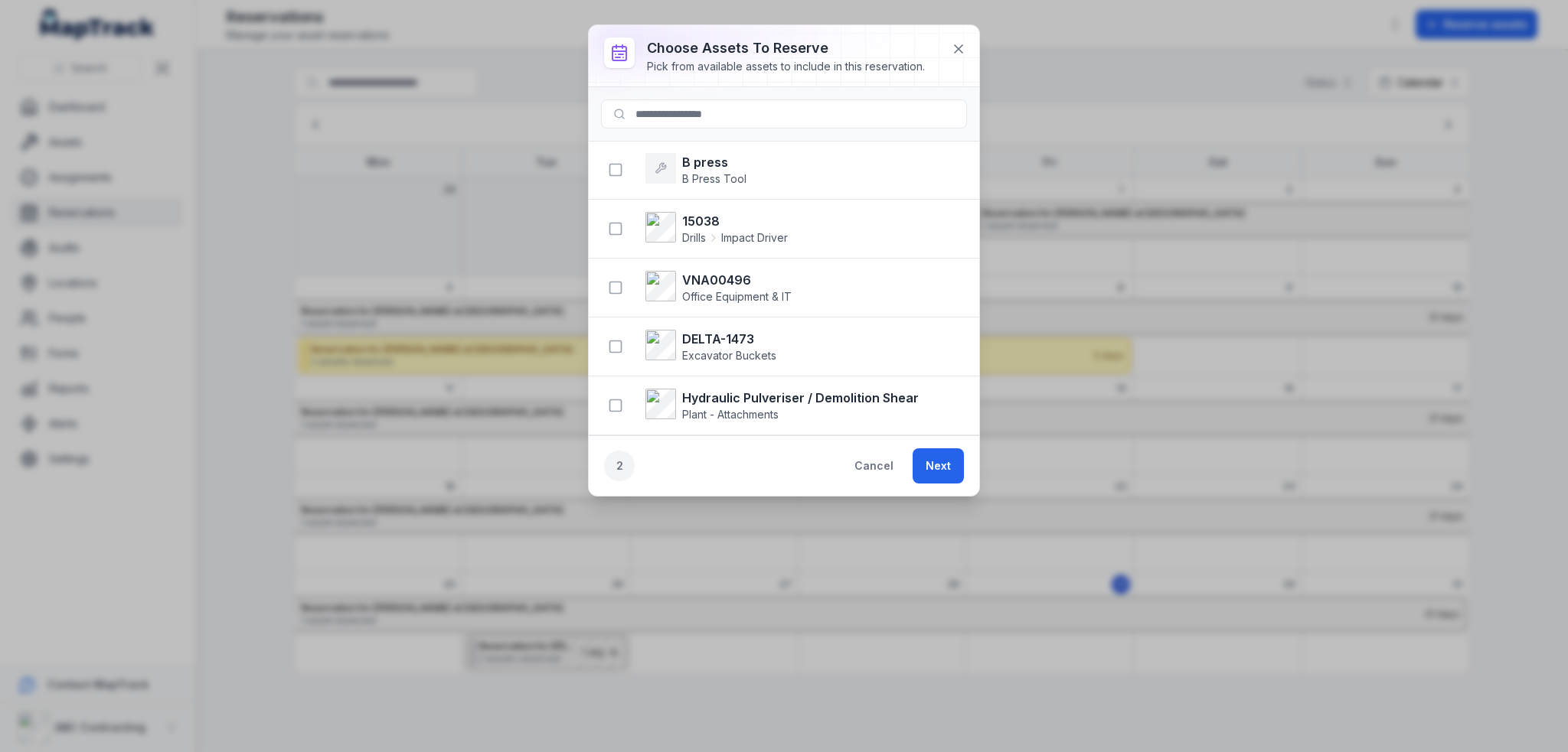
click at [727, 90] on div at bounding box center [784, 114] width 391 height 54
click at [725, 114] on input at bounding box center [784, 113] width 366 height 29
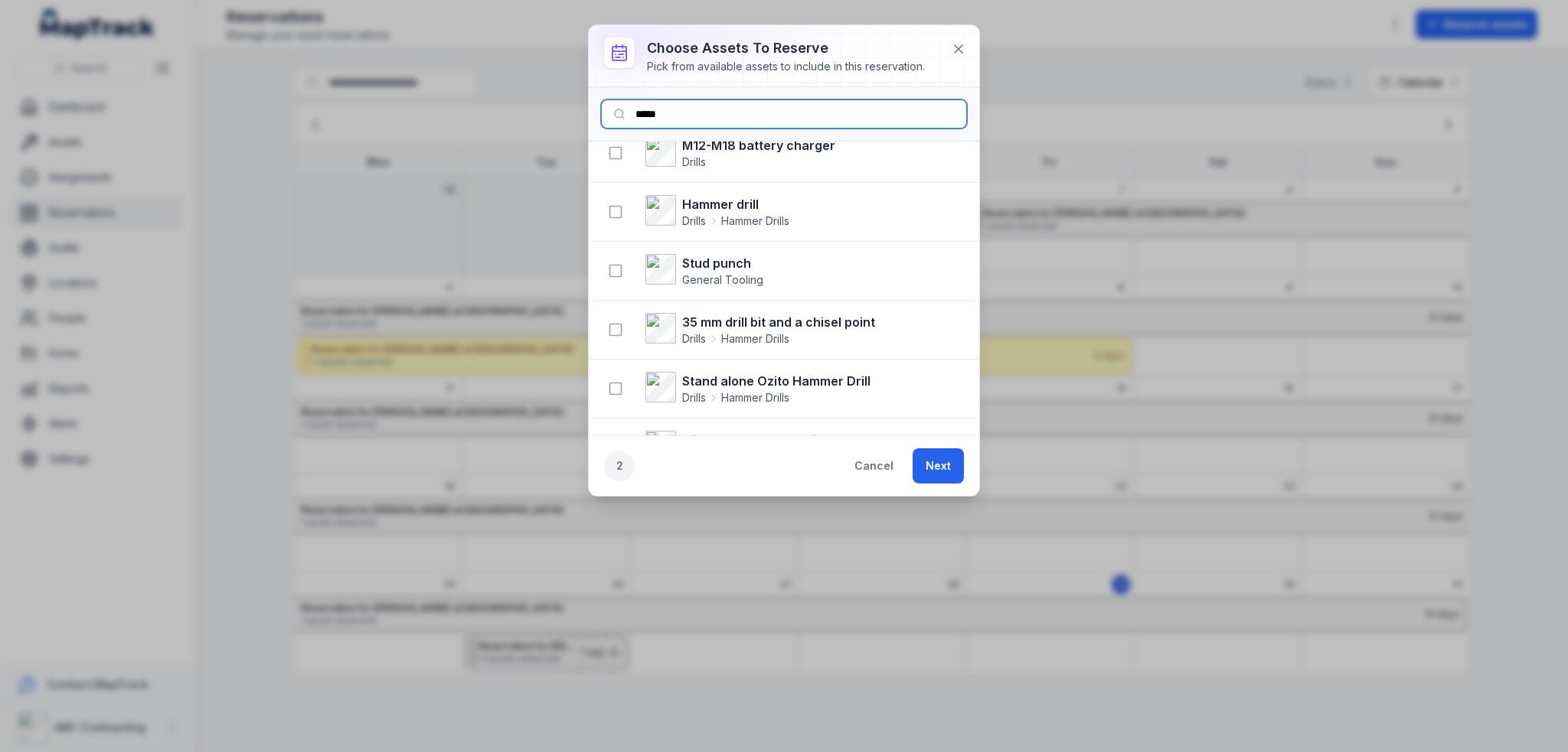
scroll to position [994, 0]
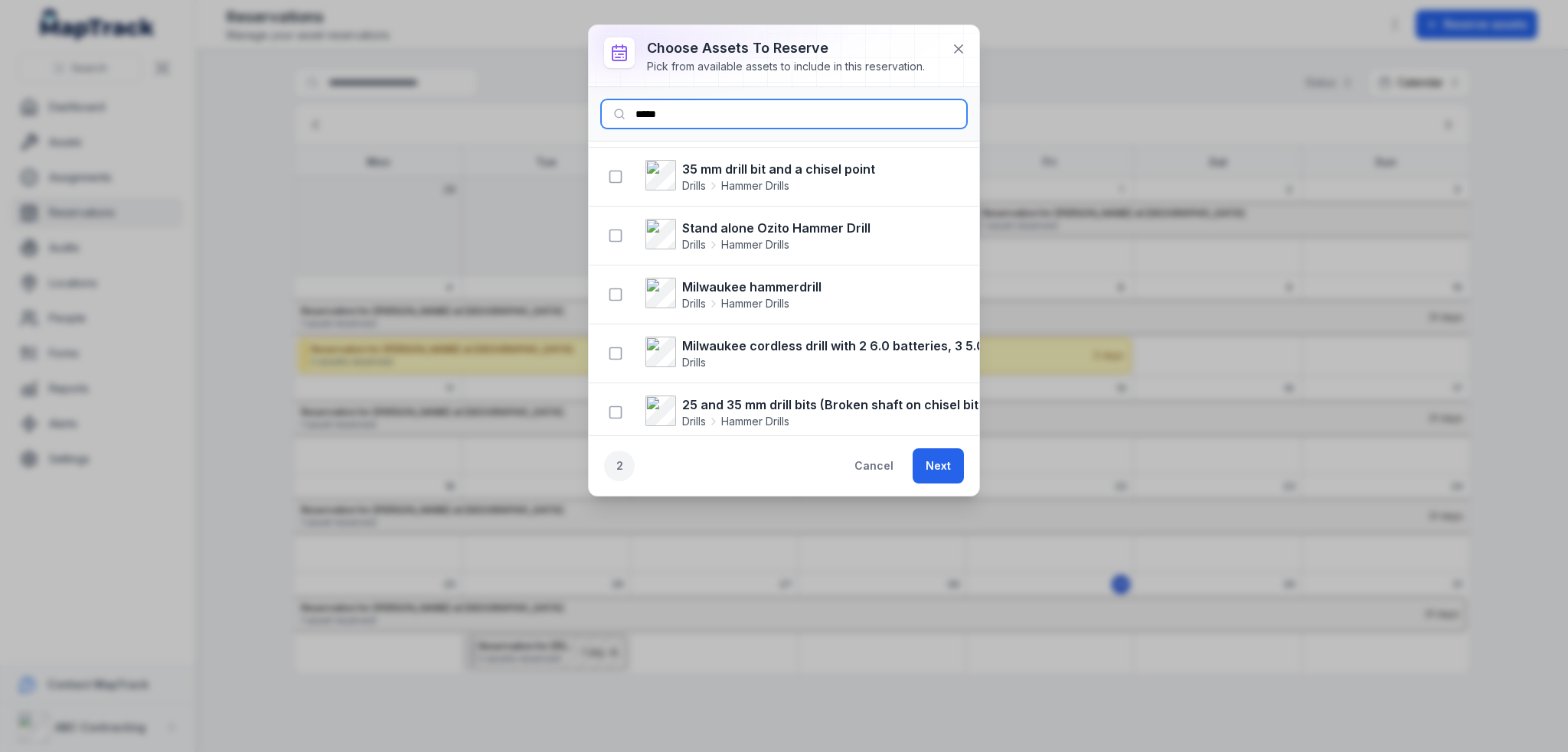
type input "*****"
click at [956, 43] on icon at bounding box center [958, 48] width 16 height 16
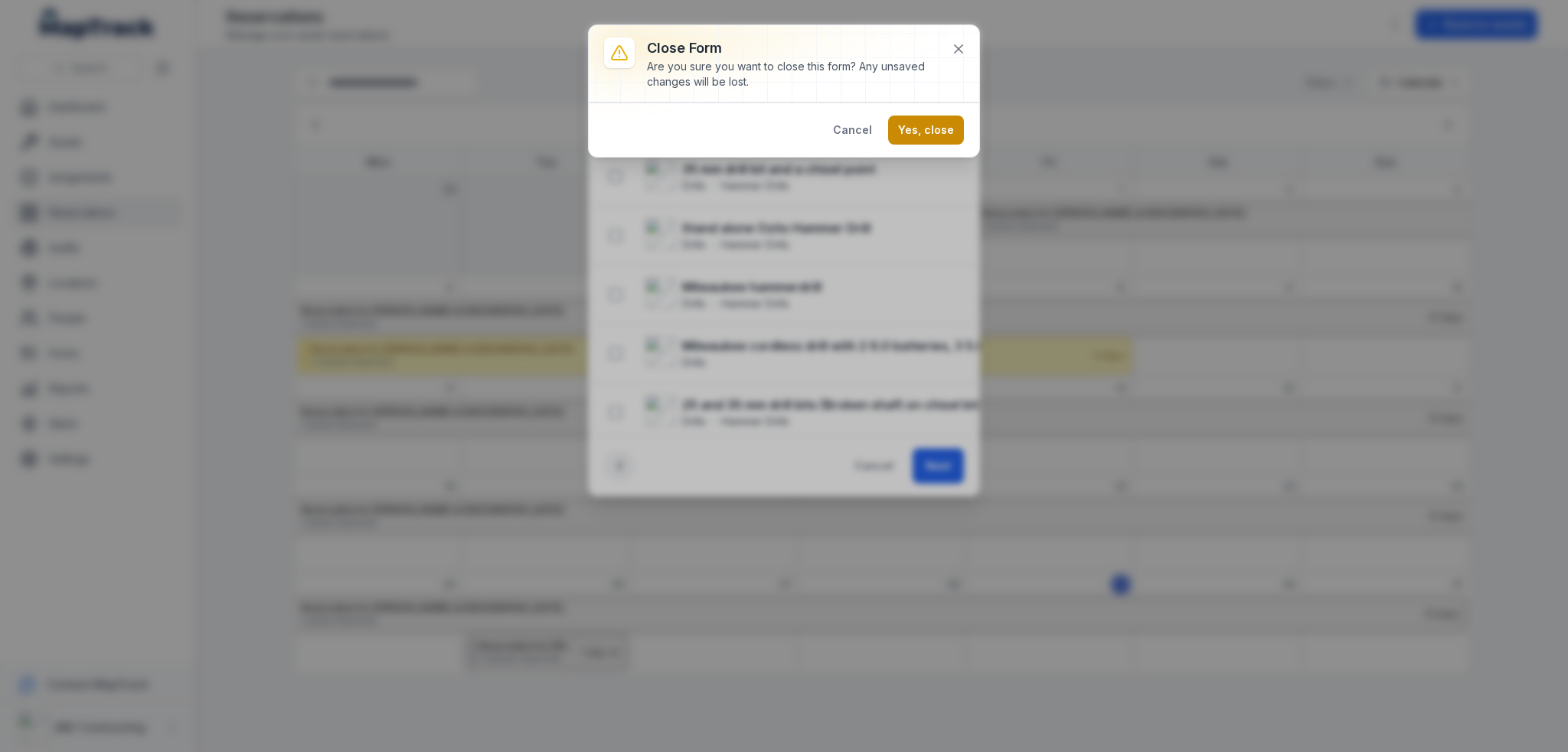
click at [918, 135] on button "Yes, close" at bounding box center [926, 130] width 76 height 29
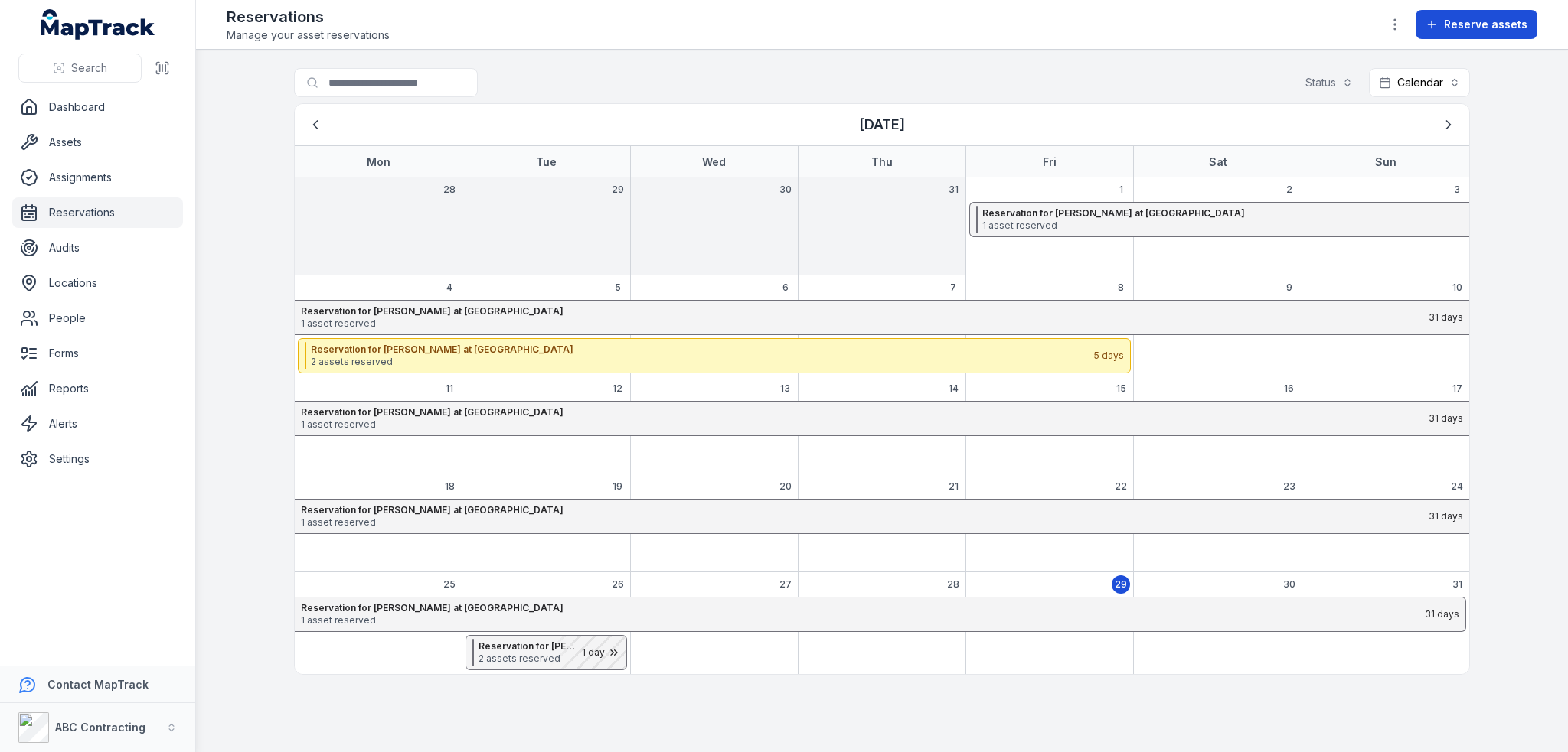
click at [1509, 30] on span "Reserve assets" at bounding box center [1485, 24] width 83 height 16
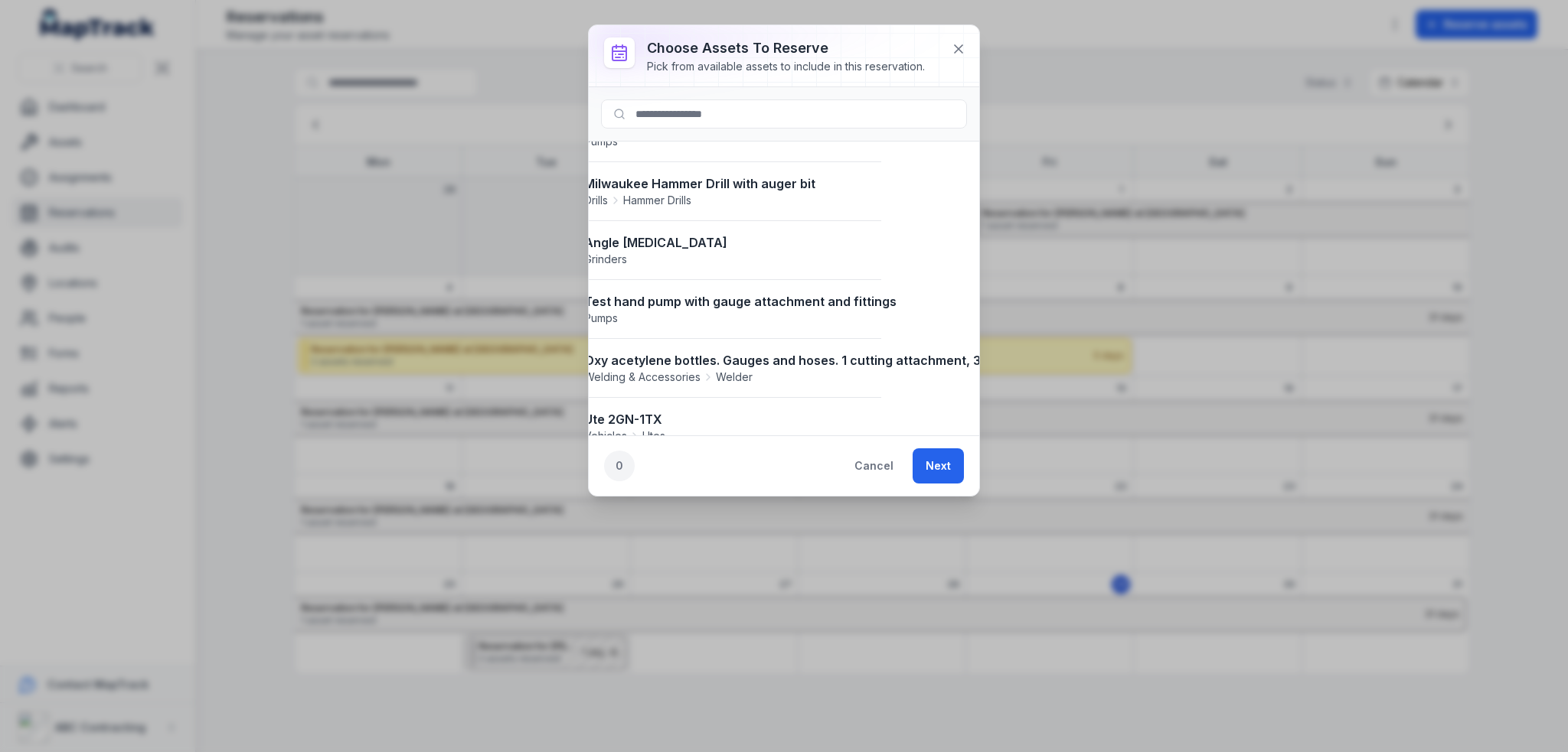
scroll to position [3749, 0]
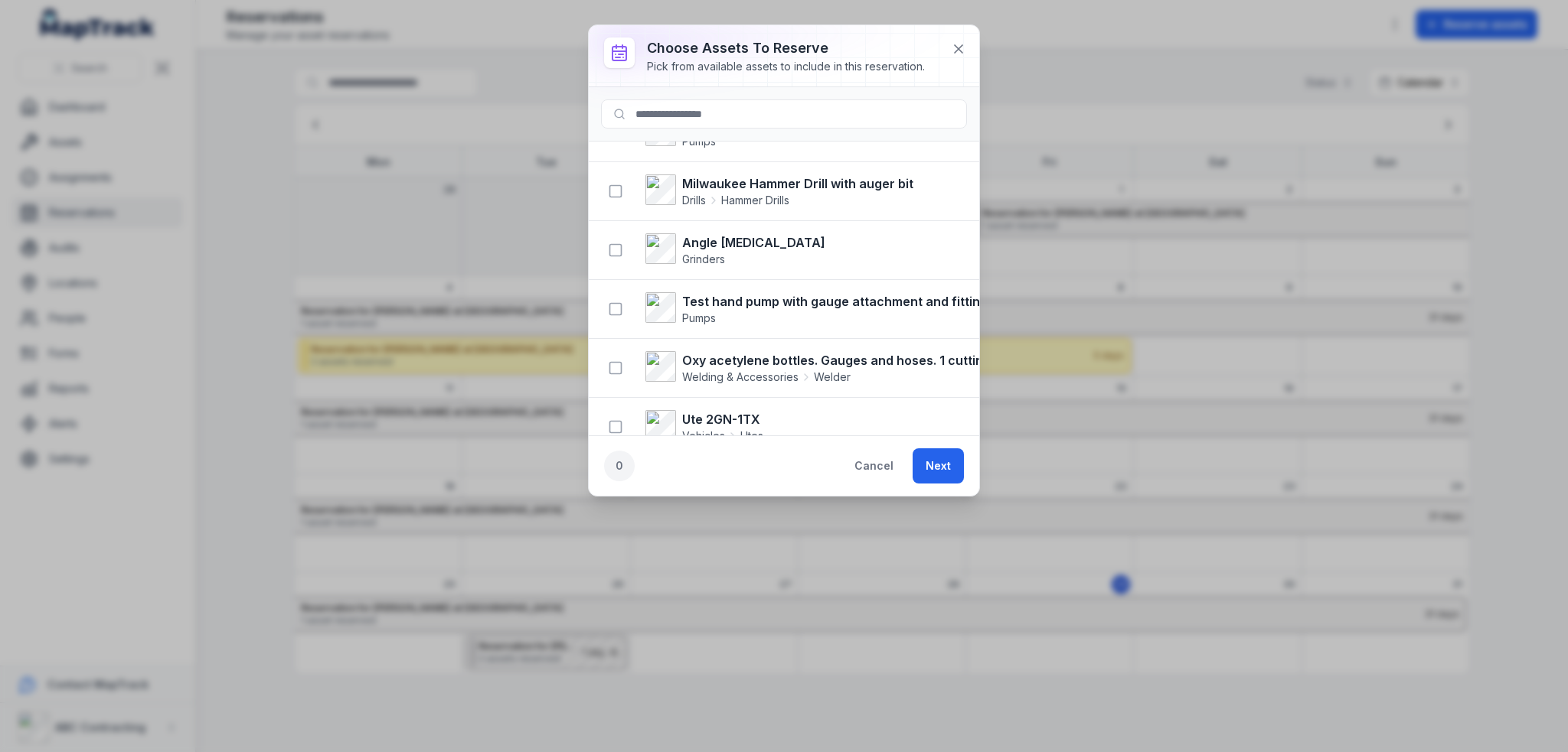
click at [696, 351] on strong "Oxy acetylene bottles. Gauges and hoses. 1 cutting attachment, 3 cutting tips, …" at bounding box center [1001, 360] width 640 height 18
click at [621, 362] on rect "button" at bounding box center [616, 368] width 12 height 12
click at [726, 351] on strong "Oxy acetylene bottles. Gauges and hoses. 1 cutting attachment, 3 cutting tips, …" at bounding box center [1001, 360] width 640 height 18
click at [618, 362] on rect "button" at bounding box center [616, 368] width 12 height 12
click at [738, 370] on span "Welding & Accessories" at bounding box center [740, 377] width 117 height 16
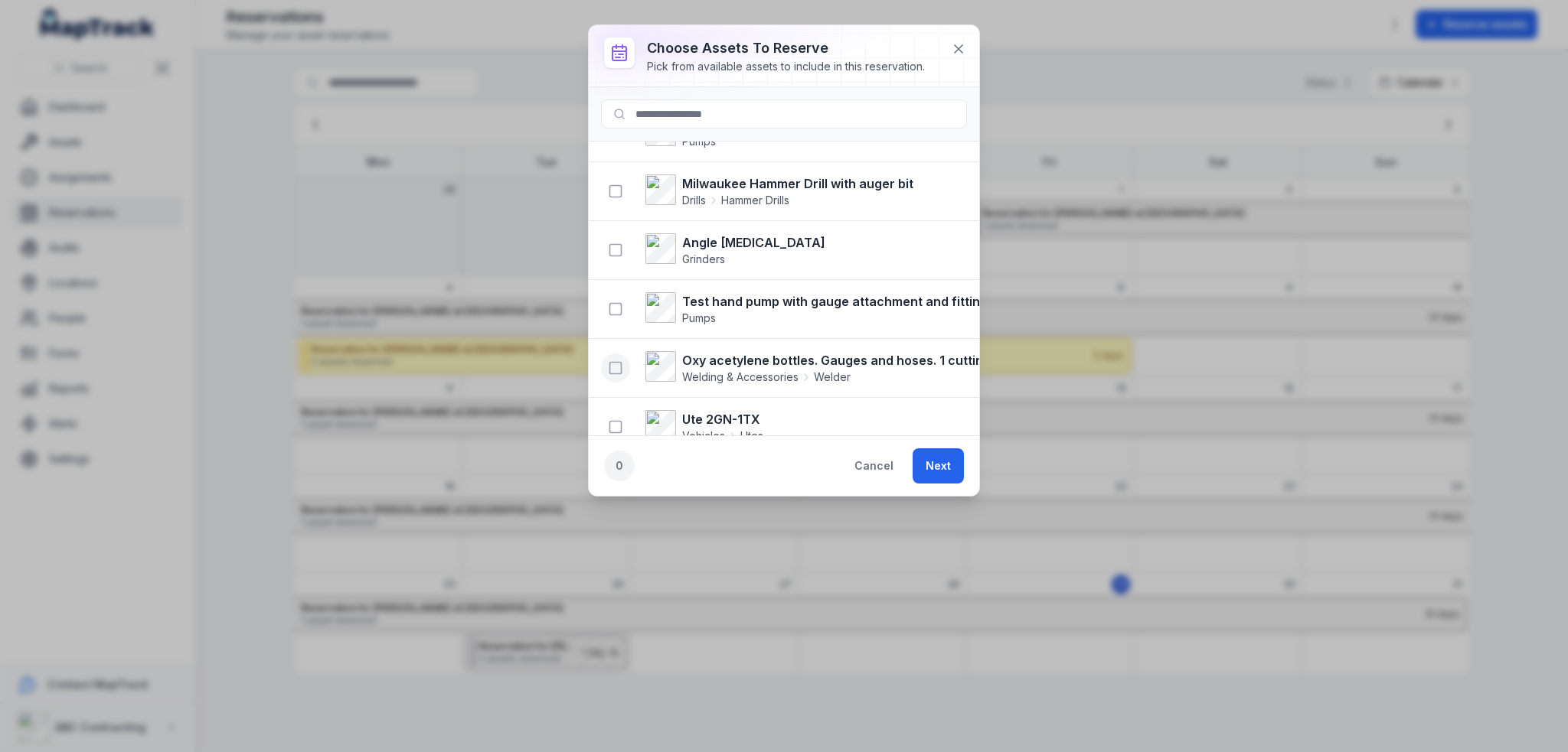
click at [774, 311] on span "Pumps" at bounding box center [804, 318] width 245 height 16
click at [784, 196] on li "Milwaukee Hammer Drill with auger bit Drills Hammer Drills" at bounding box center [784, 191] width 391 height 60
click at [808, 174] on strong "Milwaukee Hammer Drill with auger bit" at bounding box center [797, 183] width 231 height 18
drag, startPoint x: 809, startPoint y: 232, endPoint x: 806, endPoint y: 253, distance: 21.2
click at [809, 234] on li "Angle grinder Grinders" at bounding box center [784, 250] width 391 height 60
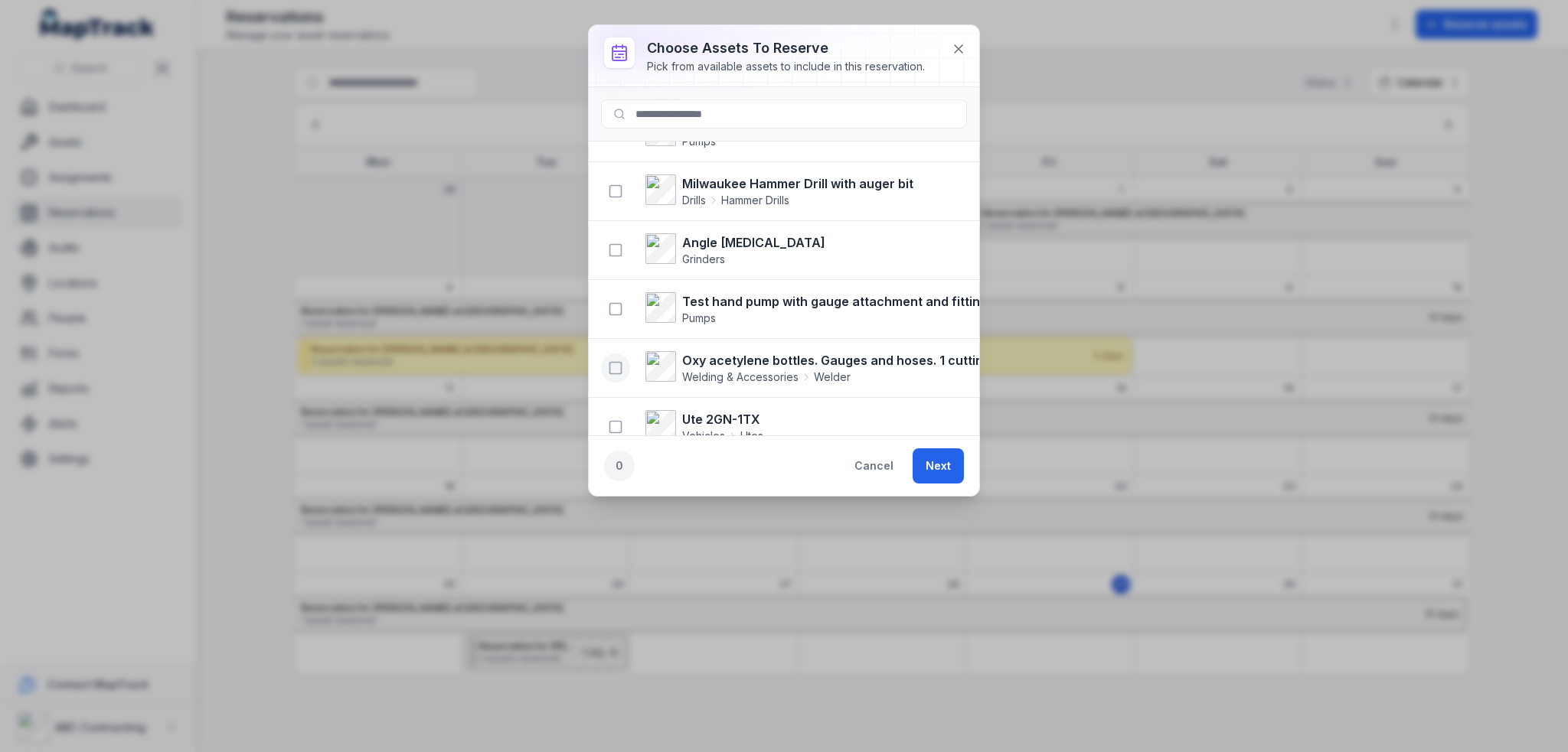
click at [801, 293] on strong "Test hand pump with gauge attachment and fittings" at bounding box center [838, 302] width 312 height 18
click at [803, 351] on strong "Oxy acetylene bottles. Gauges and hoses. 1 cutting attachment, 3 cutting tips, …" at bounding box center [1001, 360] width 640 height 18
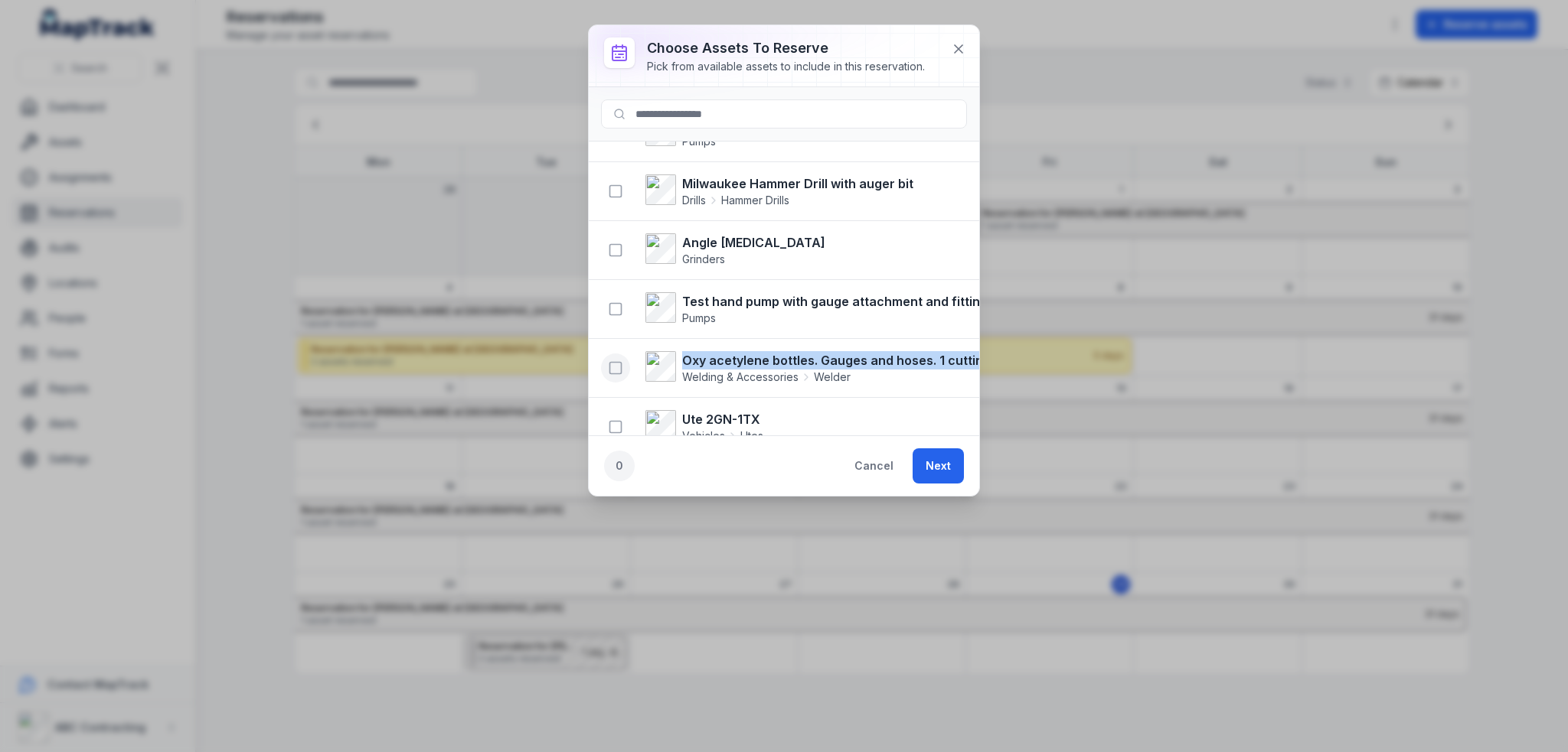
click at [800, 371] on icon at bounding box center [806, 377] width 12 height 12
click at [857, 363] on li "Oxy acetylene bottles. Gauges and hoses. 1 cutting attachment, 3 cutting tips, …" at bounding box center [784, 367] width 391 height 60
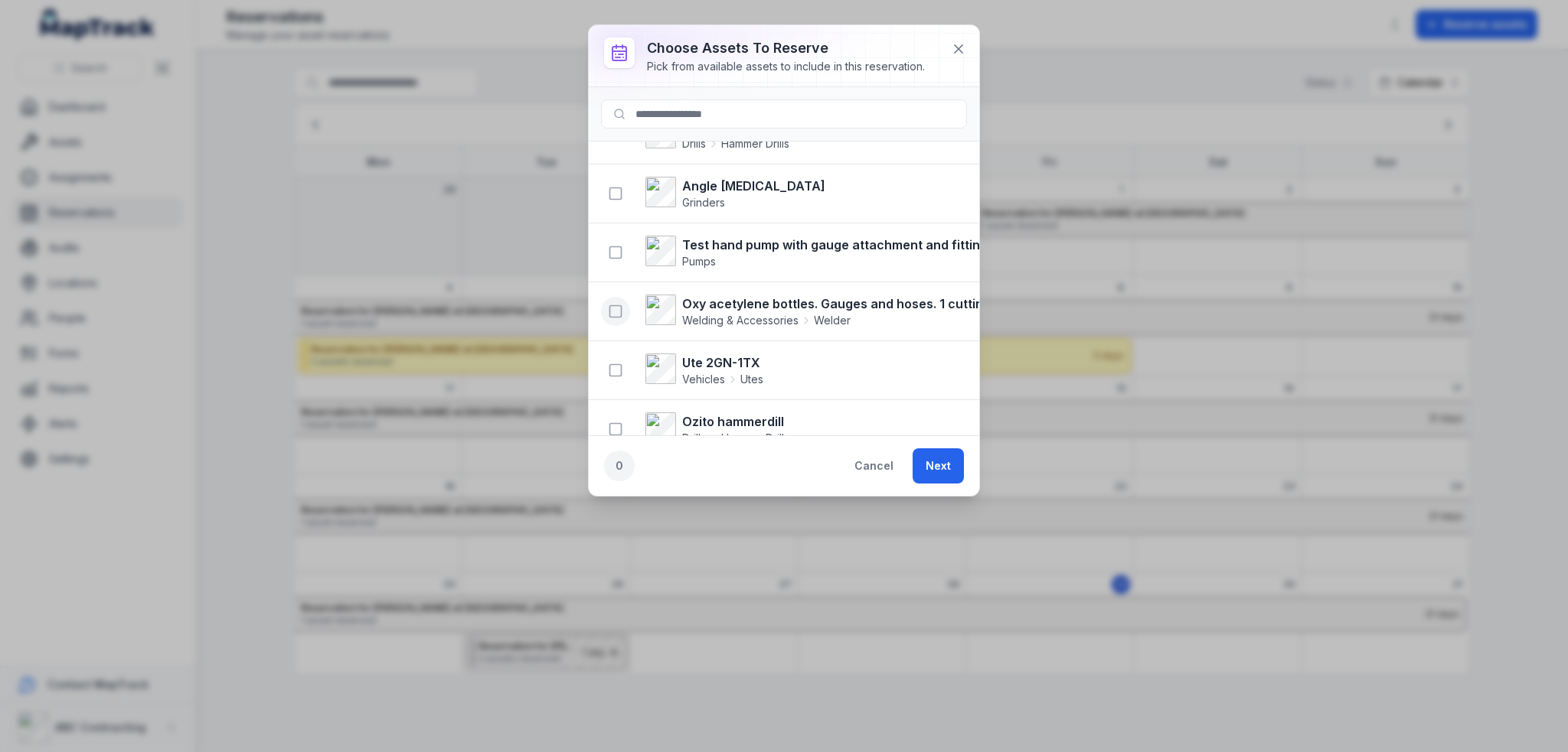
scroll to position [3826, 0]
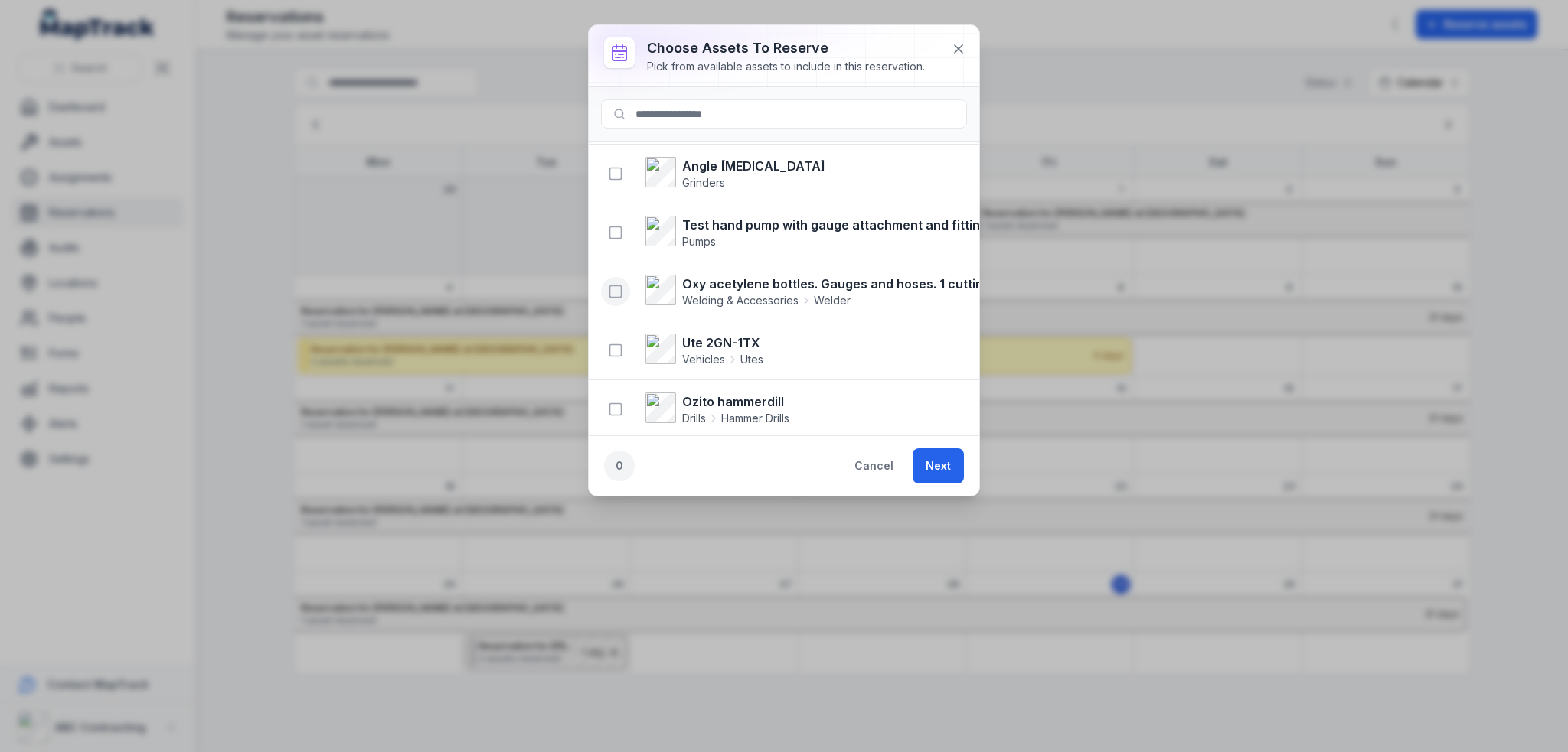
click at [781, 290] on li "Oxy acetylene bottles. Gauges and hoses. 1 cutting attachment, 3 cutting tips, …" at bounding box center [784, 291] width 391 height 60
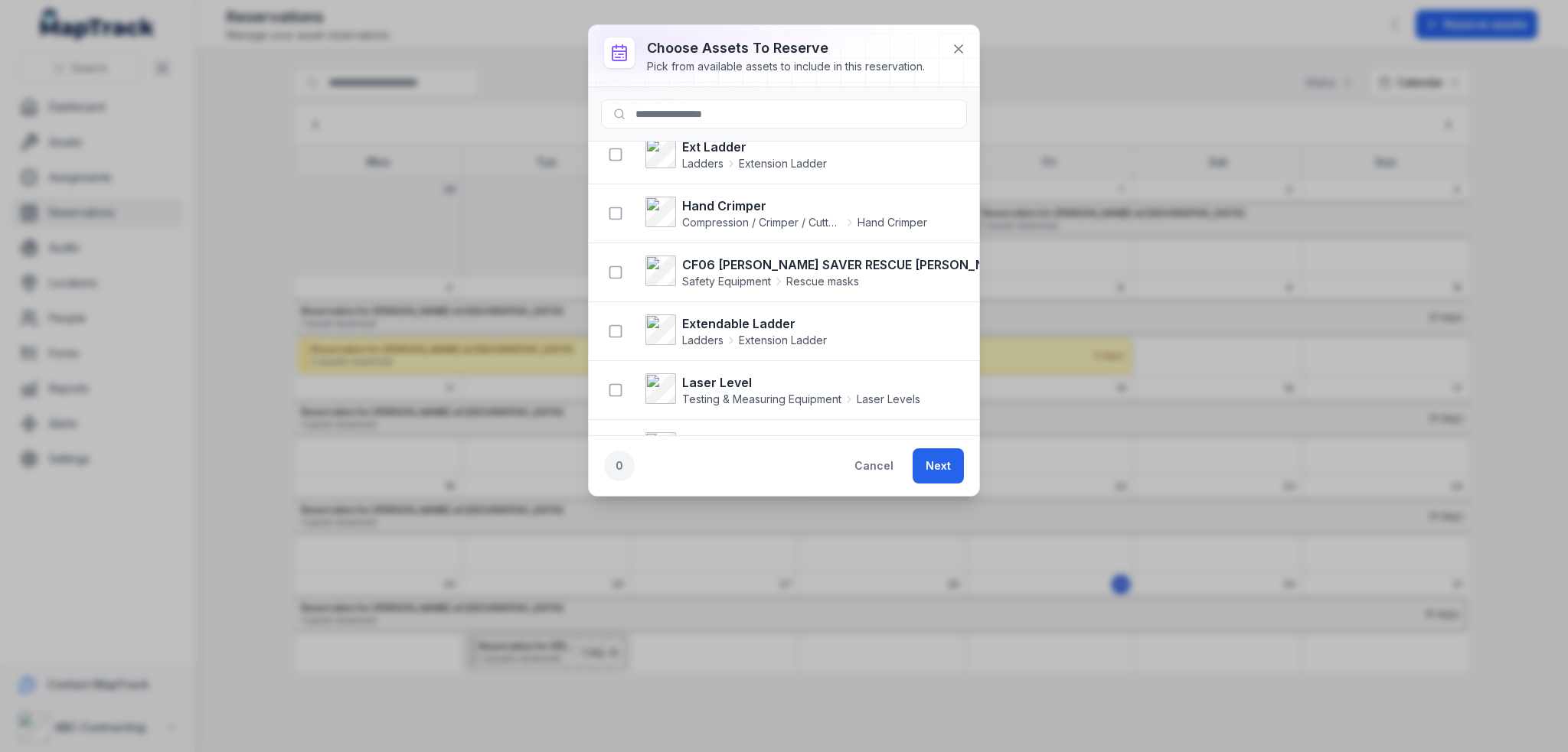
scroll to position [4208, 0]
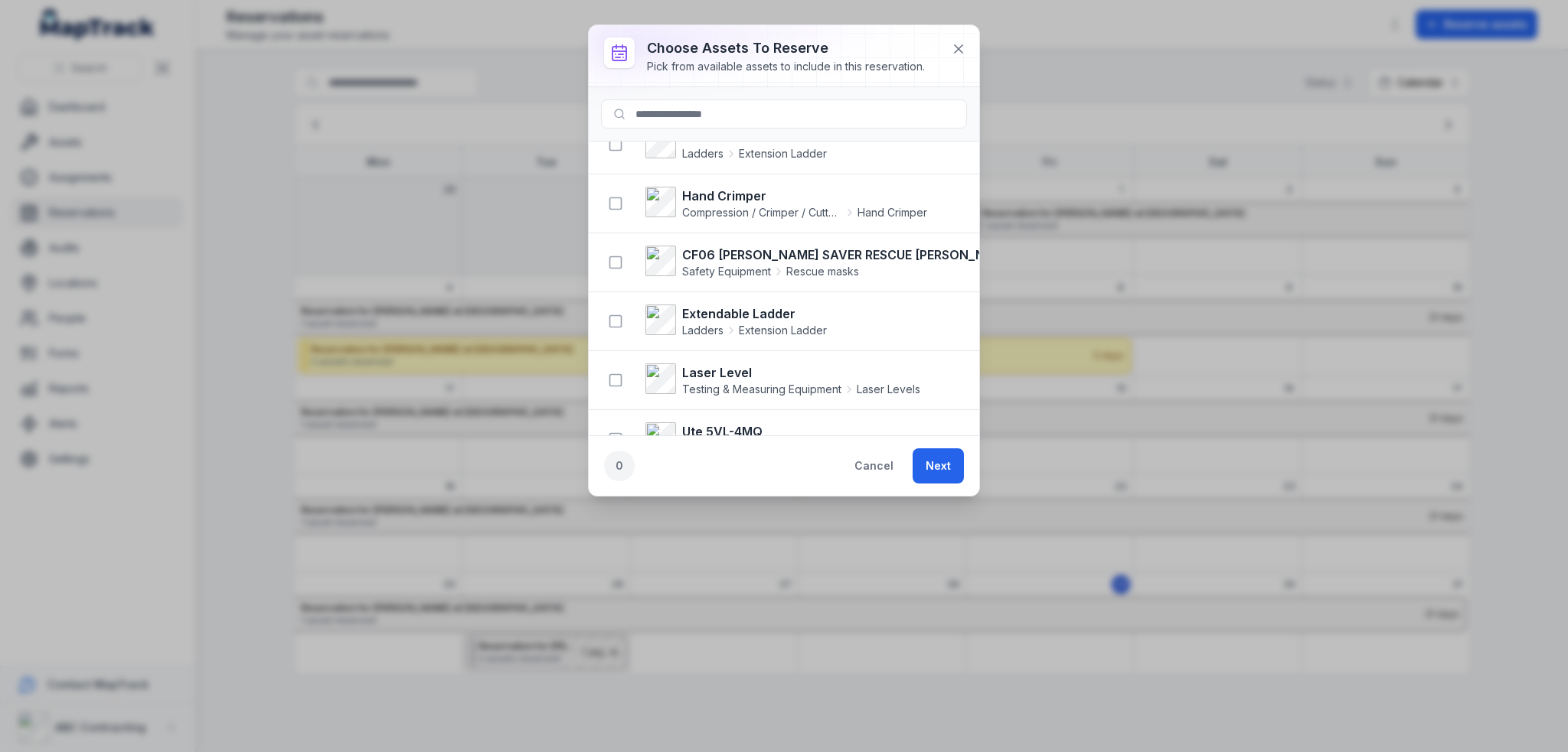
click at [821, 34] on div at bounding box center [784, 56] width 391 height 61
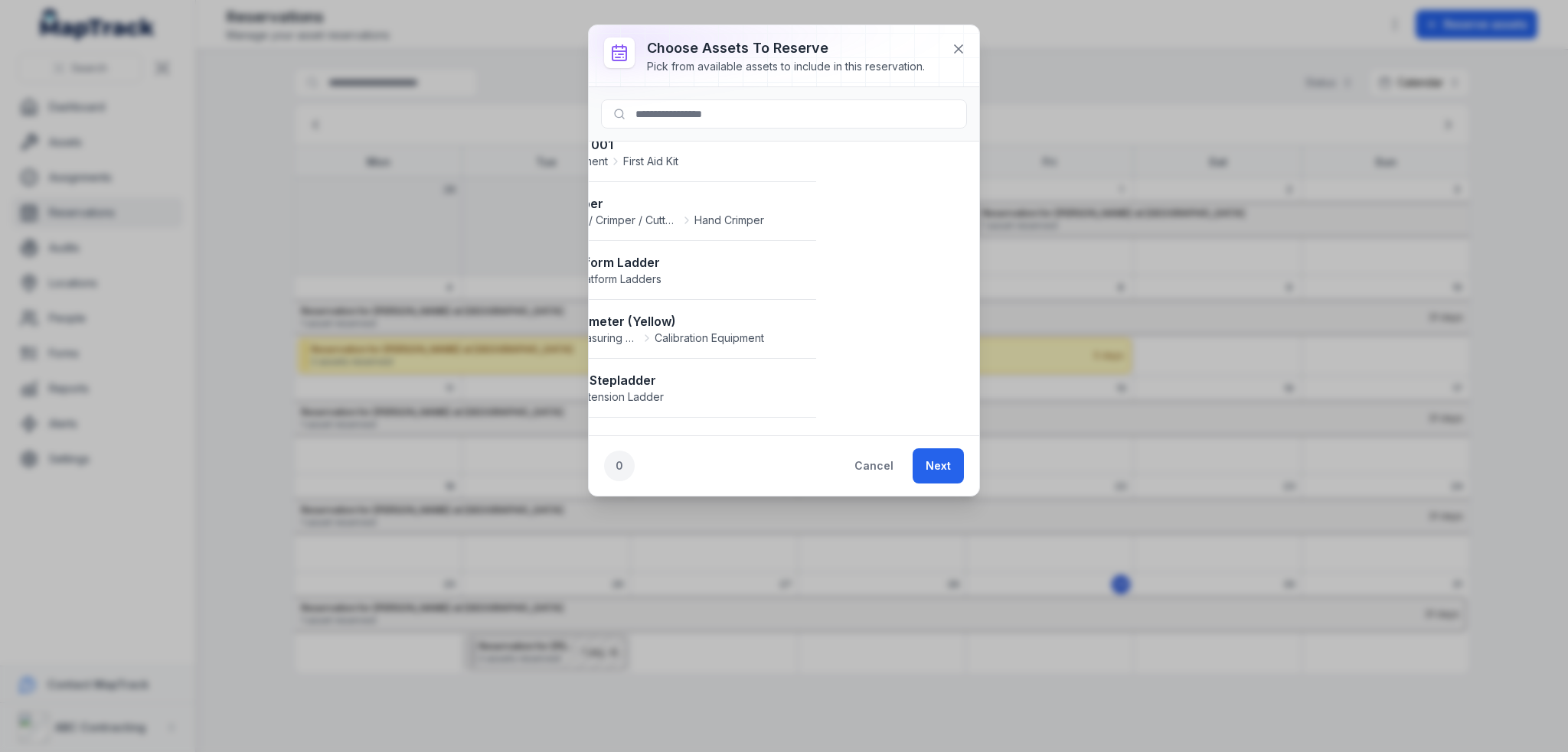
scroll to position [5968, 0]
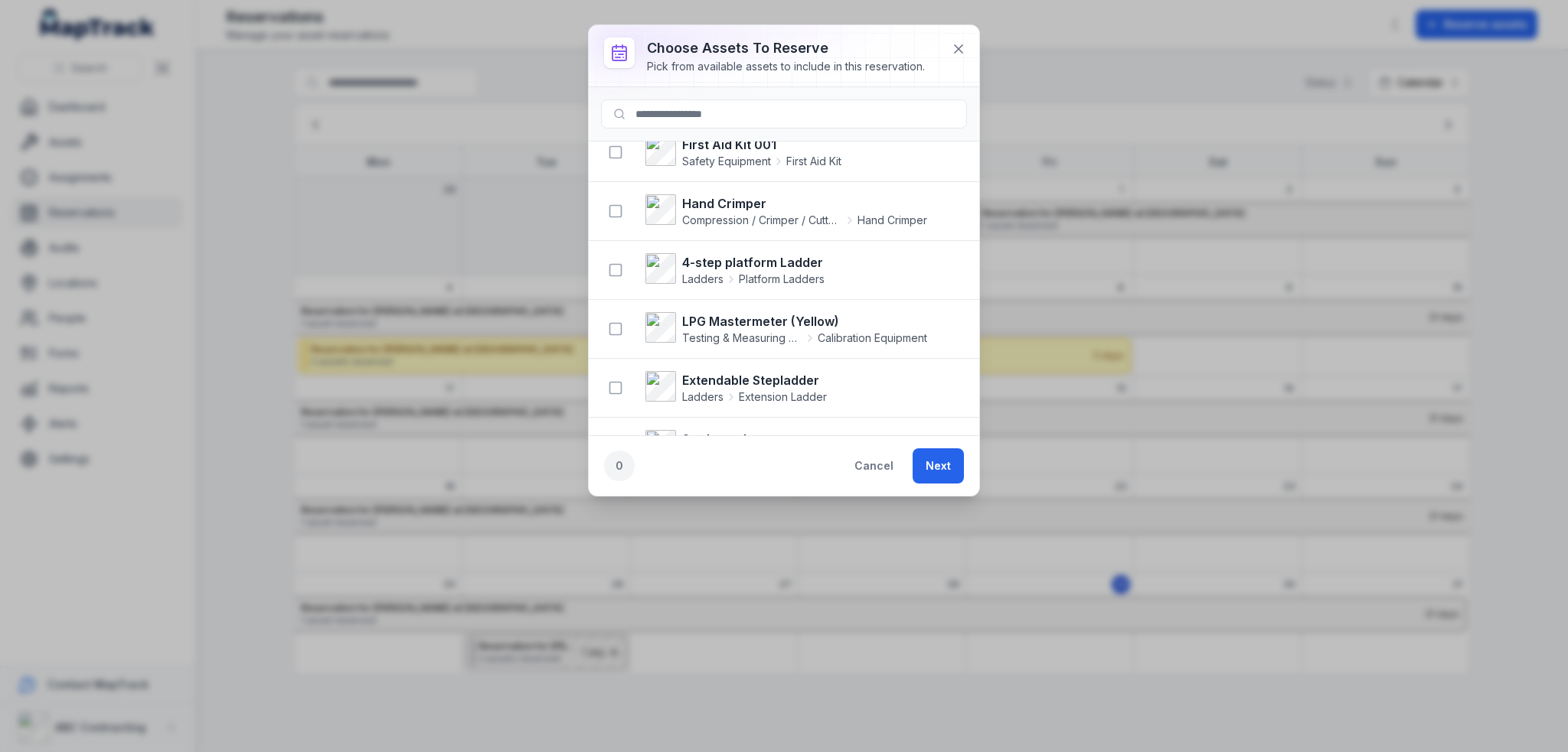
click at [756, 373] on li "Extendable Stepladder Ladders Extension Ladder" at bounding box center [784, 388] width 391 height 60
click at [833, 358] on li "Extendable Stepladder Ladders Extension Ladder" at bounding box center [784, 388] width 391 height 60
click at [858, 299] on li "LPG Mastermeter (Yellow) Testing & Measuring Equipment Calibration Equipment" at bounding box center [784, 329] width 391 height 60
click at [831, 205] on li "Hand Crimper Compression / Crimper / Cutter / Groover Hand Crimper" at bounding box center [784, 211] width 391 height 60
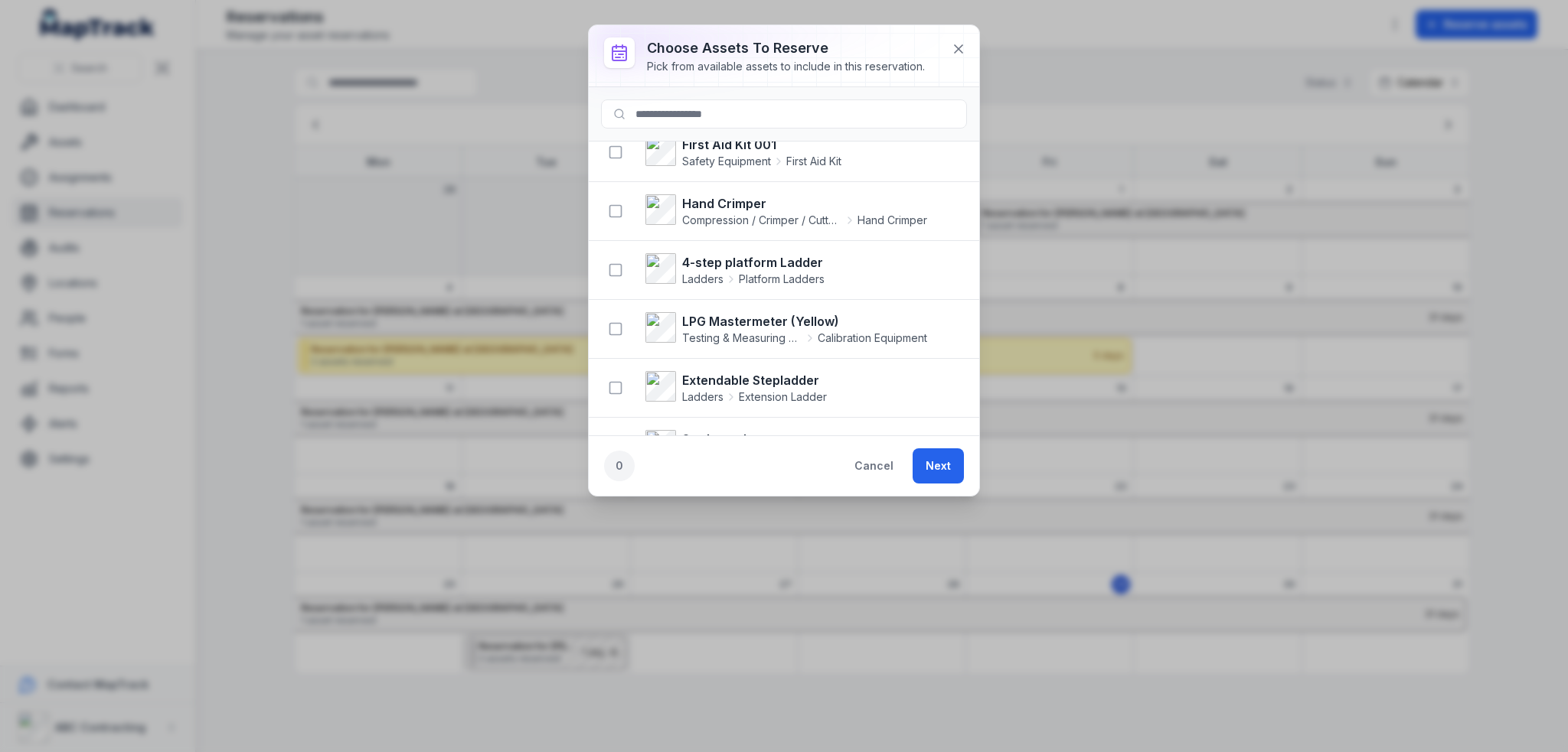
click at [831, 205] on li "Hand Crimper Compression / Crimper / Cutter / Groover Hand Crimper" at bounding box center [784, 211] width 391 height 60
click at [839, 312] on strong "LPG Mastermeter (Yellow)" at bounding box center [804, 321] width 245 height 18
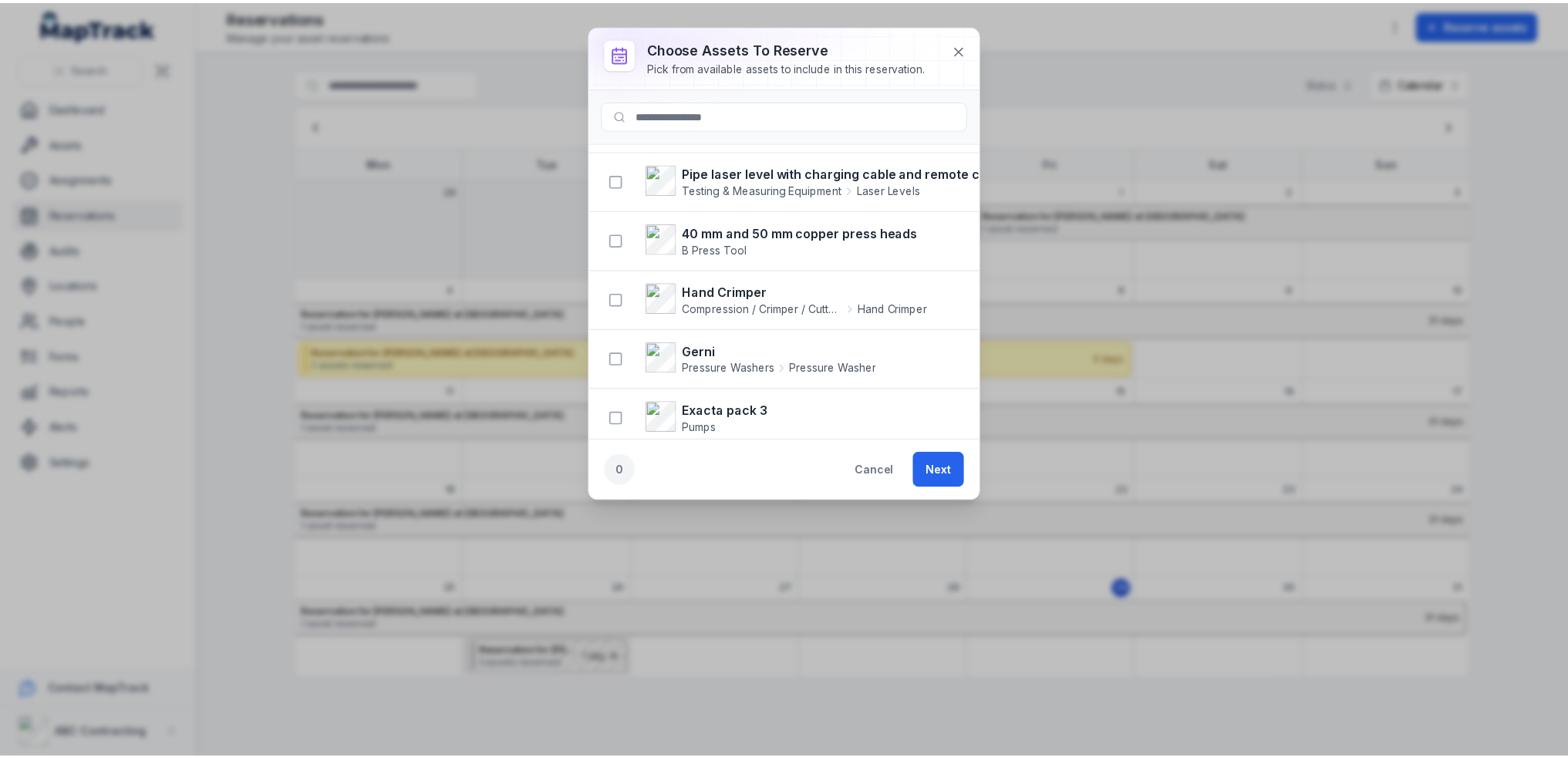
scroll to position [6632, 0]
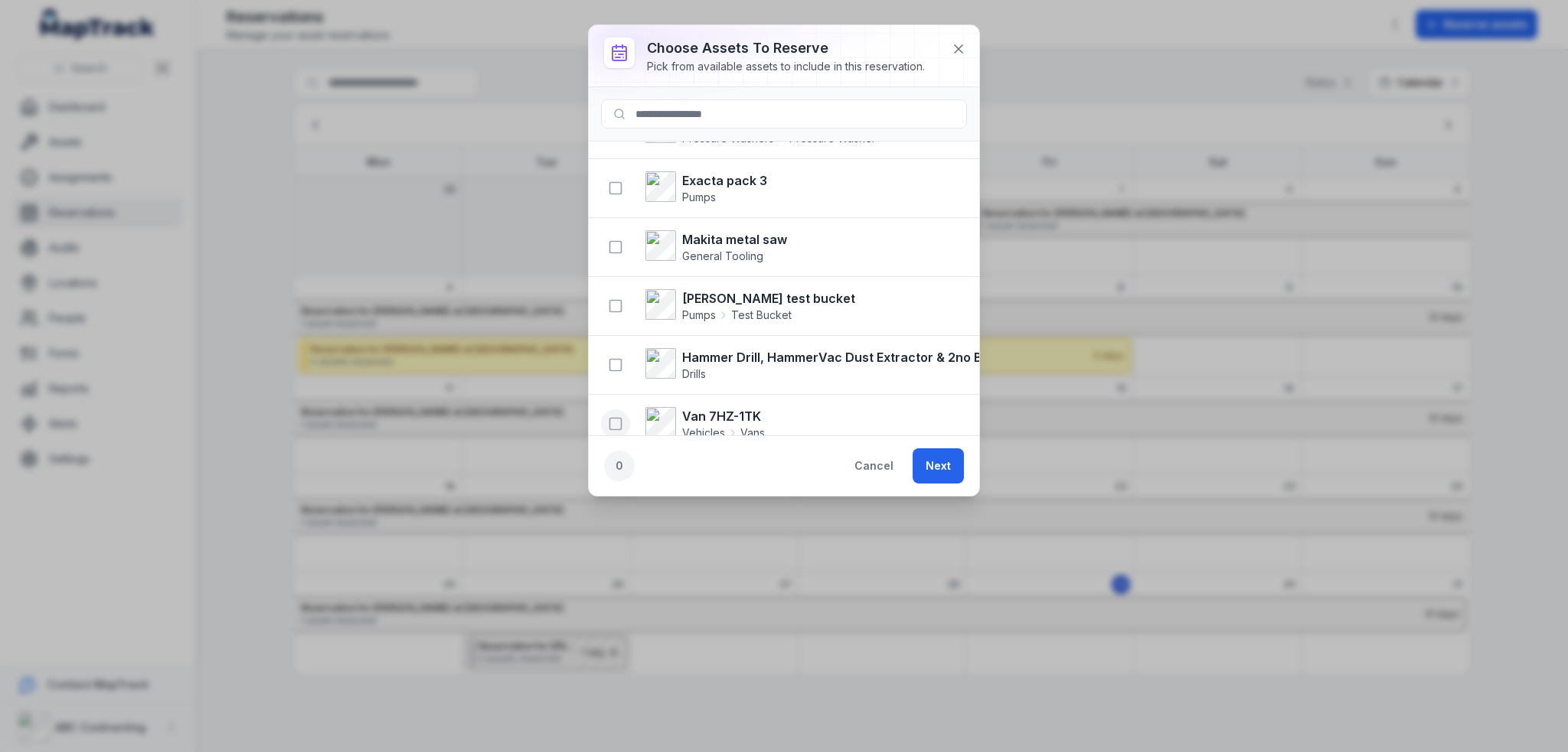
click at [617, 416] on icon "button" at bounding box center [615, 423] width 16 height 16
click at [956, 460] on button "Next" at bounding box center [938, 466] width 51 height 35
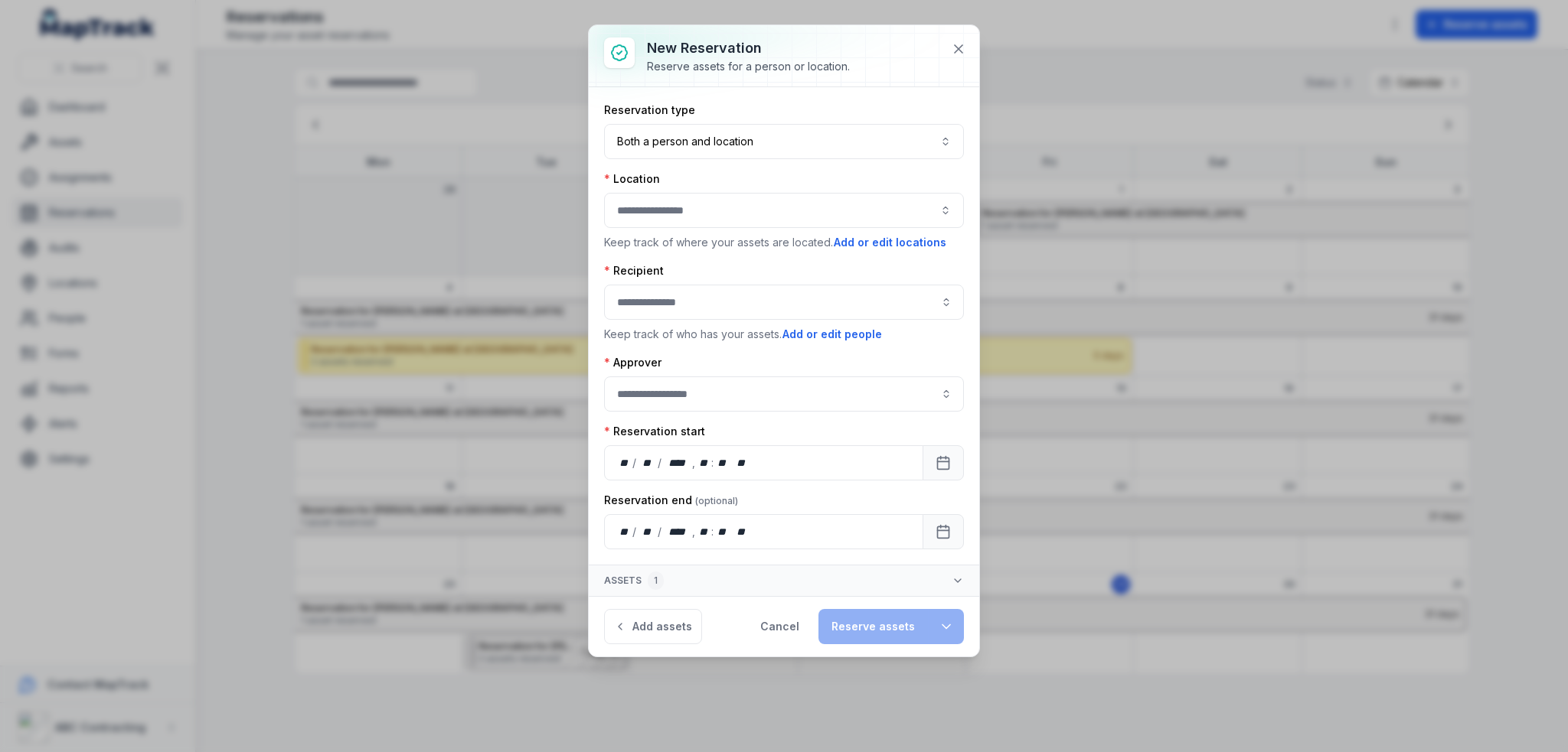
click at [940, 581] on button "Assets 1" at bounding box center [784, 580] width 391 height 30
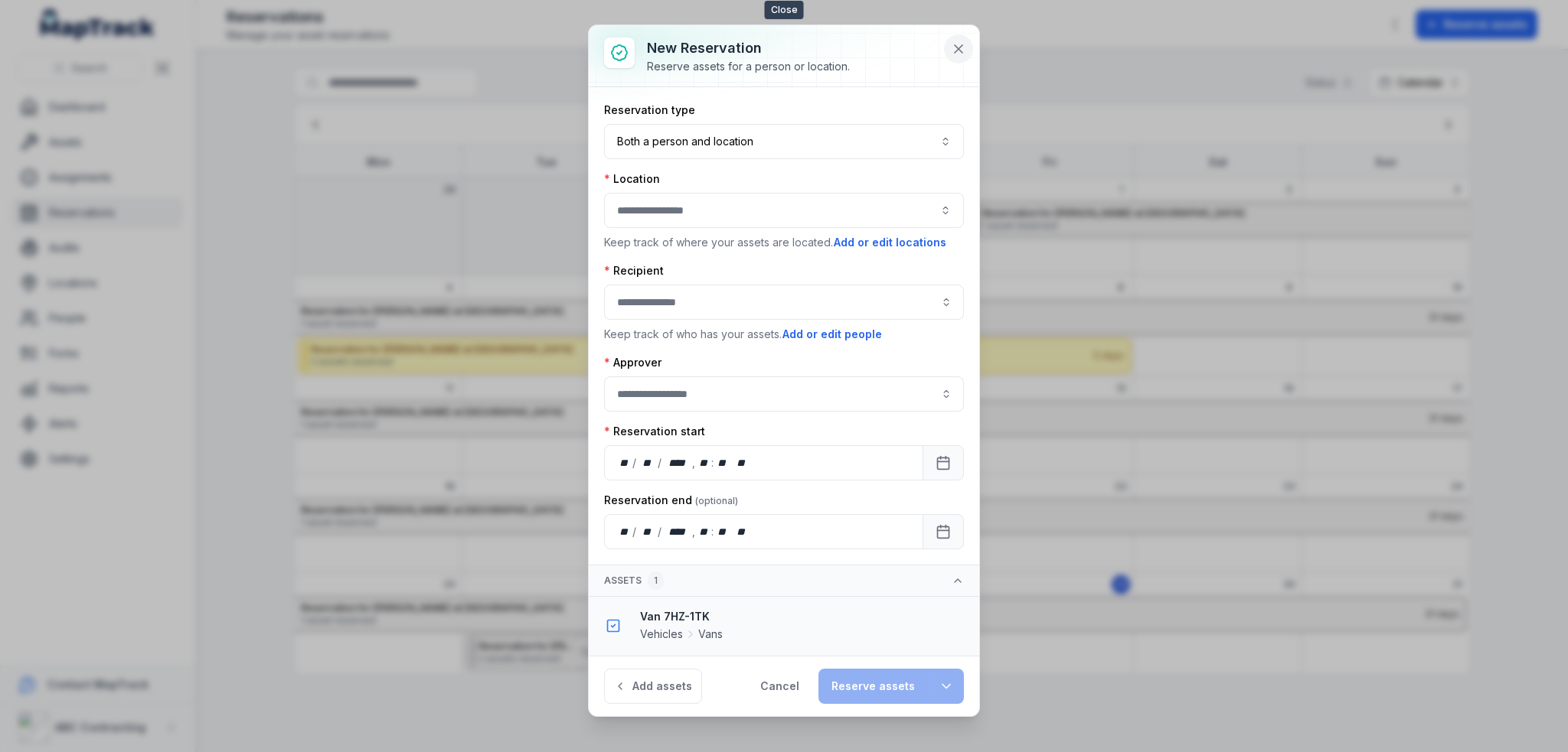
click at [951, 44] on icon at bounding box center [958, 48] width 16 height 16
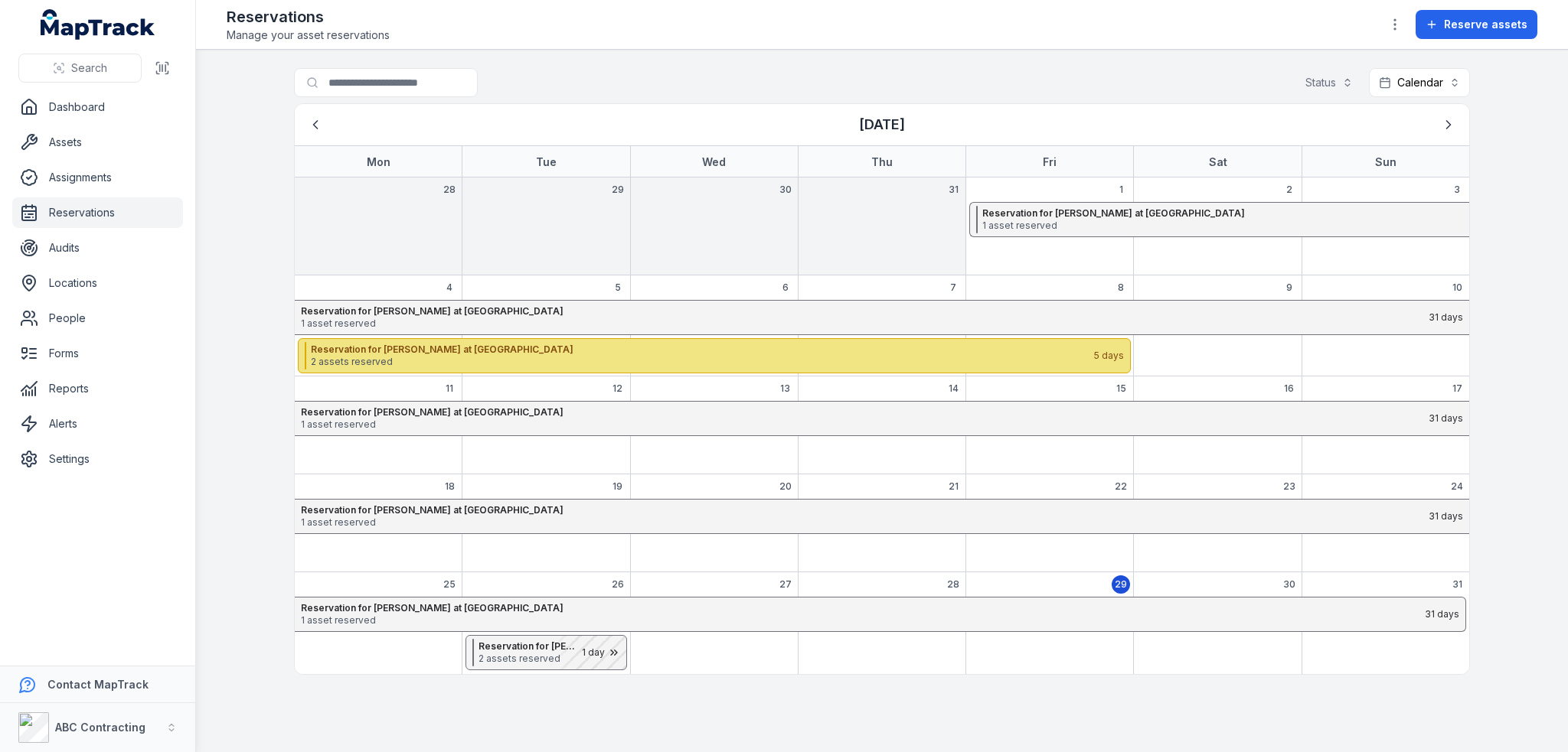
click at [542, 358] on span "2 assets reserved" at bounding box center [701, 362] width 782 height 12
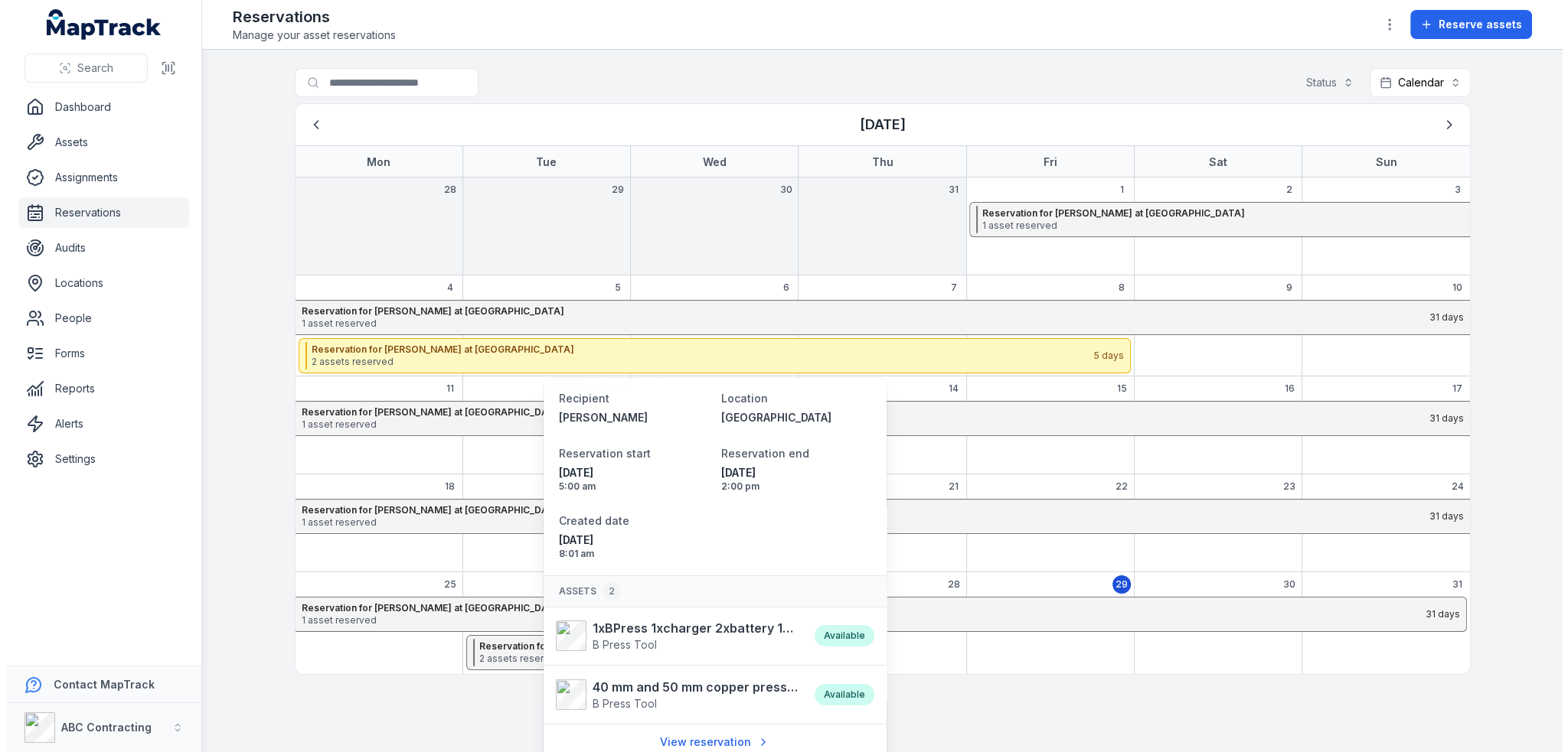
scroll to position [0, 0]
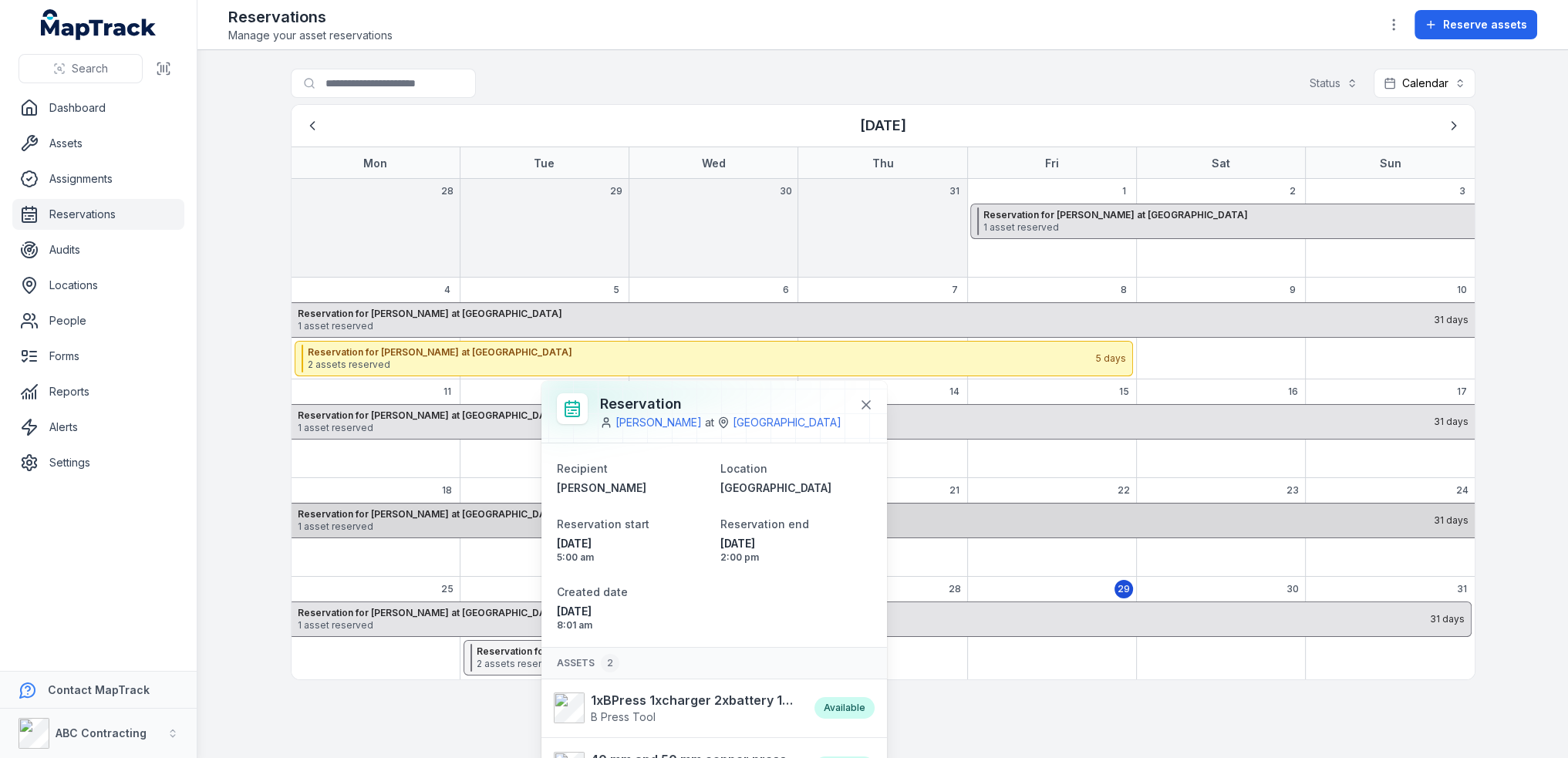
click at [465, 520] on span "1 asset reserved" at bounding box center [864, 526] width 1134 height 12
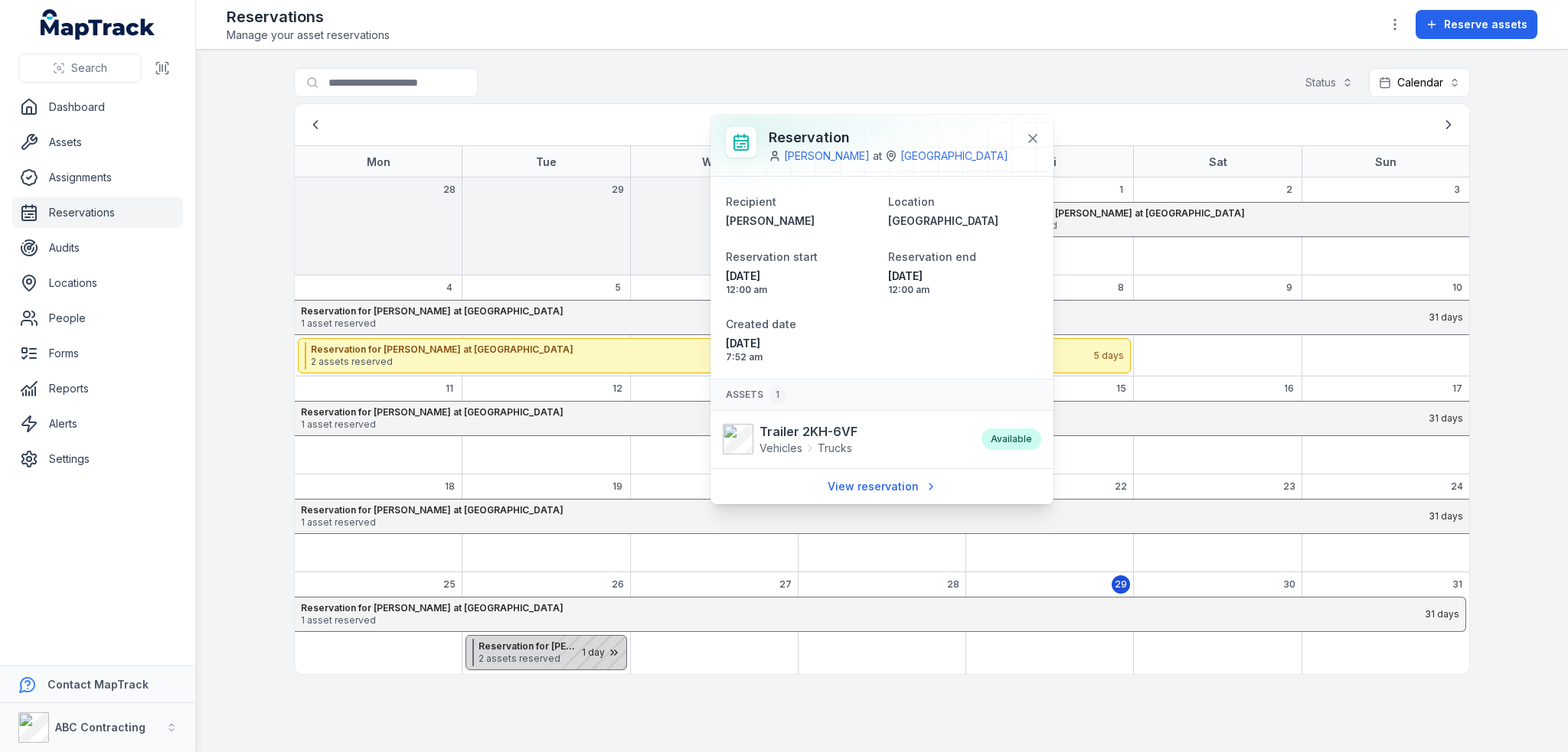
click at [577, 651] on div "August 2025" at bounding box center [587, 653] width 76 height 34
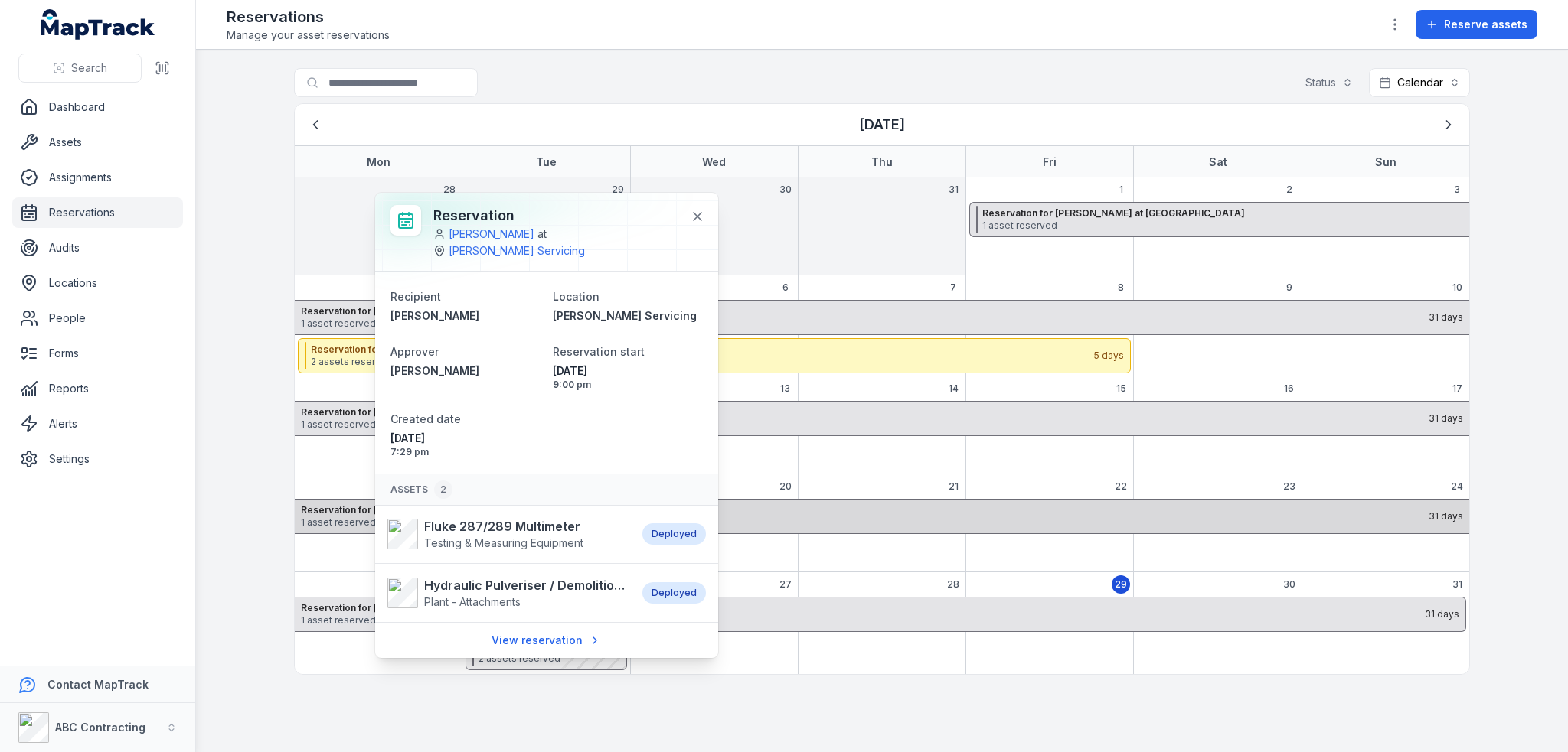
click at [835, 516] on span "1 asset reserved" at bounding box center [863, 522] width 1126 height 12
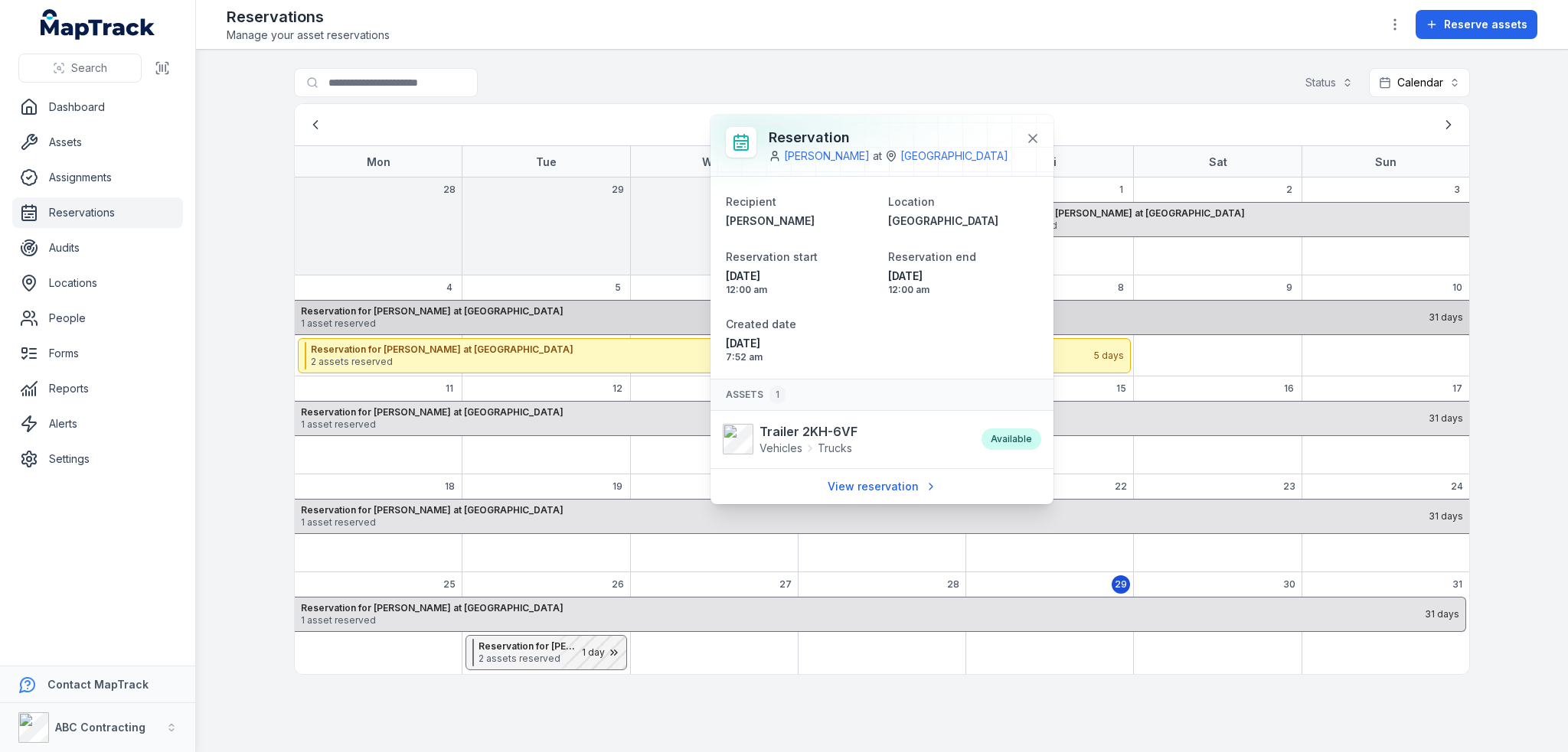
click at [1230, 317] on span "1 asset reserved" at bounding box center [863, 323] width 1126 height 12
